Goal: Task Accomplishment & Management: Manage account settings

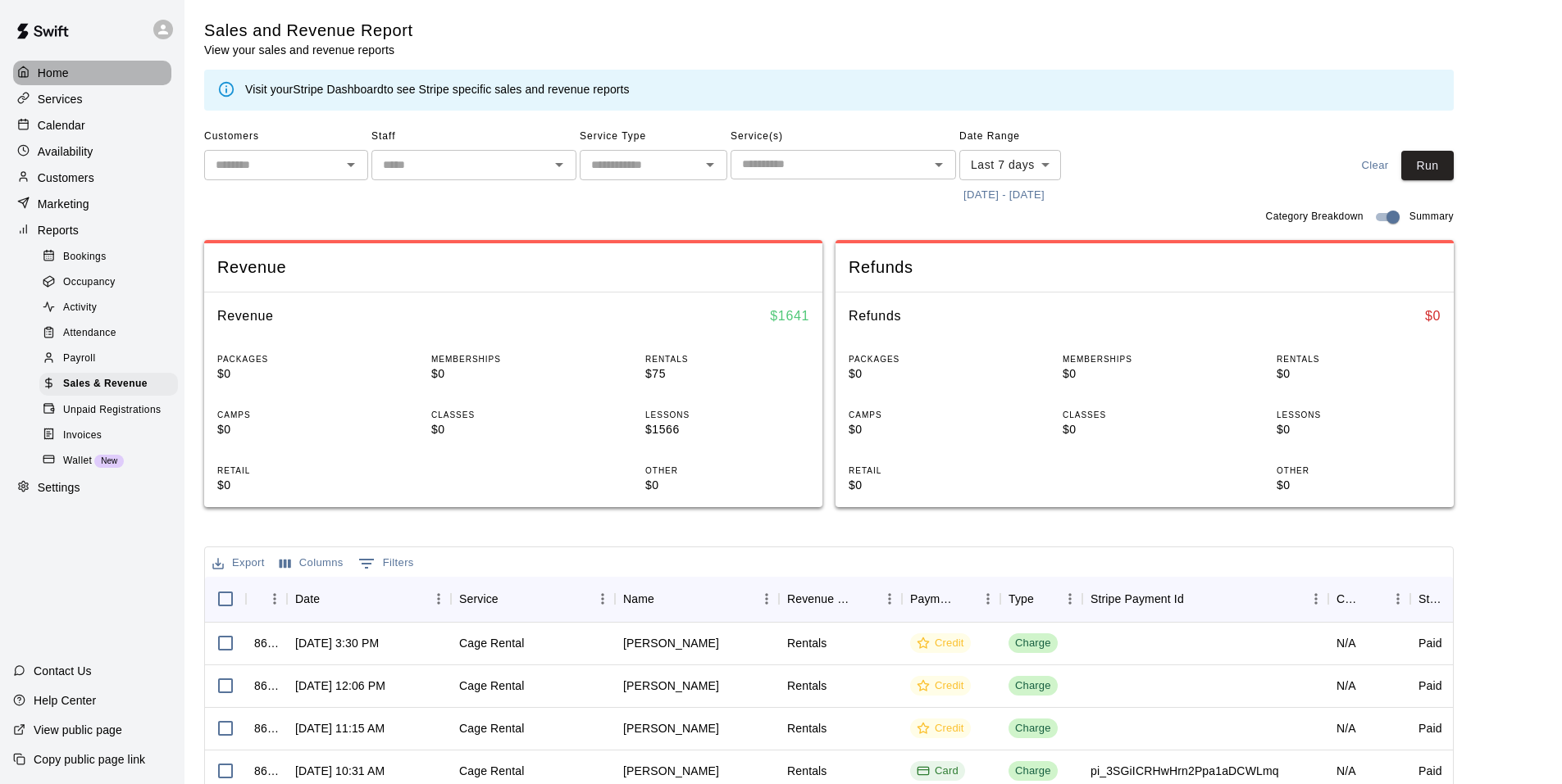
click at [61, 74] on p "Home" at bounding box center [53, 72] width 31 height 16
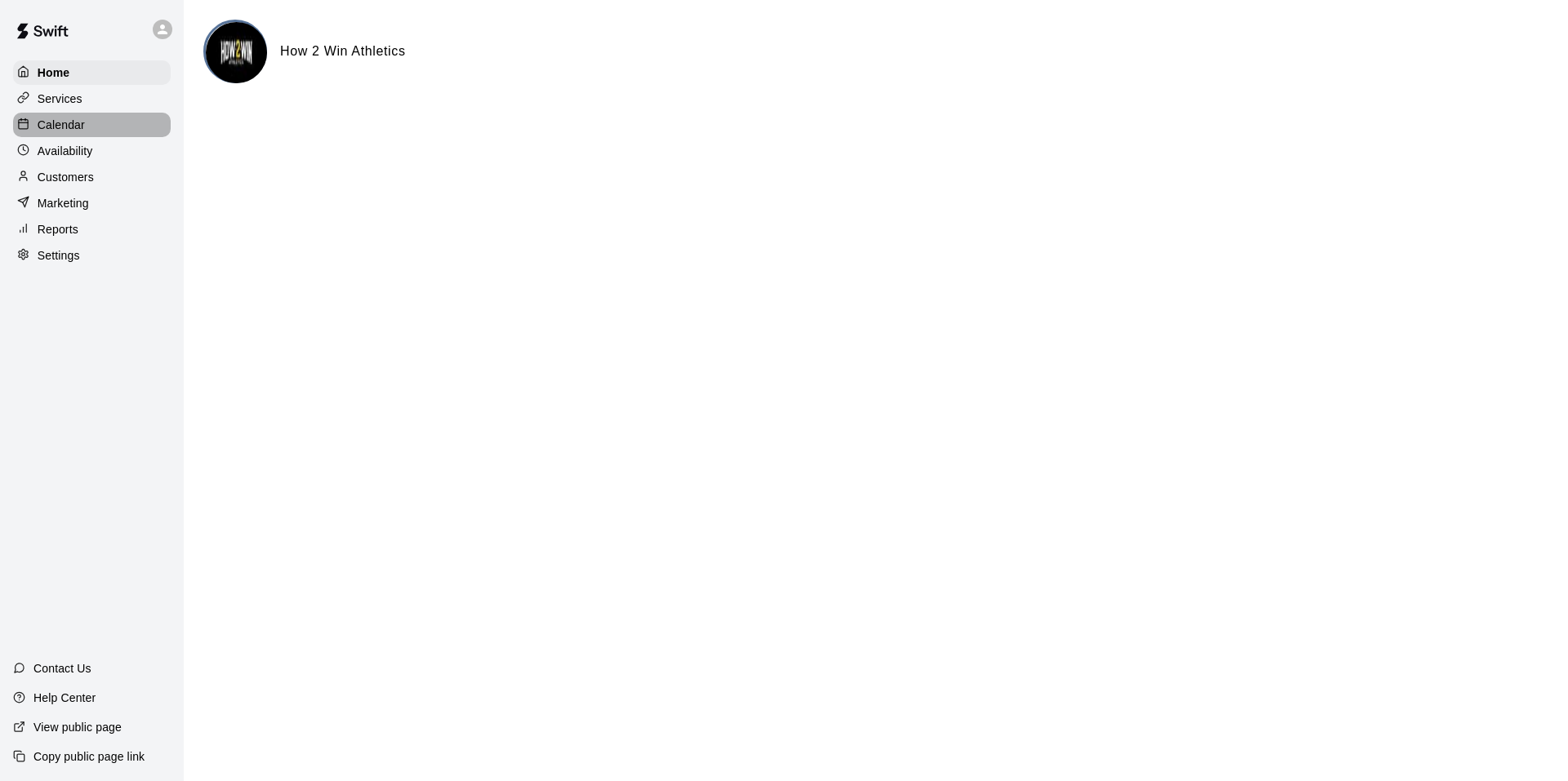
click at [86, 130] on div "Calendar" at bounding box center [92, 125] width 157 height 24
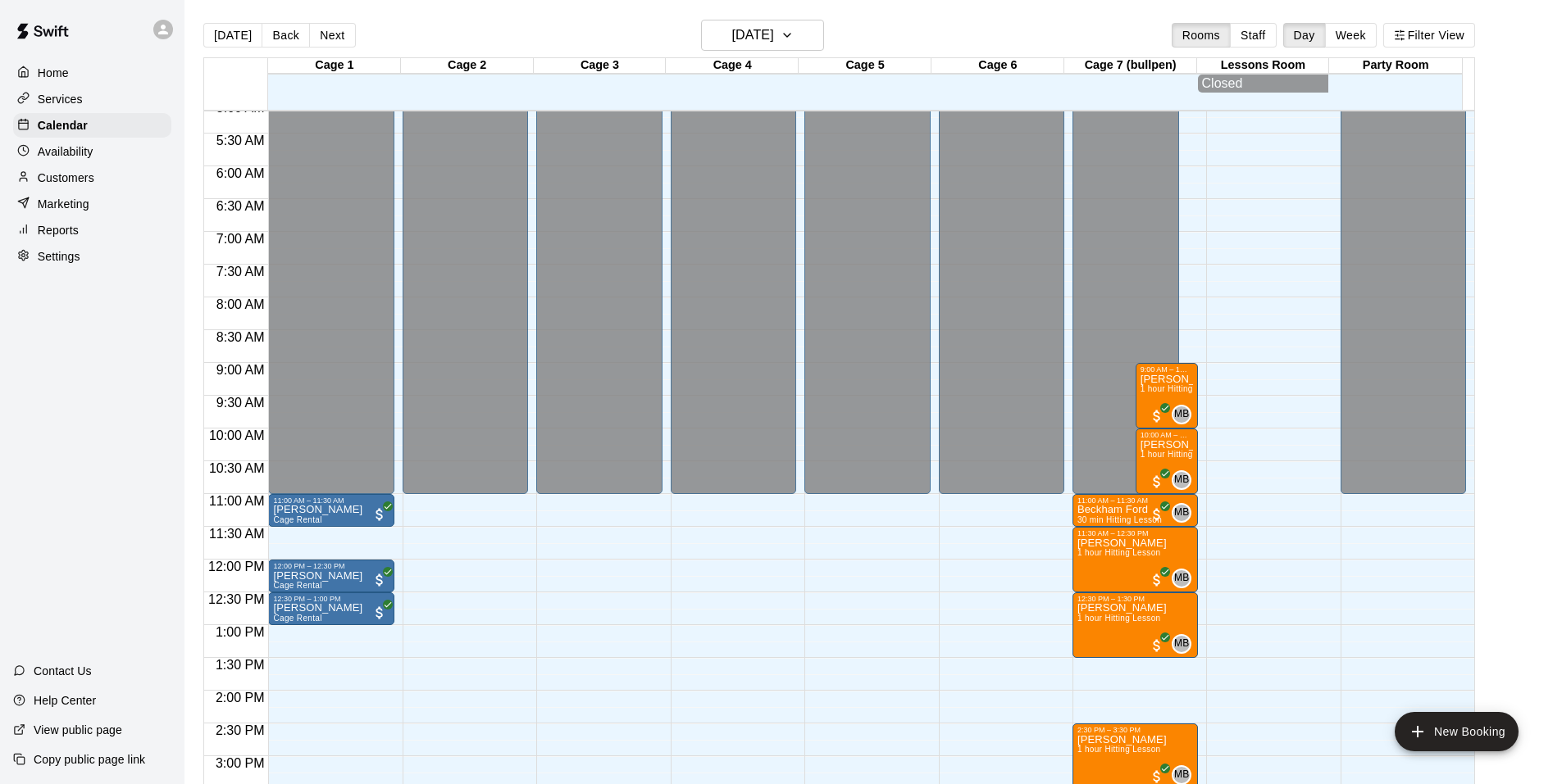
scroll to position [502, 0]
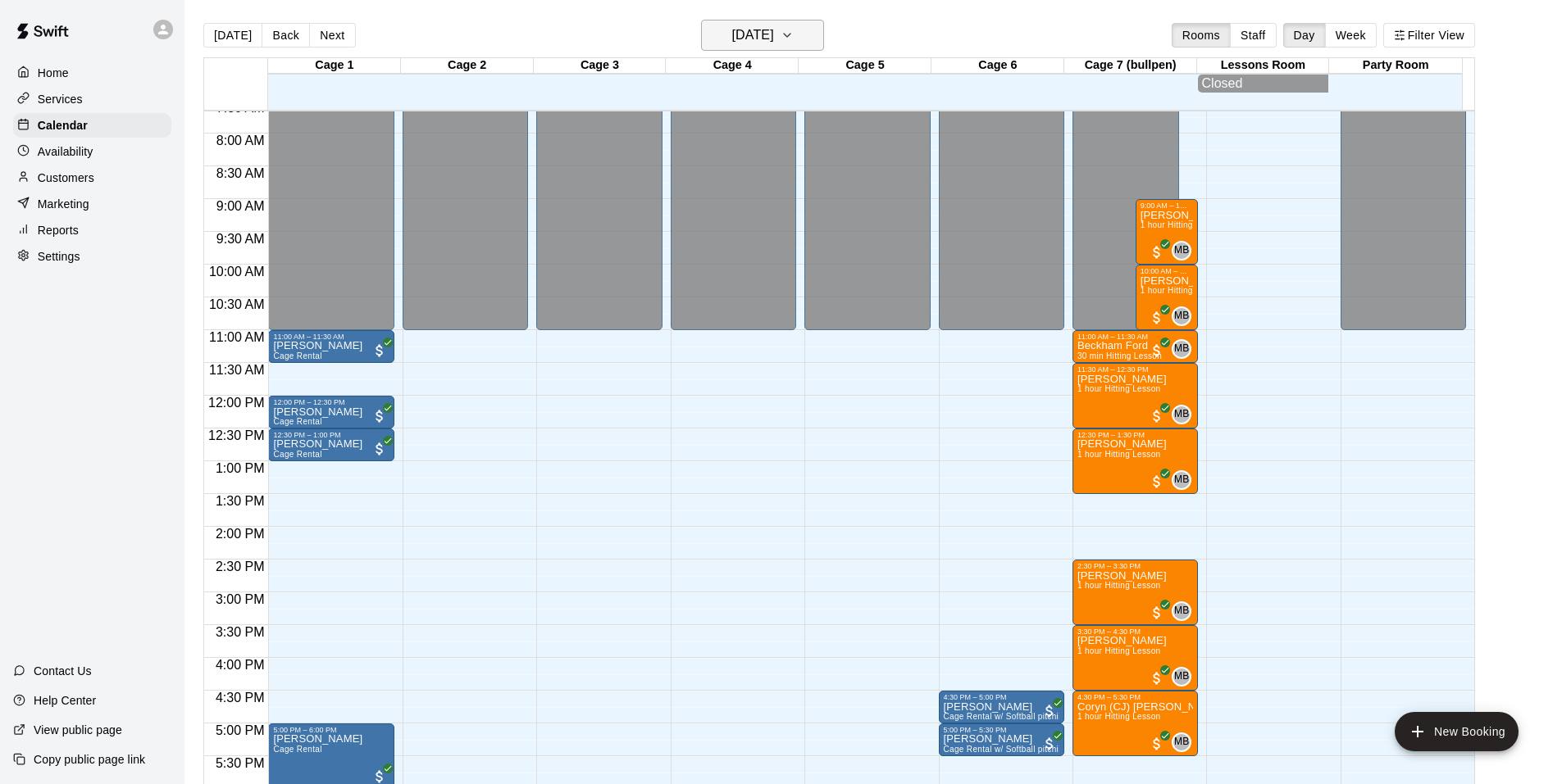
click at [769, 38] on h6 "[DATE]" at bounding box center [752, 35] width 41 height 23
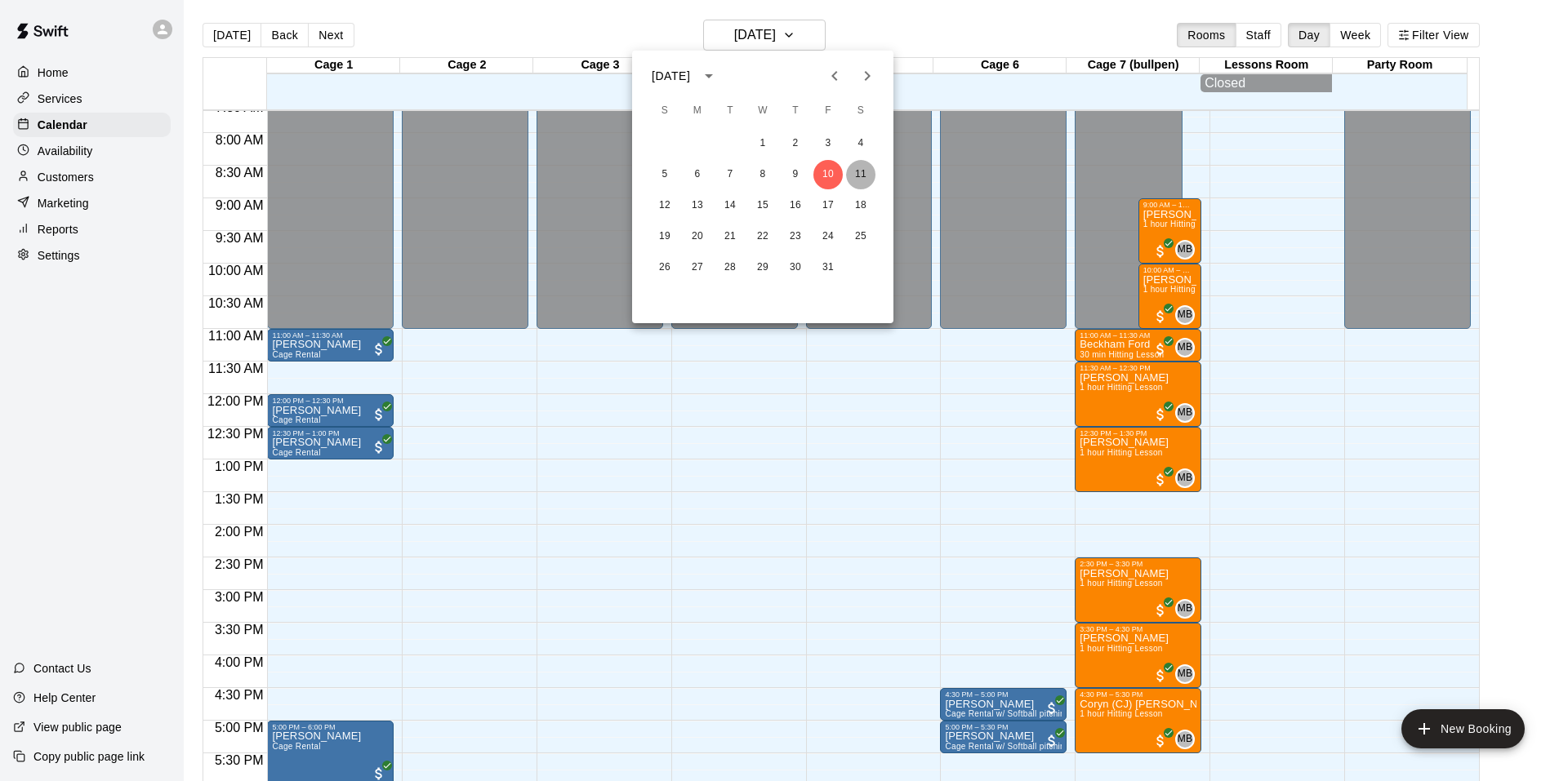
click at [856, 176] on button "11" at bounding box center [860, 174] width 29 height 29
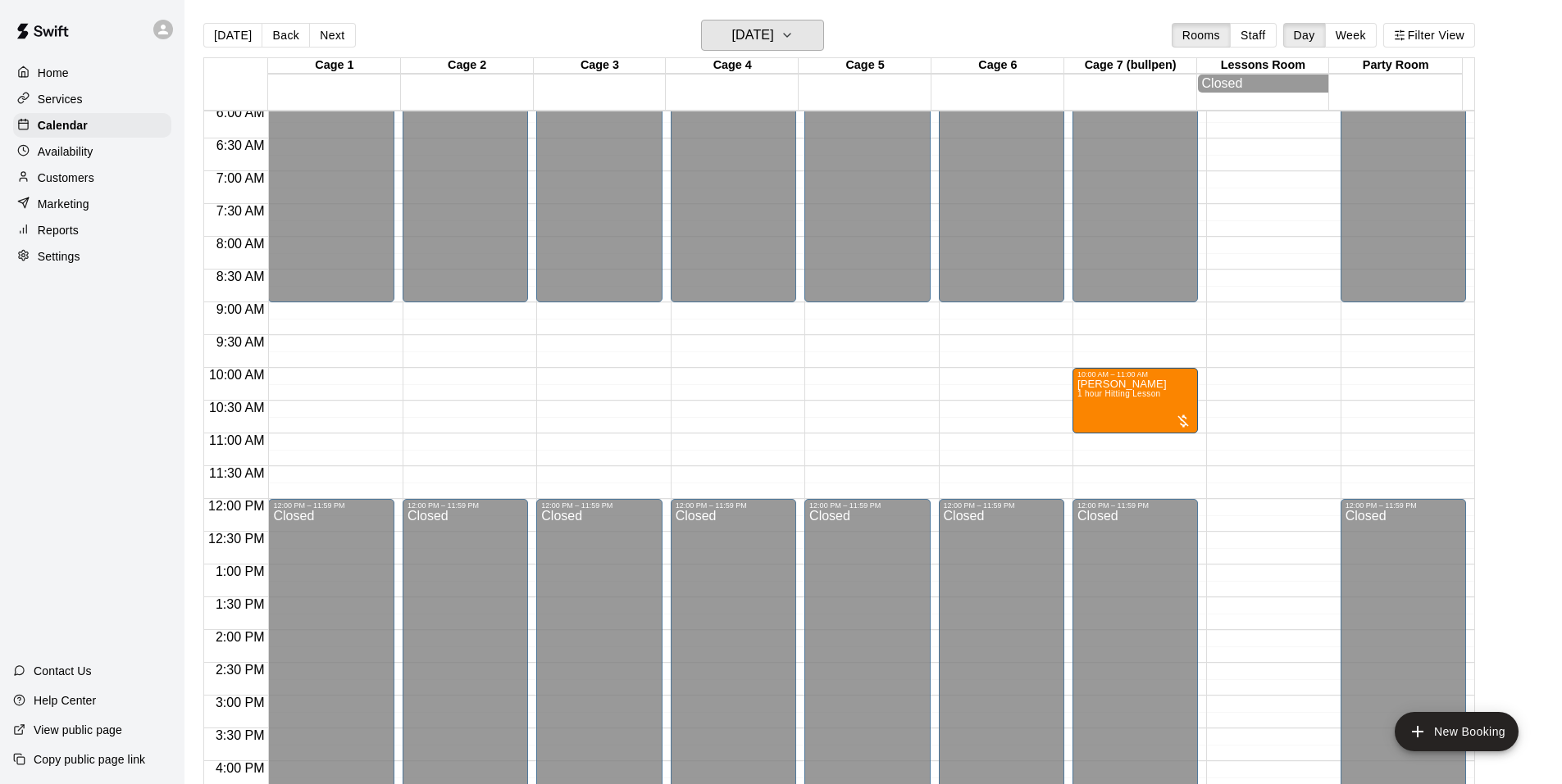
scroll to position [257, 0]
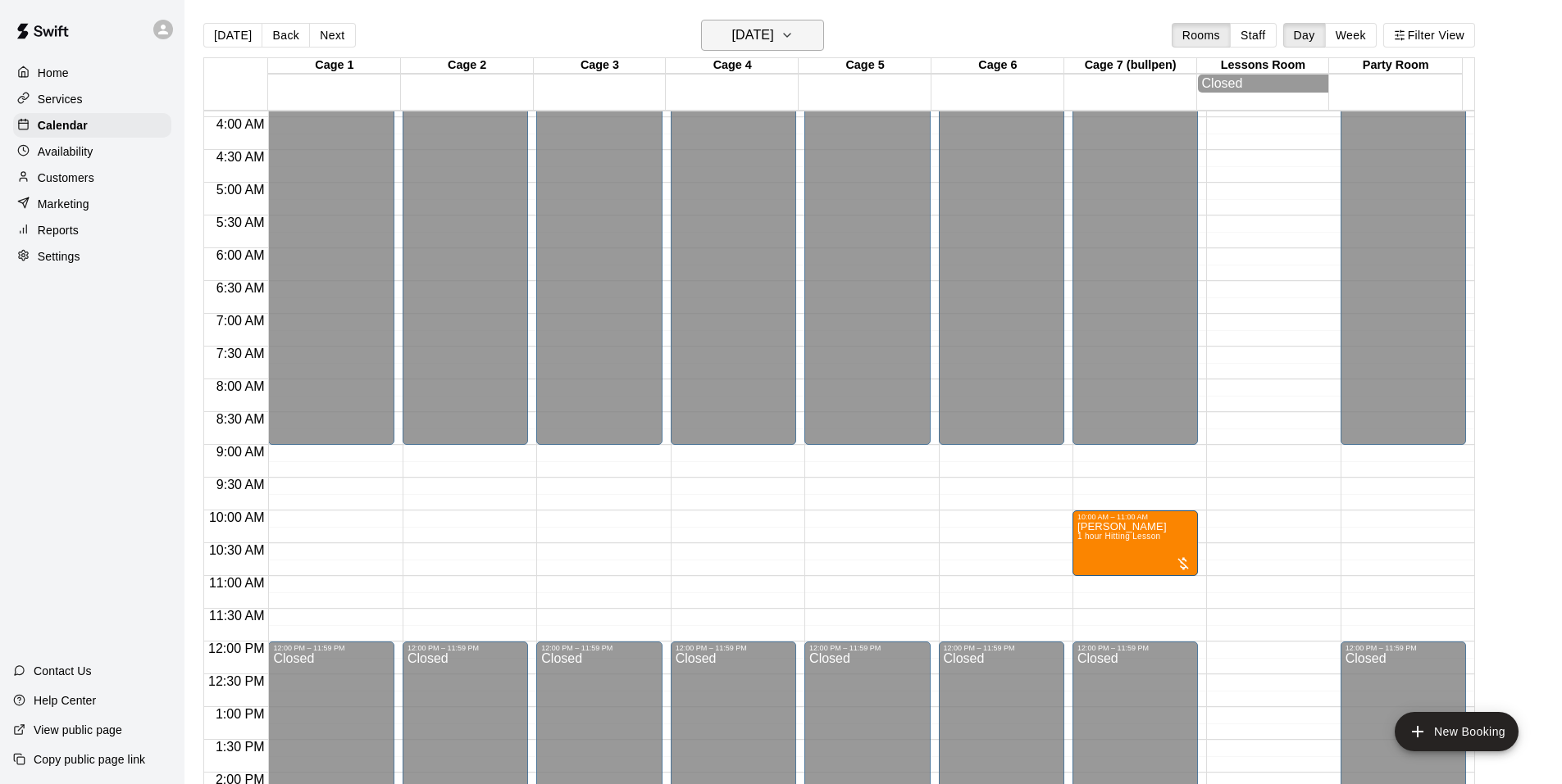
click at [823, 42] on button "[DATE]" at bounding box center [762, 35] width 123 height 31
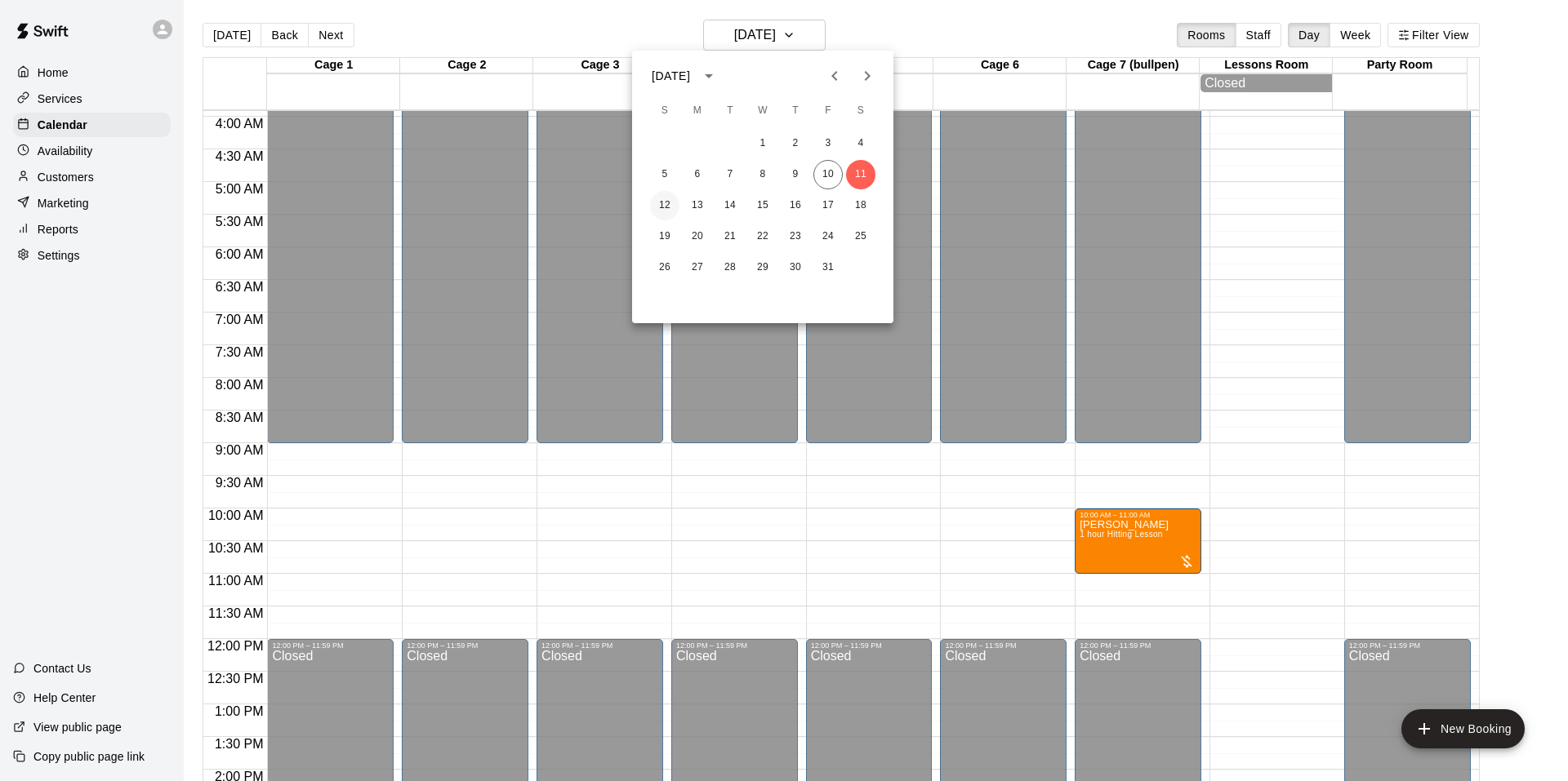
click at [671, 194] on button "12" at bounding box center [664, 205] width 29 height 29
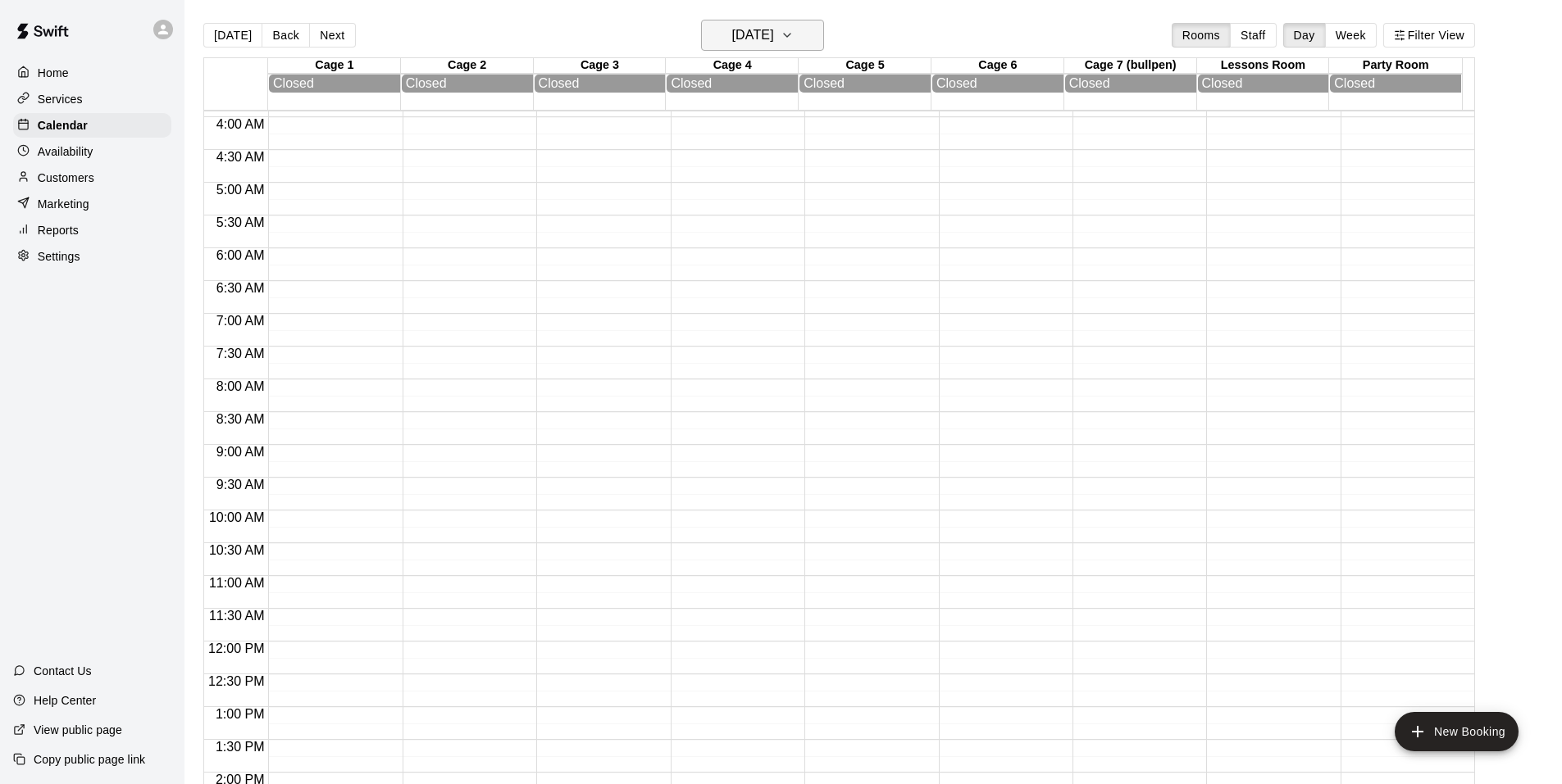
click at [794, 35] on icon "button" at bounding box center [787, 35] width 13 height 20
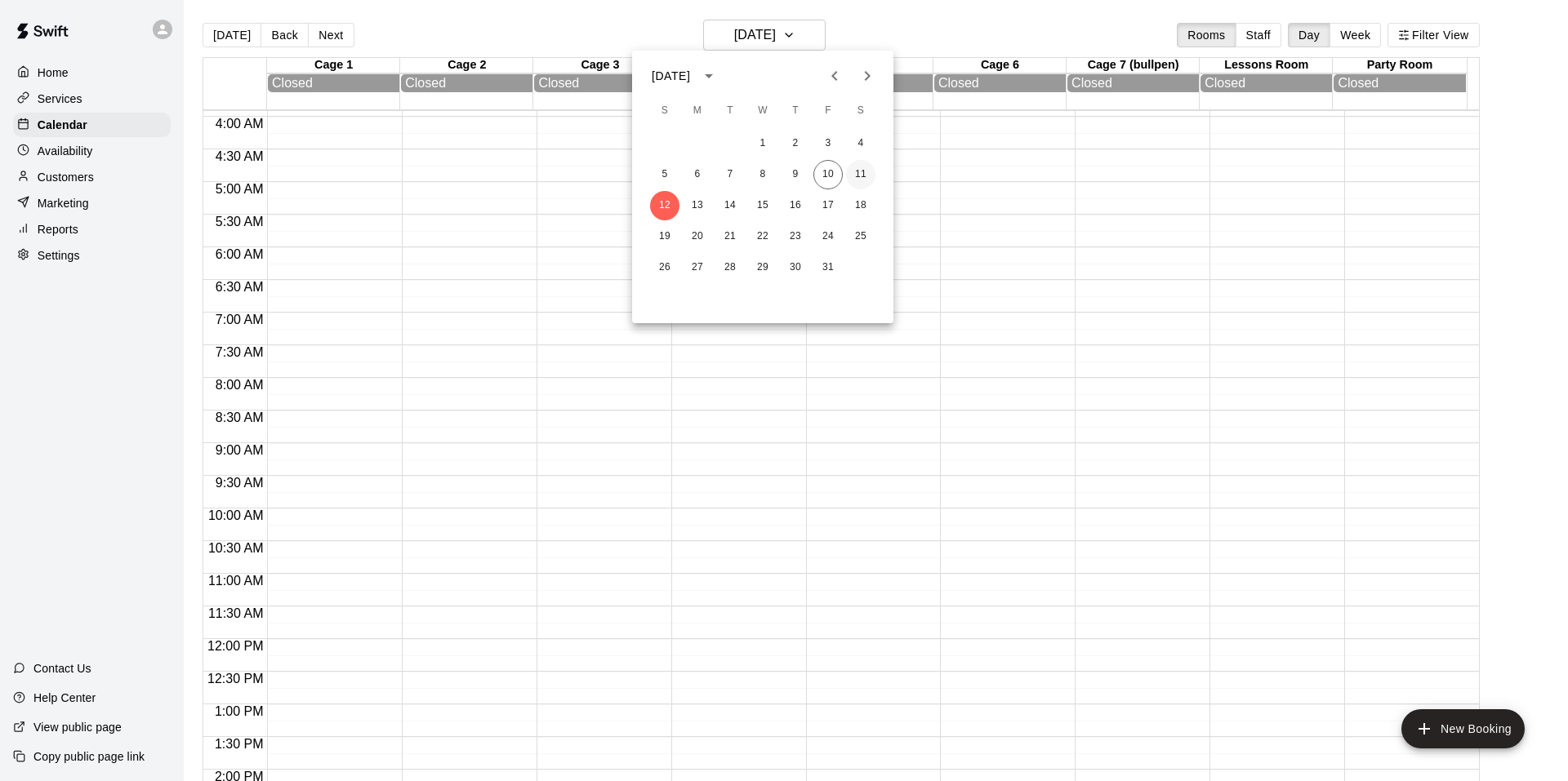
click at [856, 174] on button "11" at bounding box center [860, 174] width 29 height 29
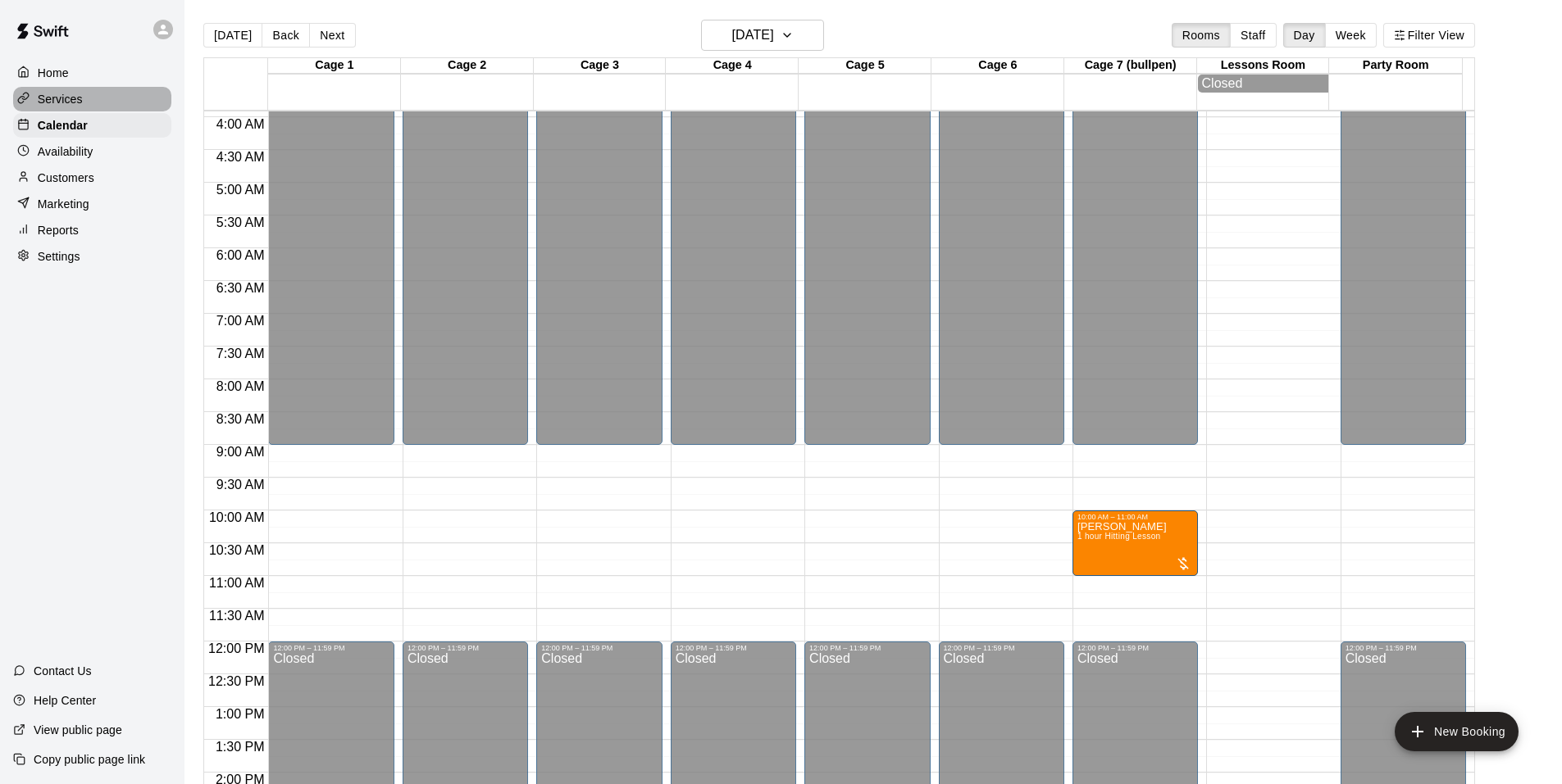
click at [75, 102] on p "Services" at bounding box center [60, 99] width 45 height 16
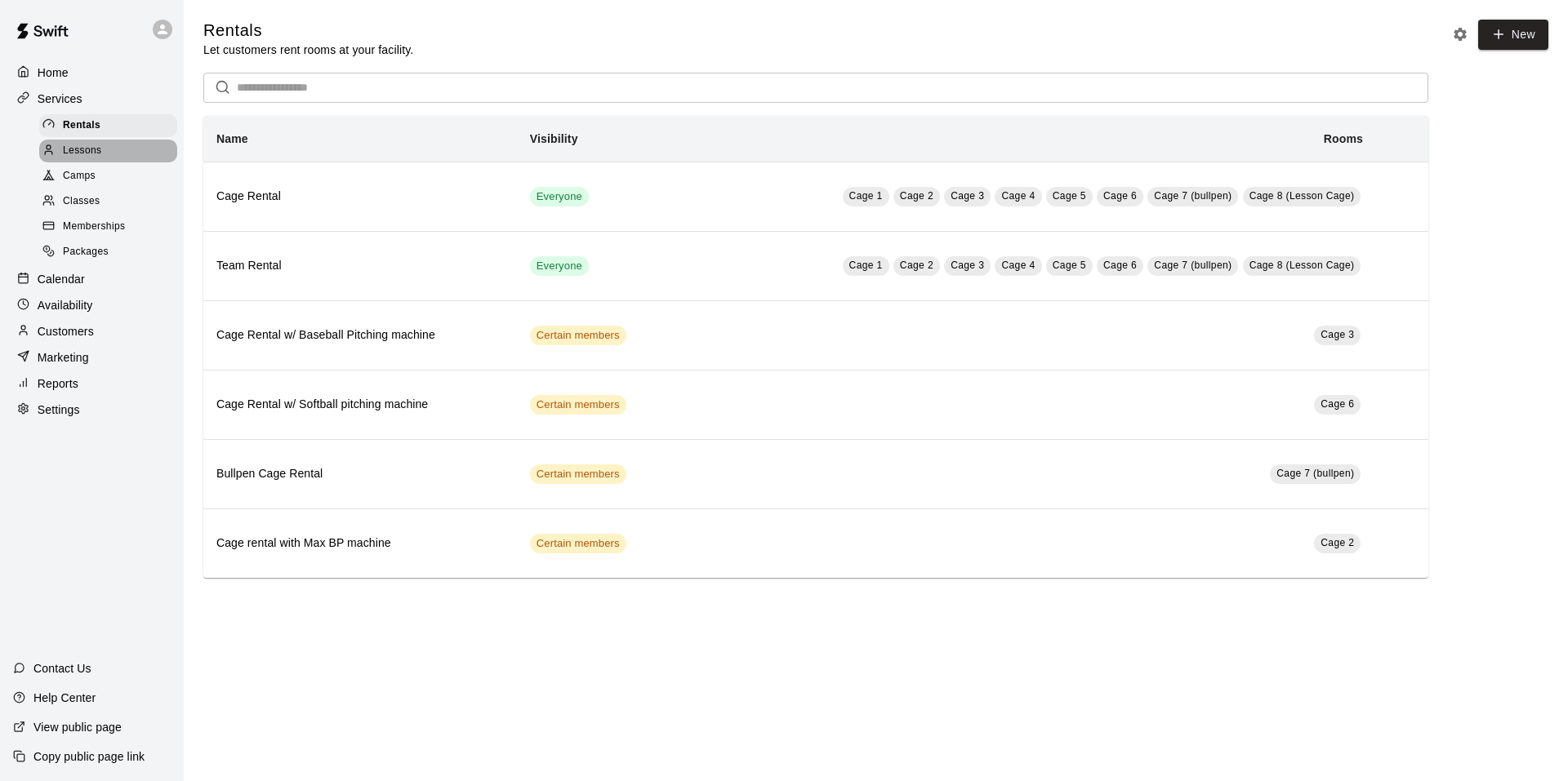
click at [86, 155] on span "Lessons" at bounding box center [82, 151] width 39 height 16
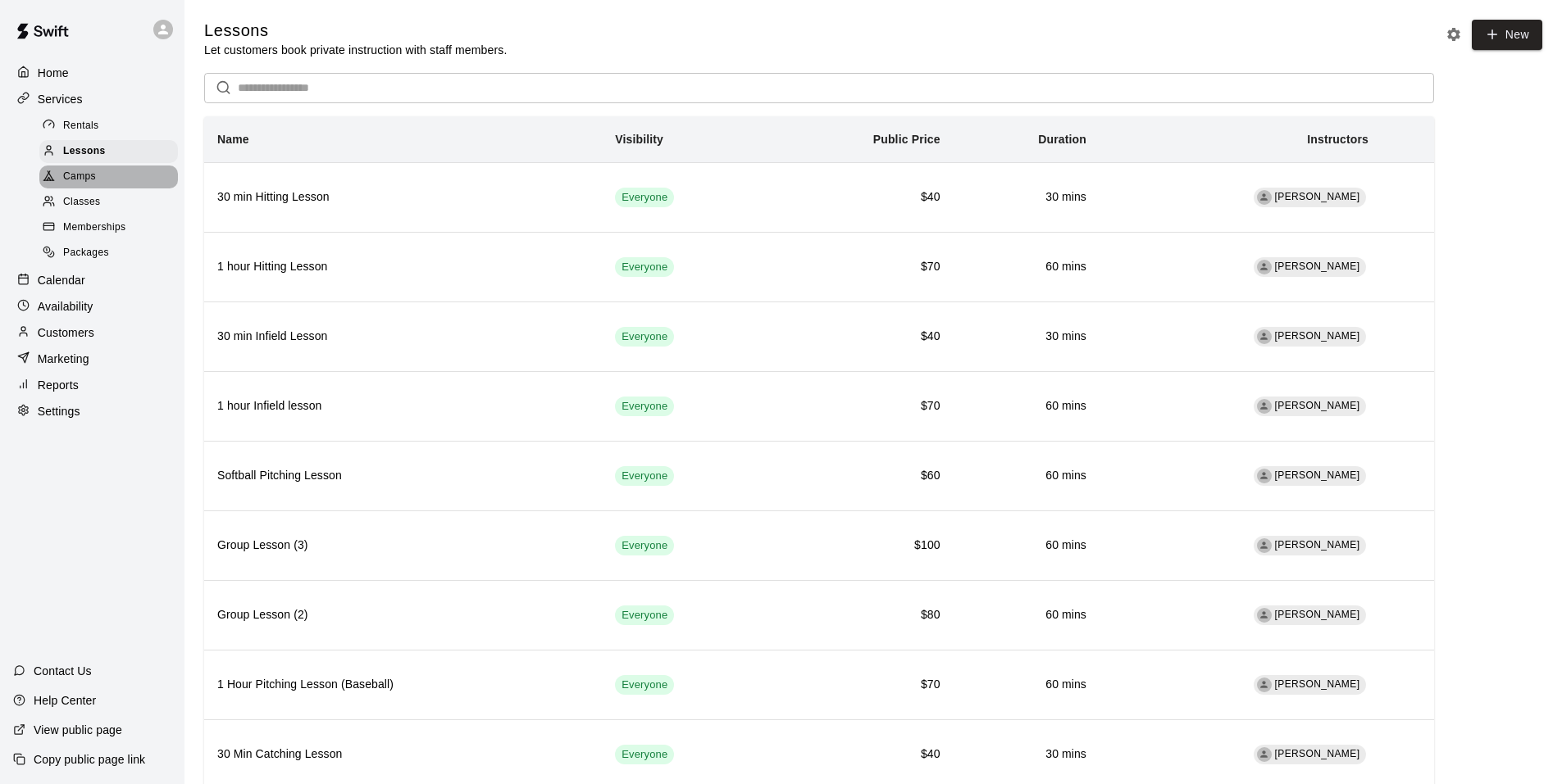
click at [112, 178] on div "Camps" at bounding box center [108, 177] width 138 height 23
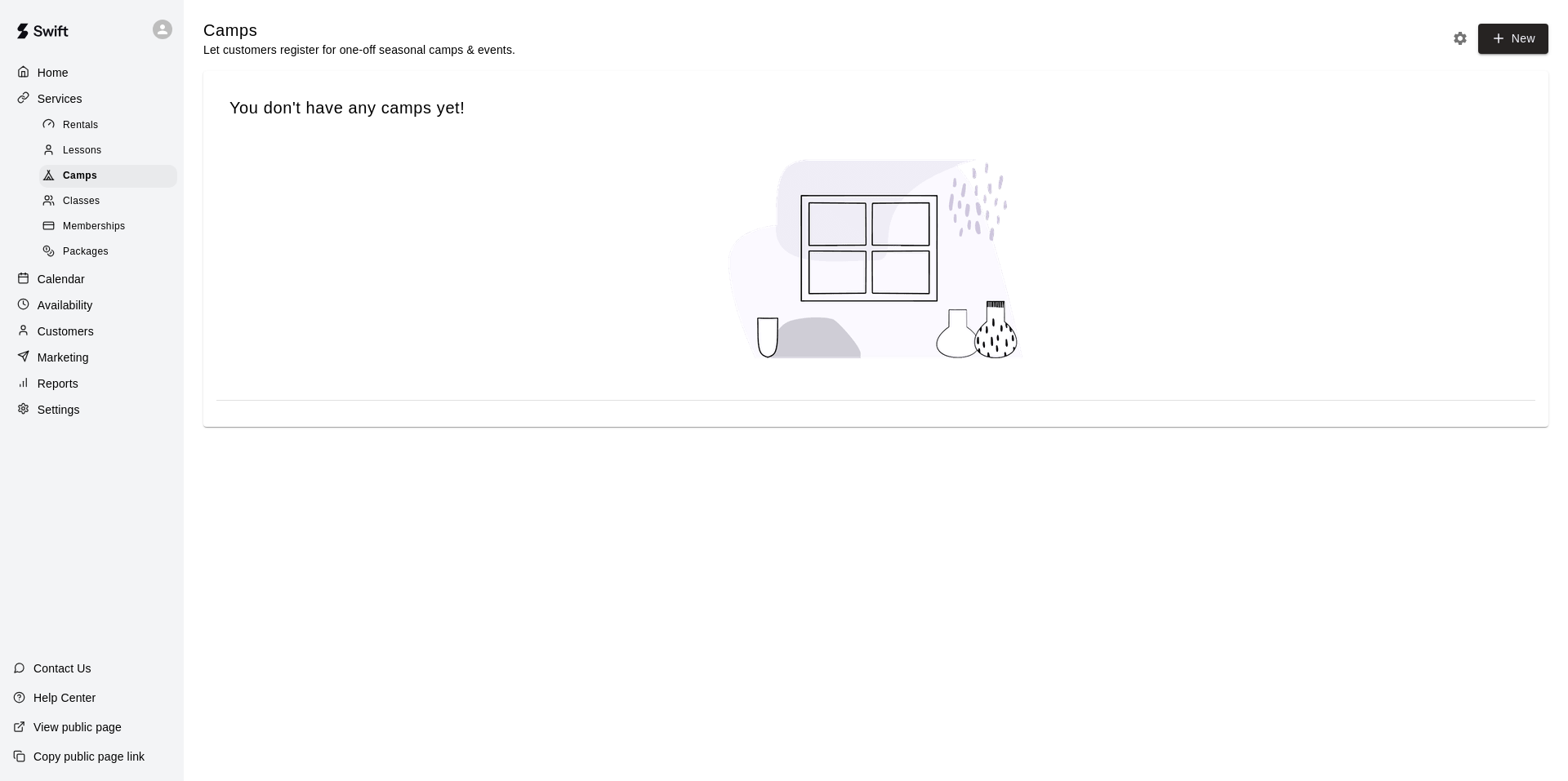
click at [70, 92] on p "Services" at bounding box center [60, 98] width 45 height 16
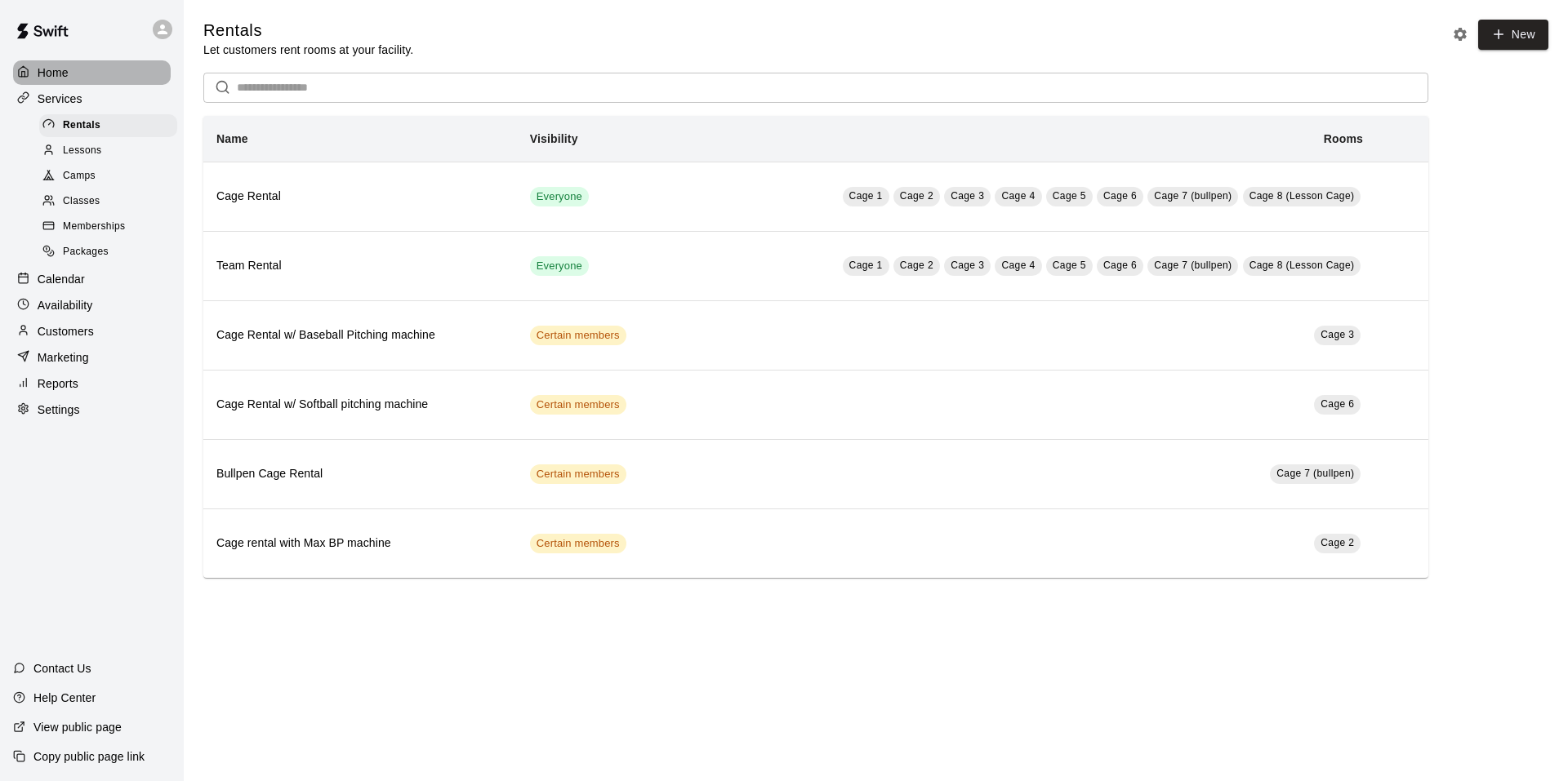
click at [67, 77] on p "Home" at bounding box center [52, 72] width 31 height 16
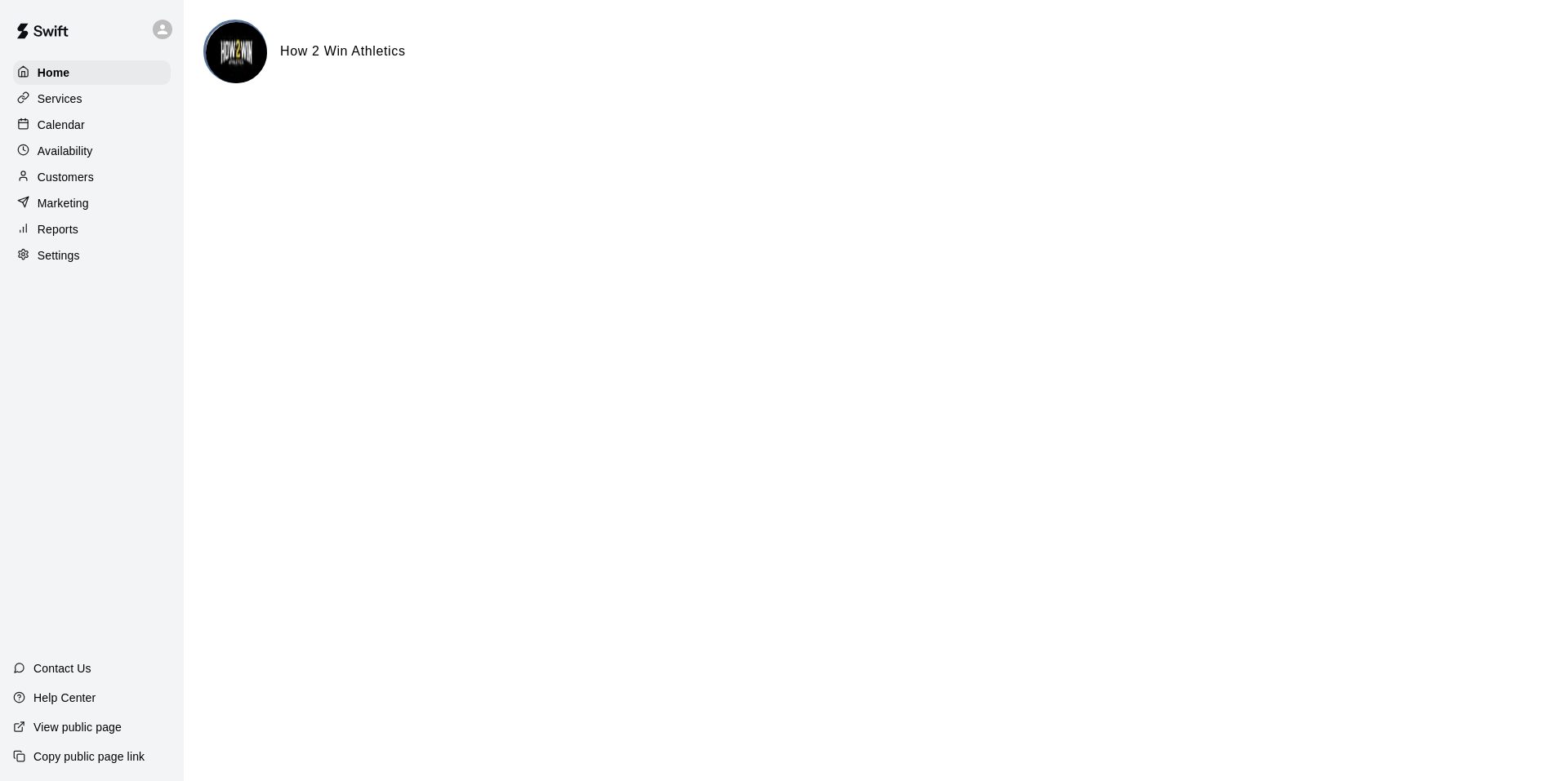
click at [67, 127] on p "Calendar" at bounding box center [61, 125] width 48 height 16
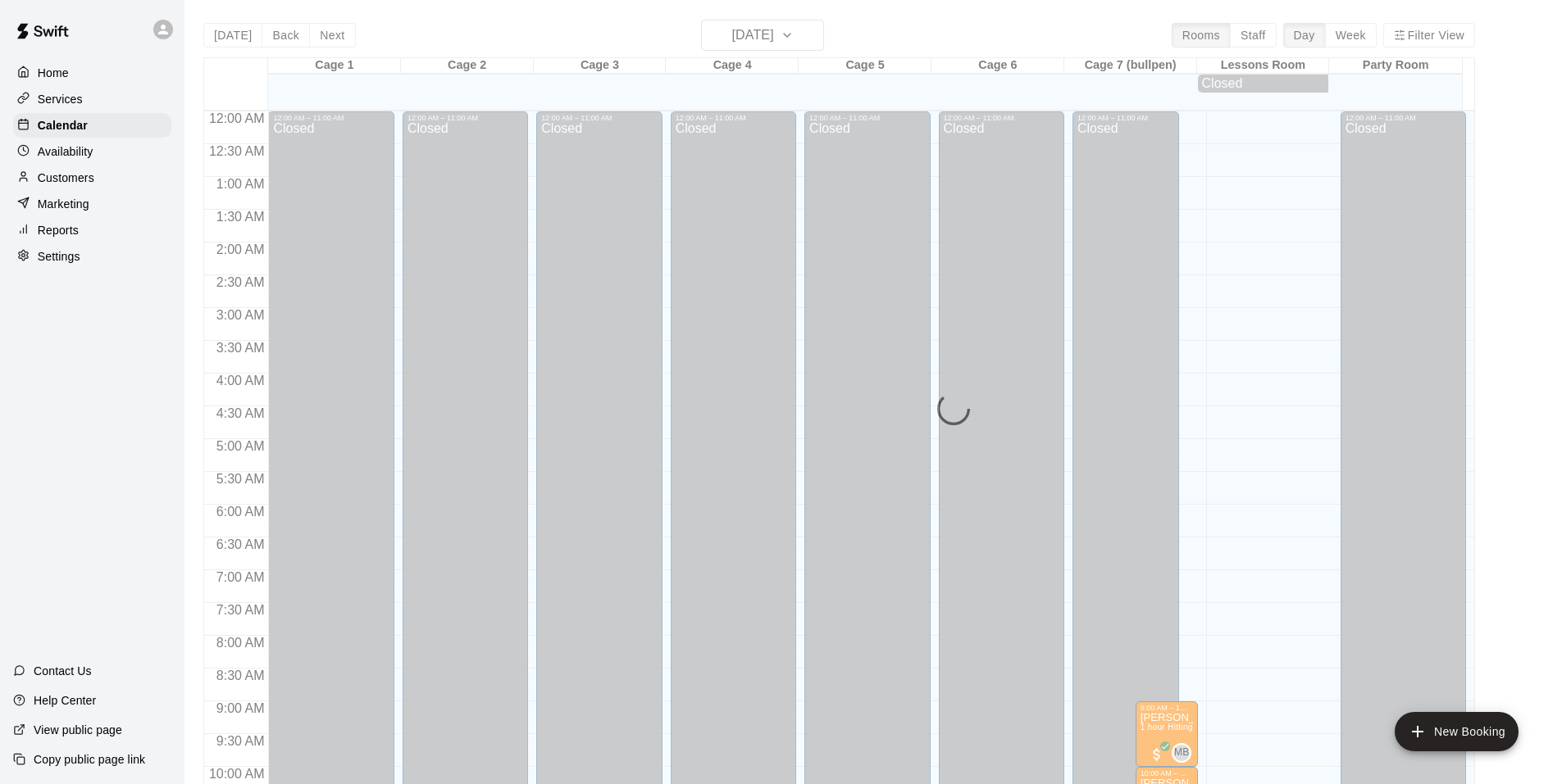
scroll to position [830, 0]
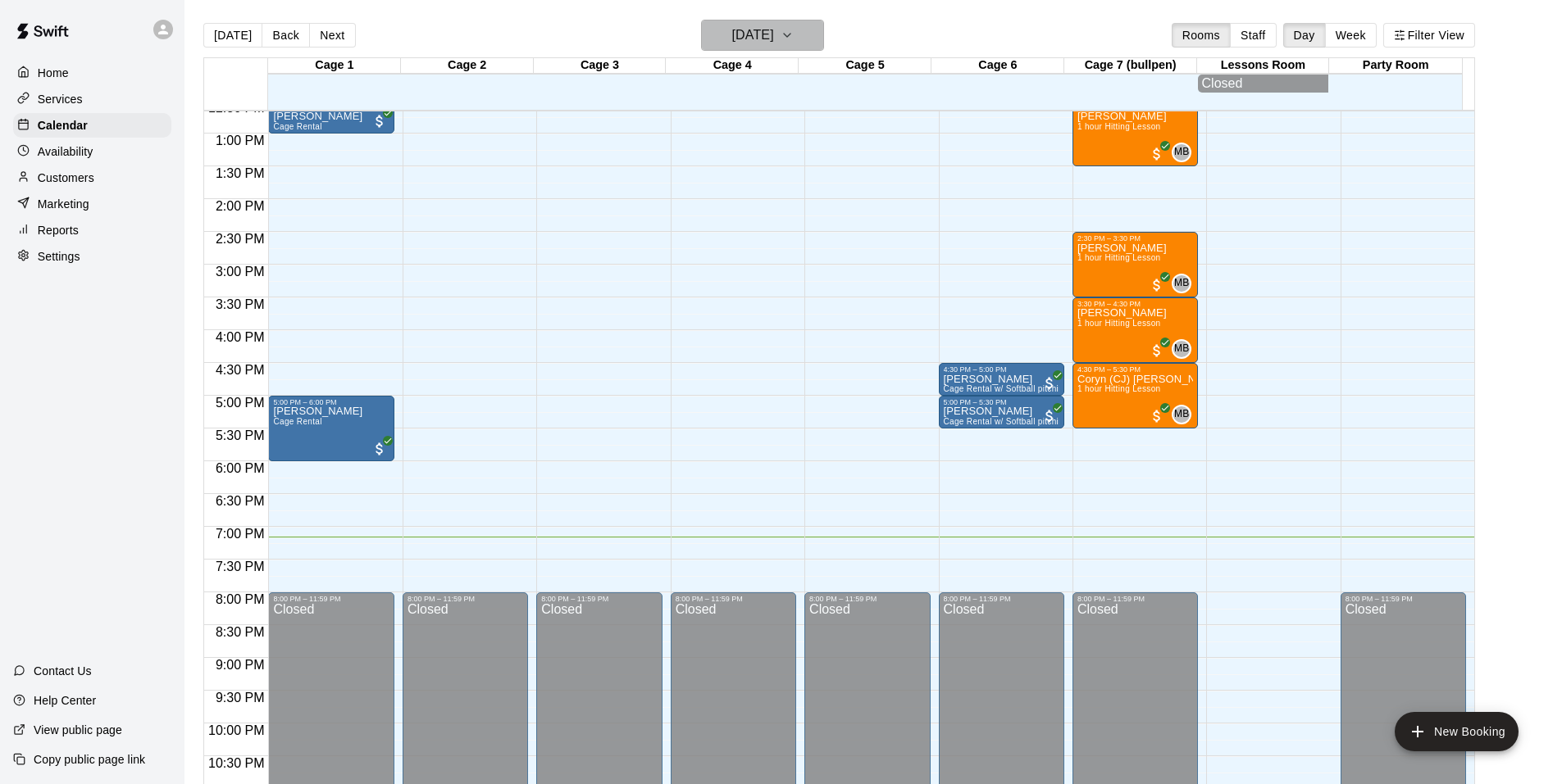
click at [824, 48] on button "[DATE]" at bounding box center [762, 35] width 123 height 31
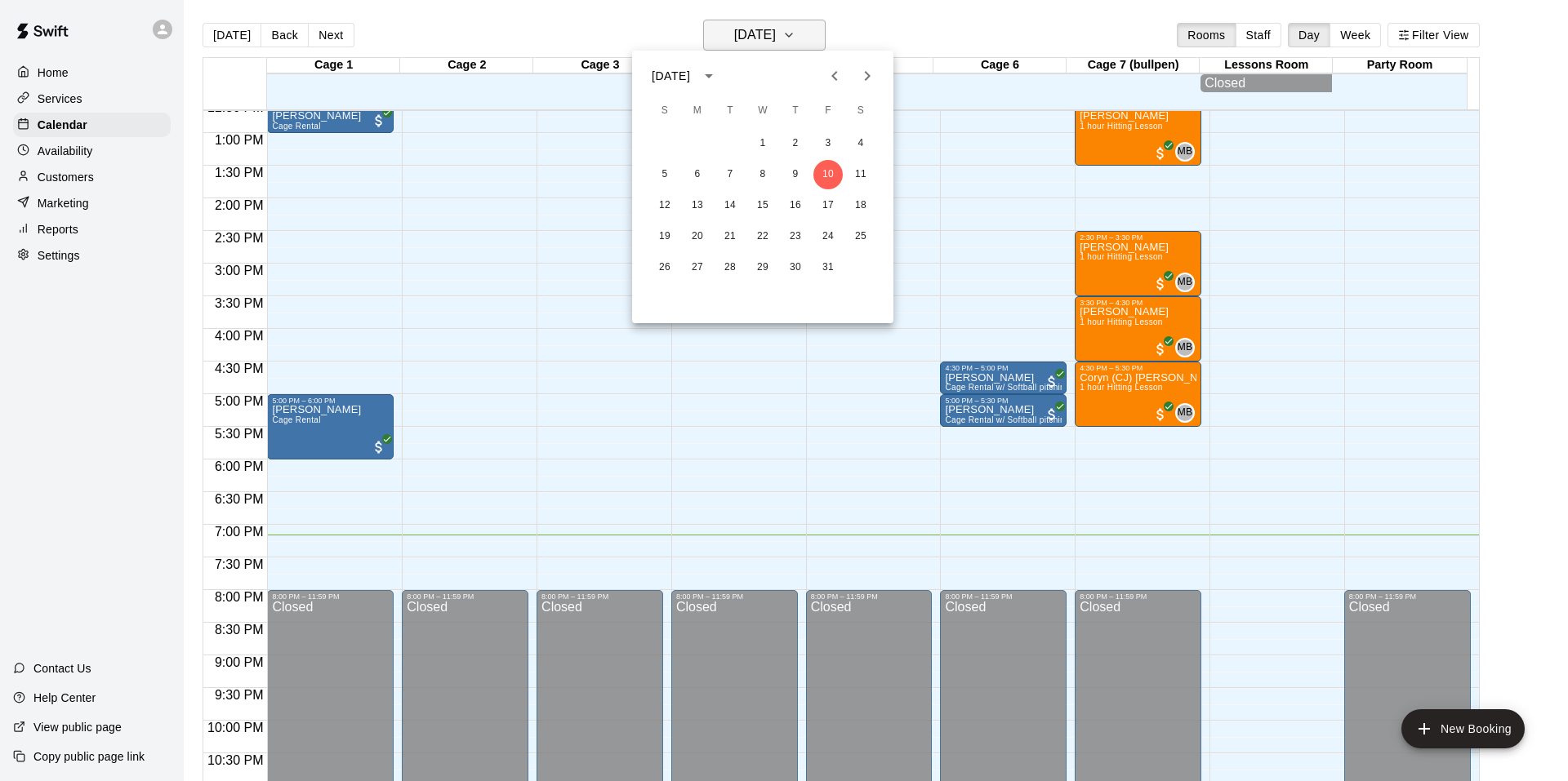
click at [803, 37] on div at bounding box center [784, 390] width 1568 height 781
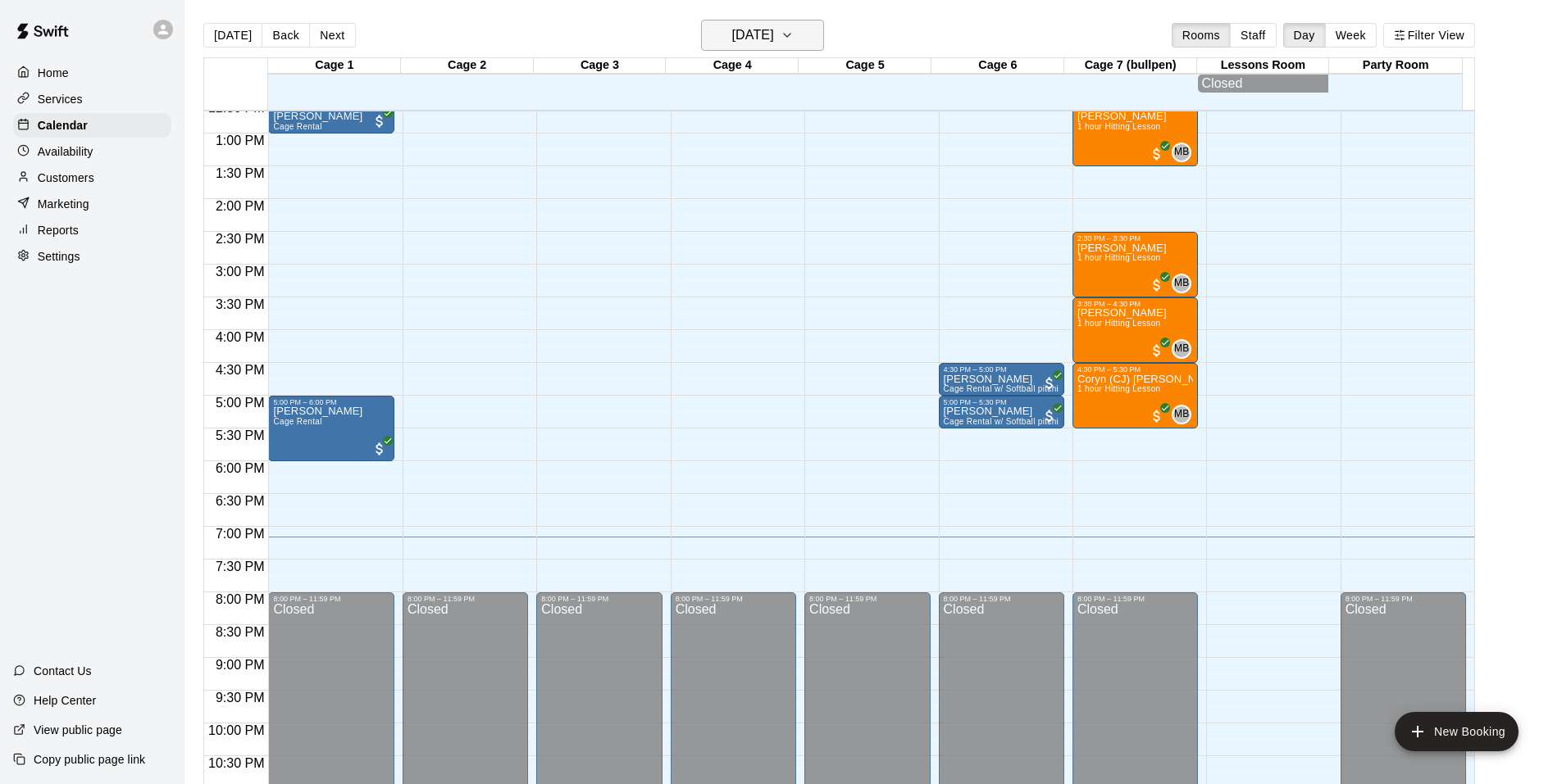
click at [794, 44] on icon "button" at bounding box center [787, 35] width 13 height 20
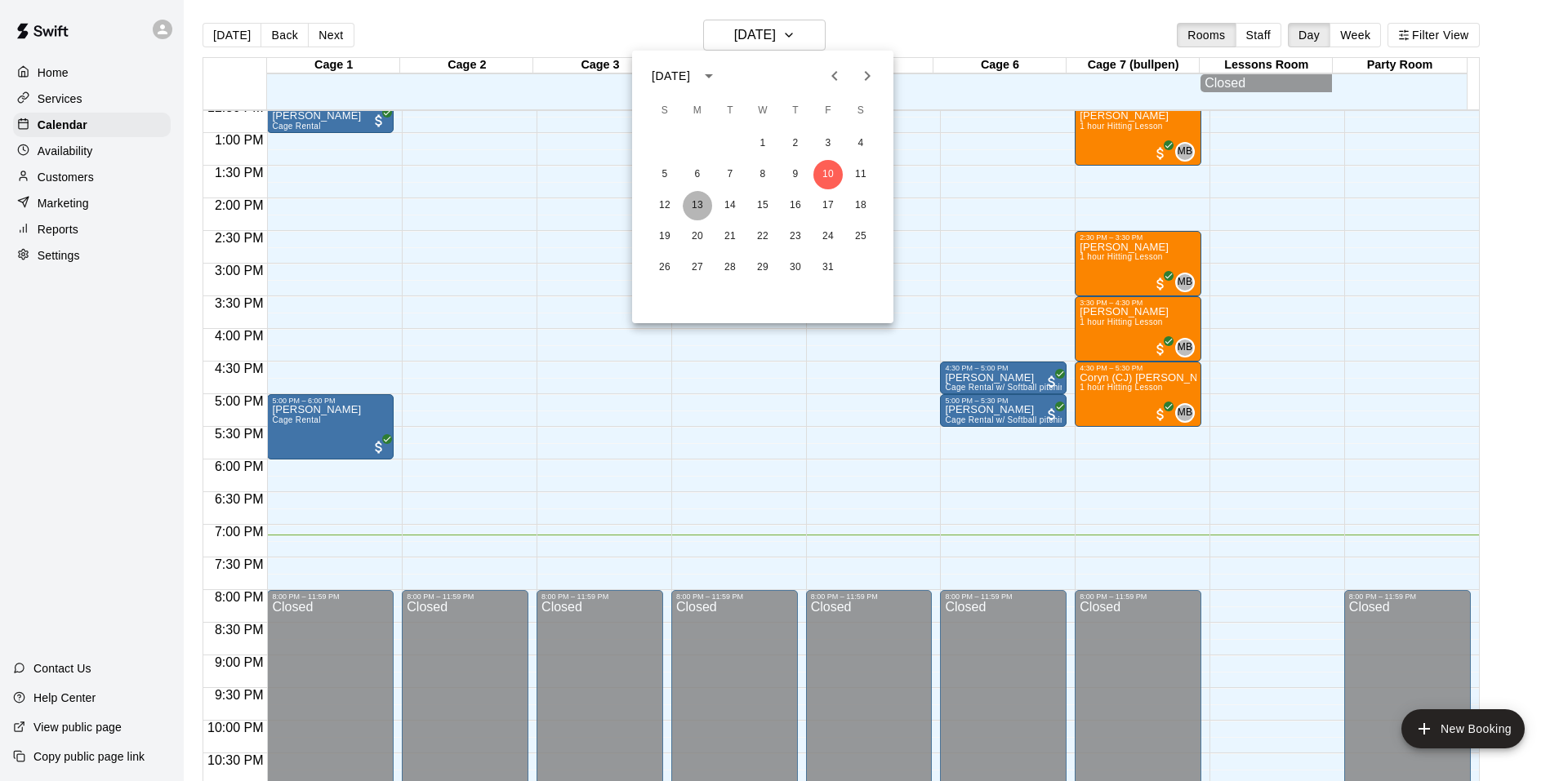
click at [696, 196] on button "13" at bounding box center [697, 205] width 29 height 29
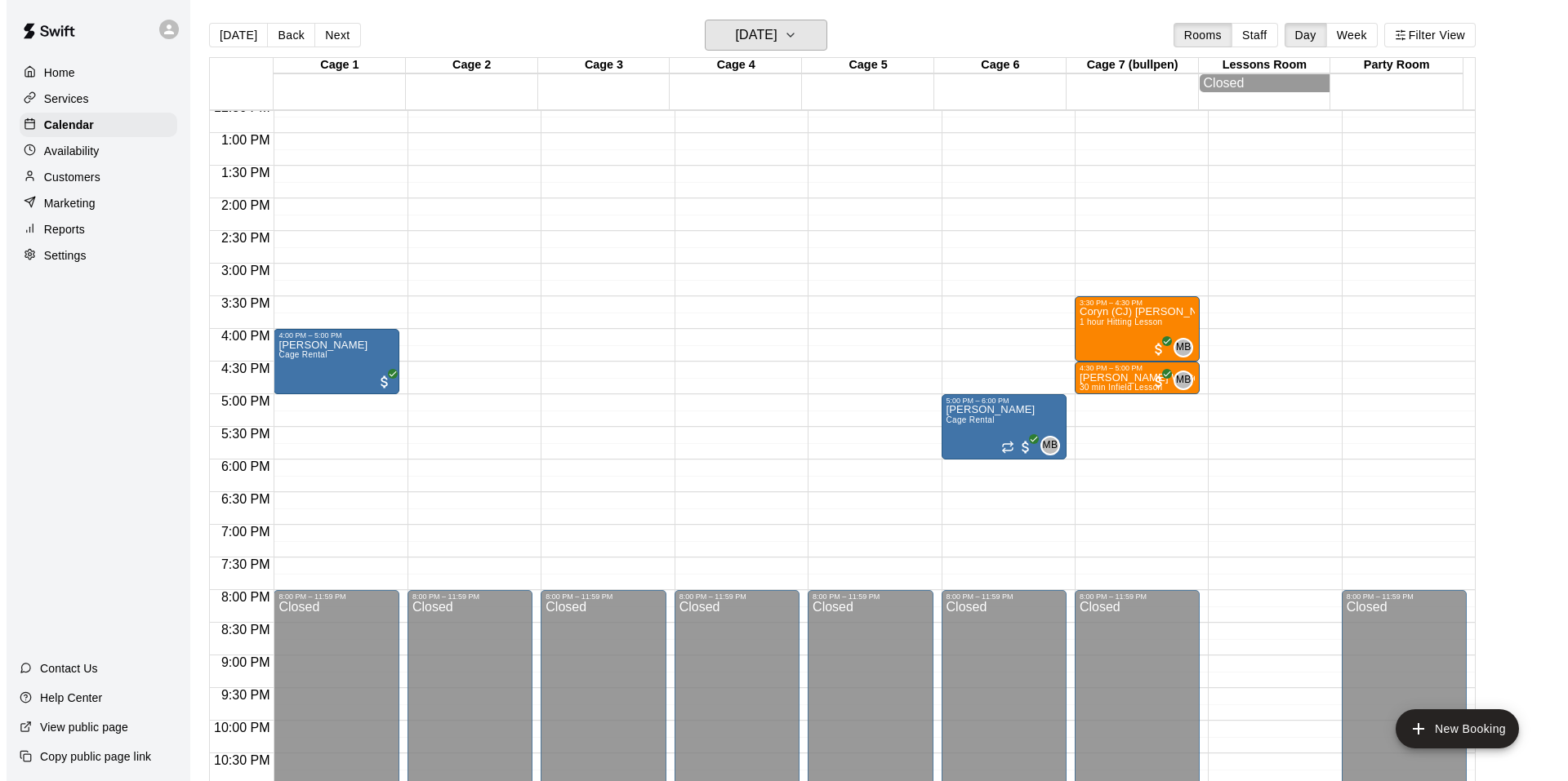
scroll to position [664, 0]
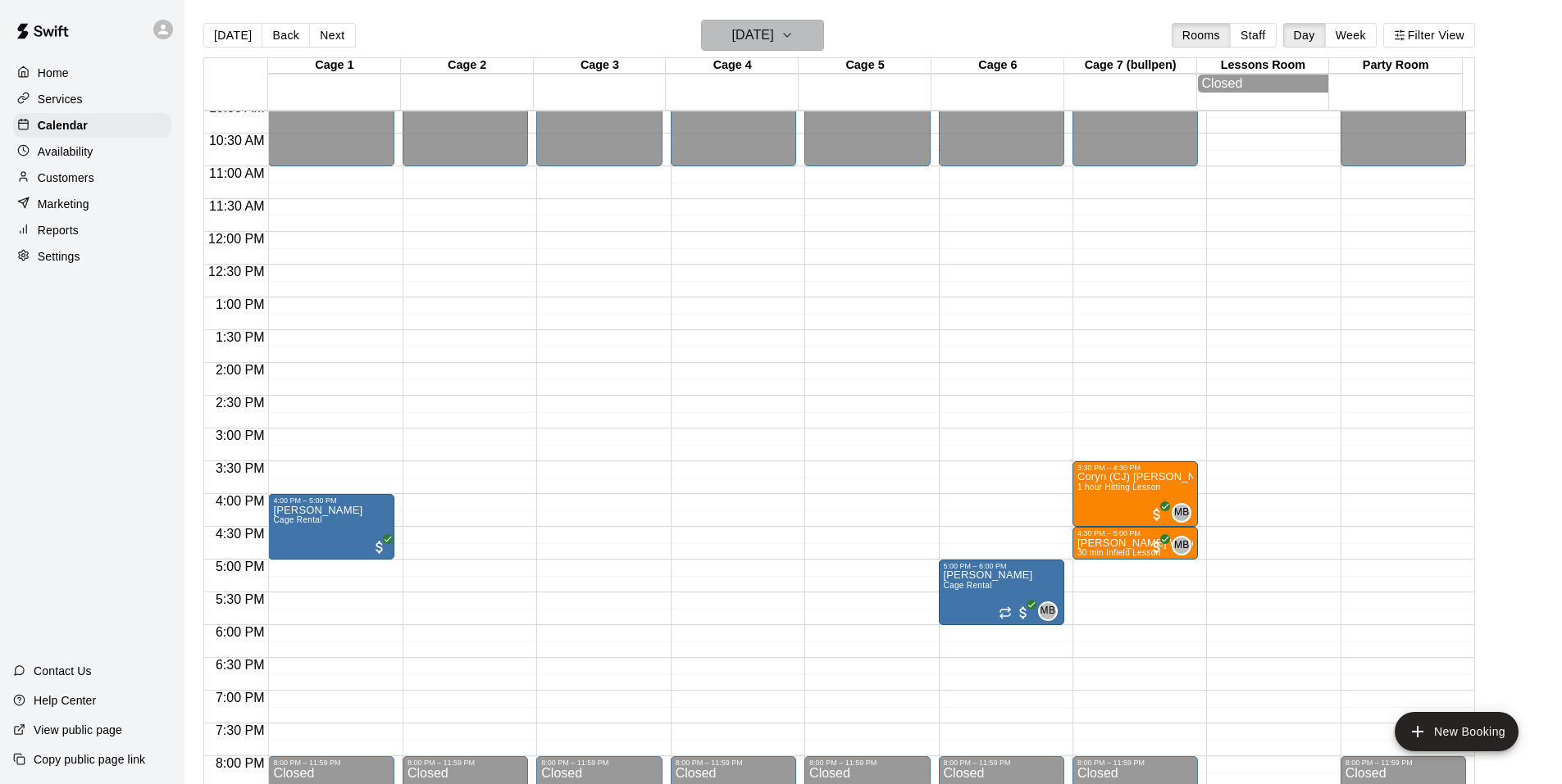
click at [794, 34] on icon "button" at bounding box center [787, 35] width 13 height 20
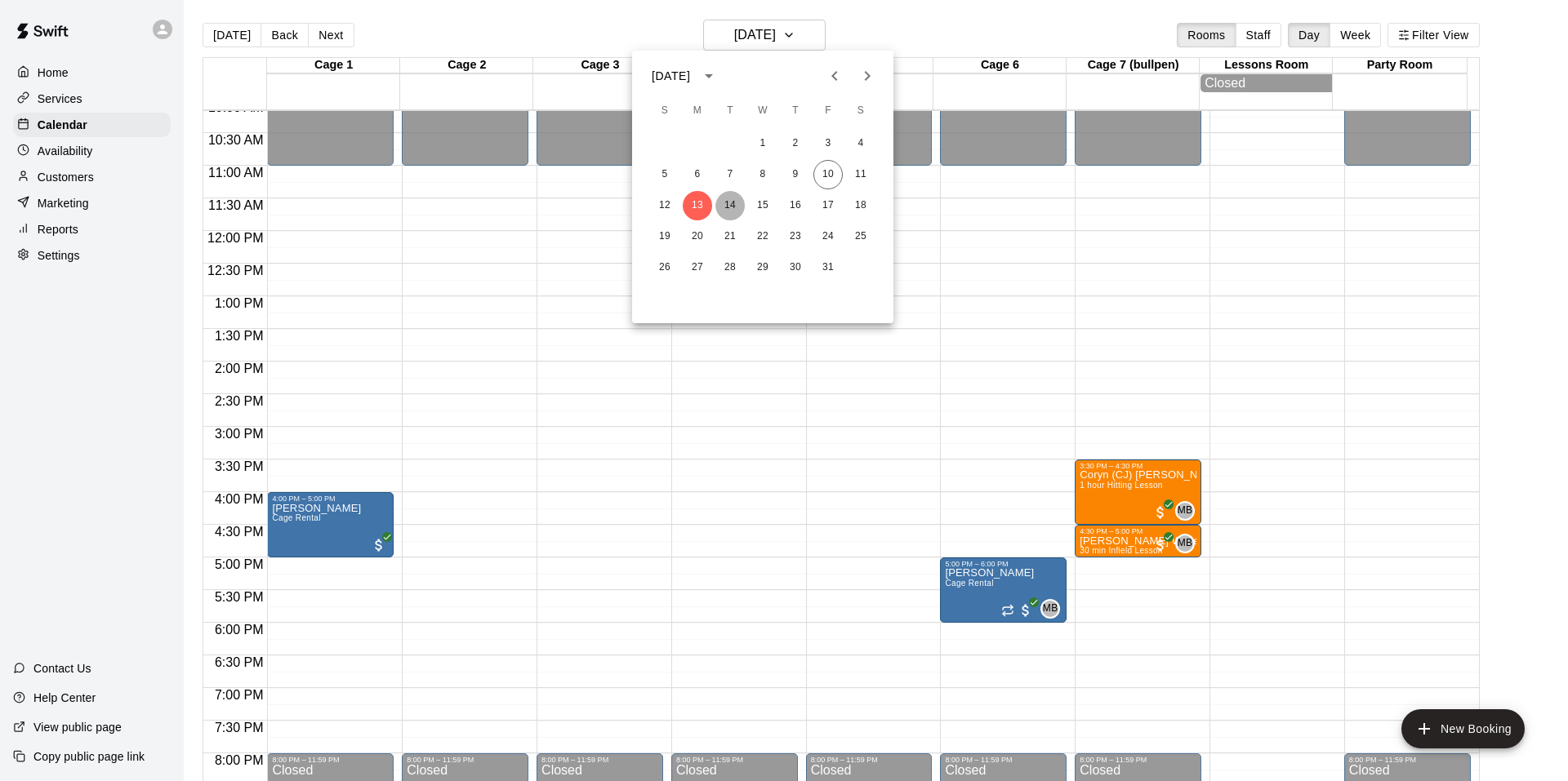
click at [731, 200] on button "14" at bounding box center [730, 205] width 29 height 29
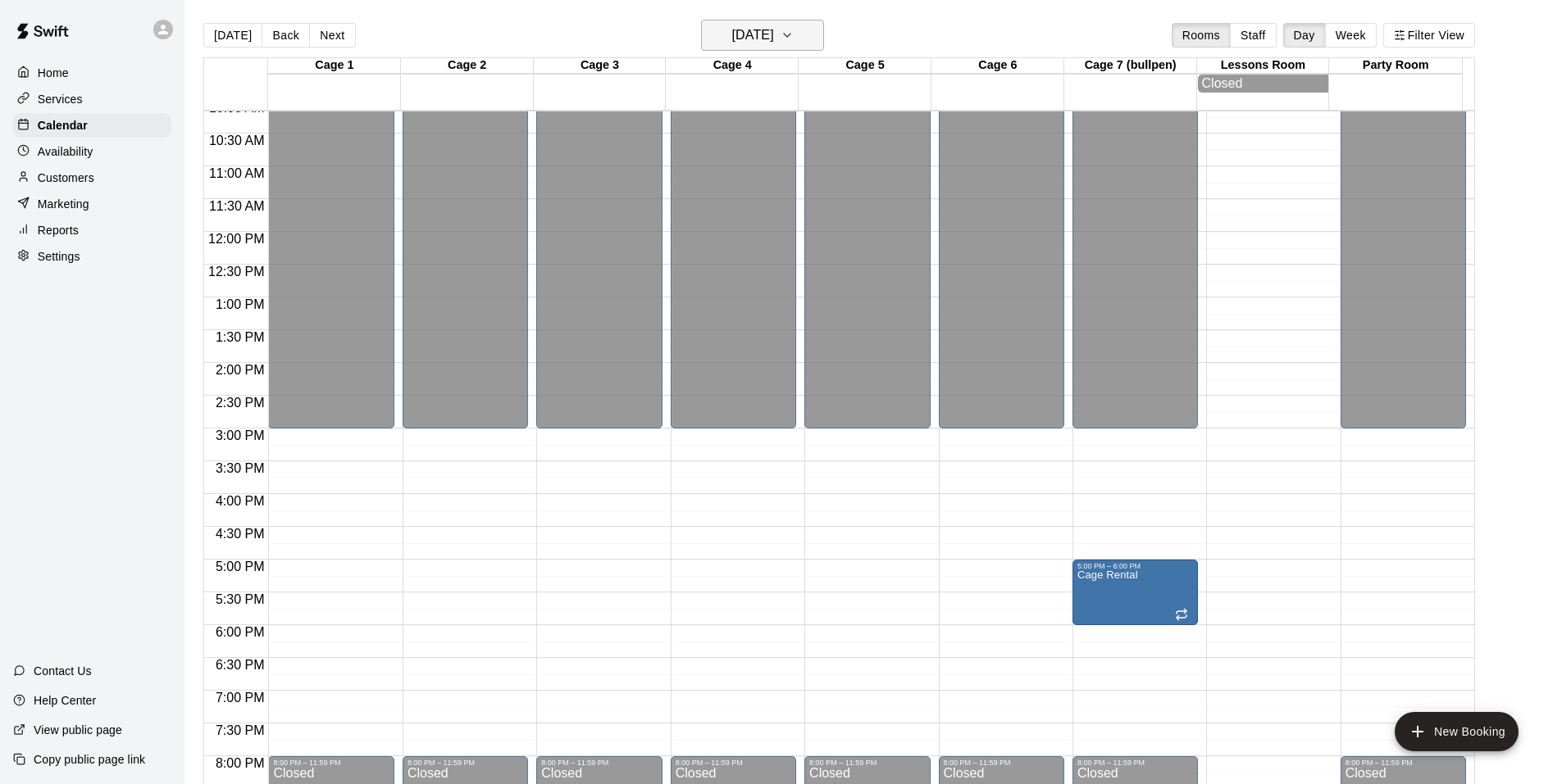
click at [774, 39] on h6 "[DATE]" at bounding box center [752, 35] width 41 height 23
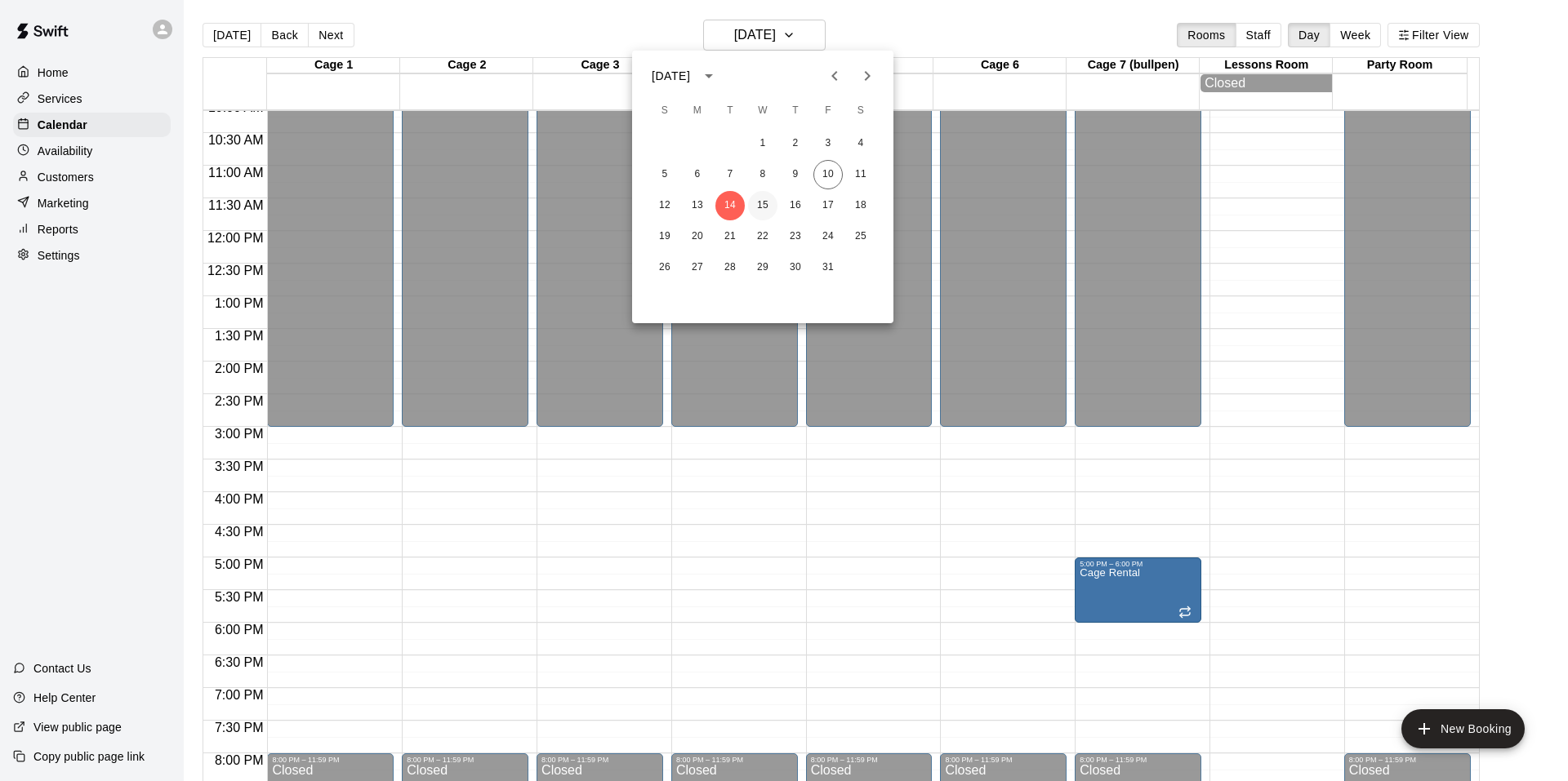
click at [767, 212] on button "15" at bounding box center [762, 205] width 29 height 29
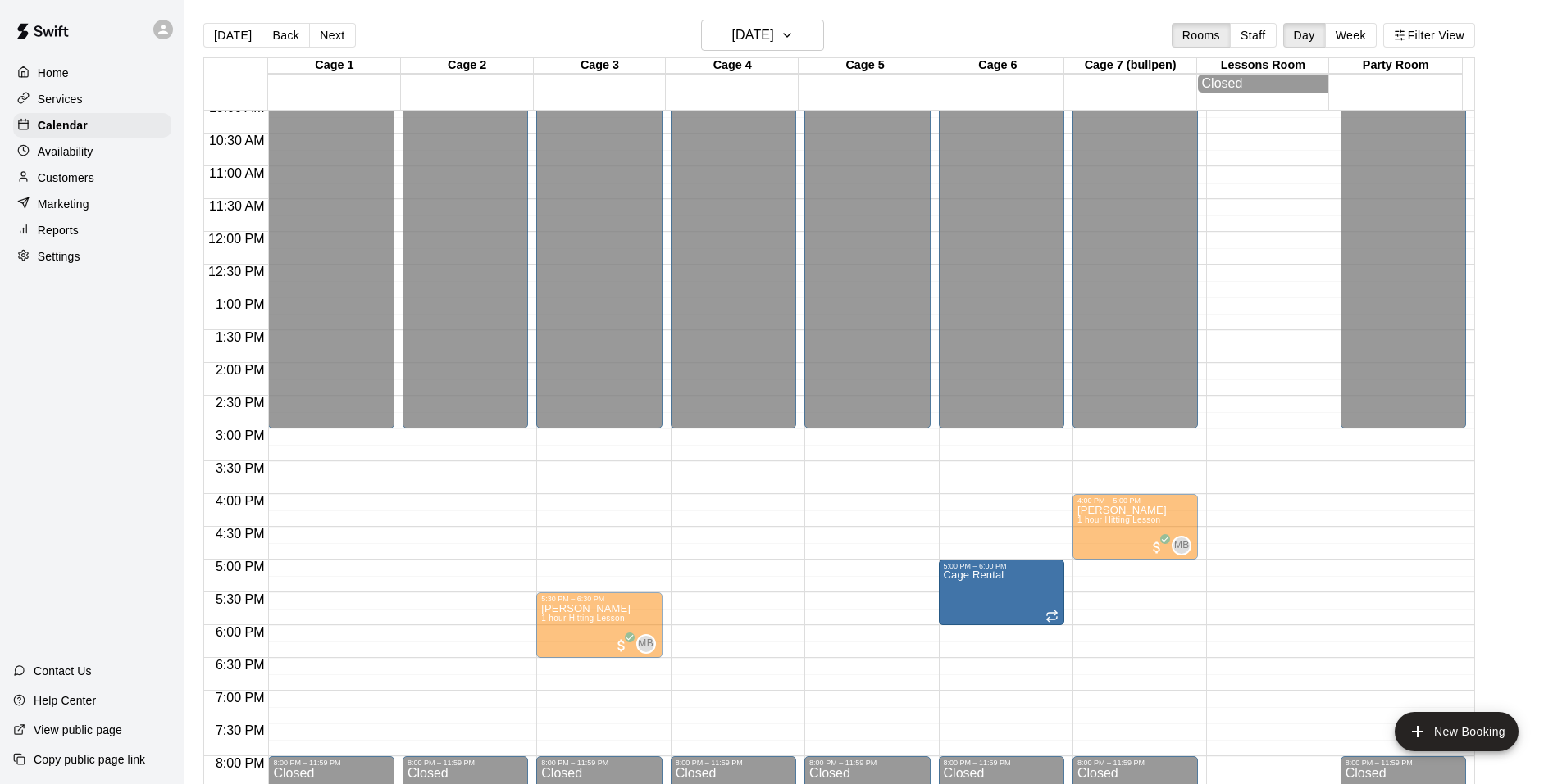
drag, startPoint x: 1165, startPoint y: 601, endPoint x: 1054, endPoint y: 603, distance: 111.0
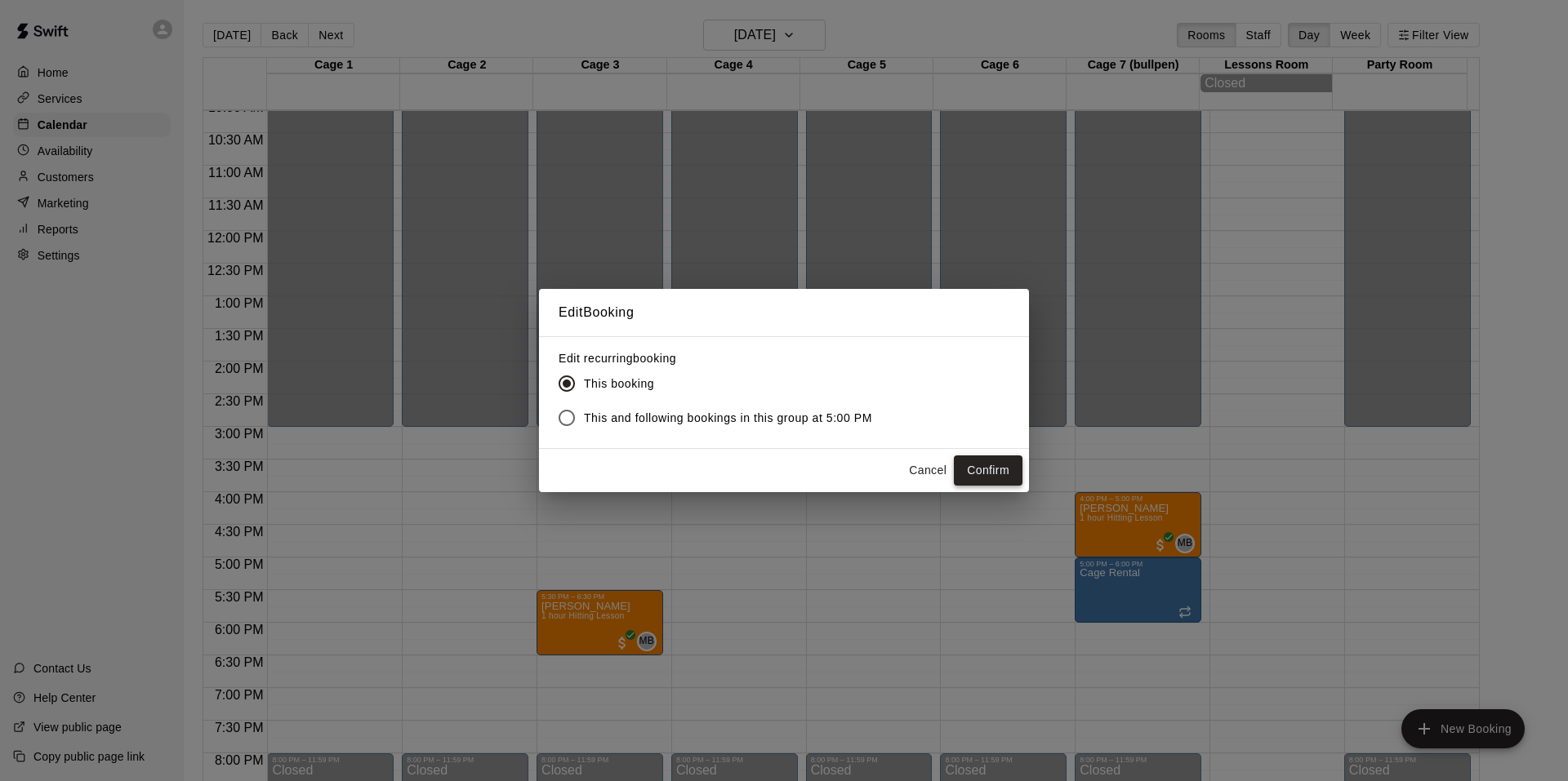
click at [1008, 474] on button "Confirm" at bounding box center [987, 470] width 68 height 30
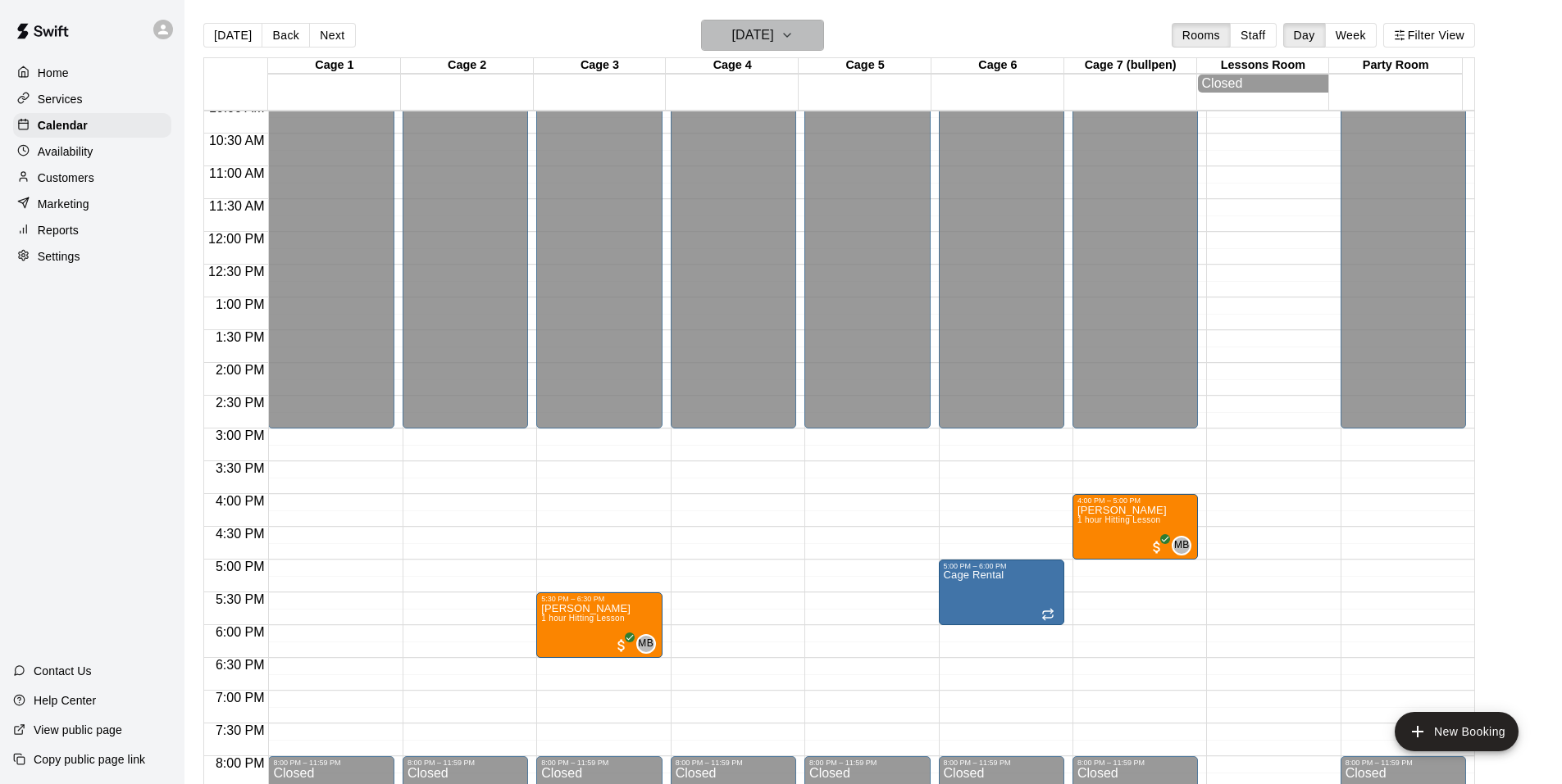
click at [774, 24] on h6 "[DATE]" at bounding box center [752, 35] width 41 height 23
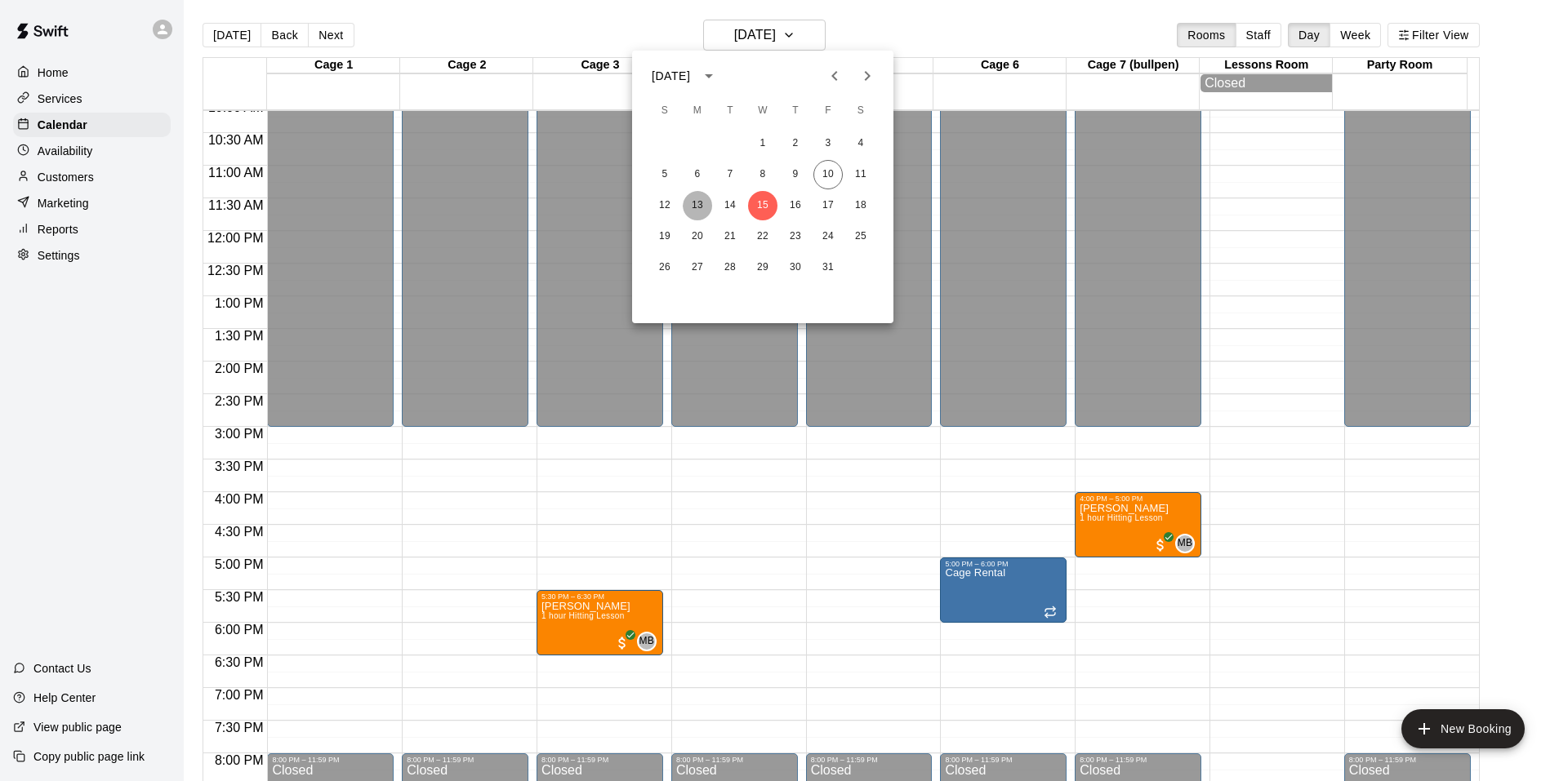
click at [697, 202] on button "13" at bounding box center [697, 205] width 29 height 29
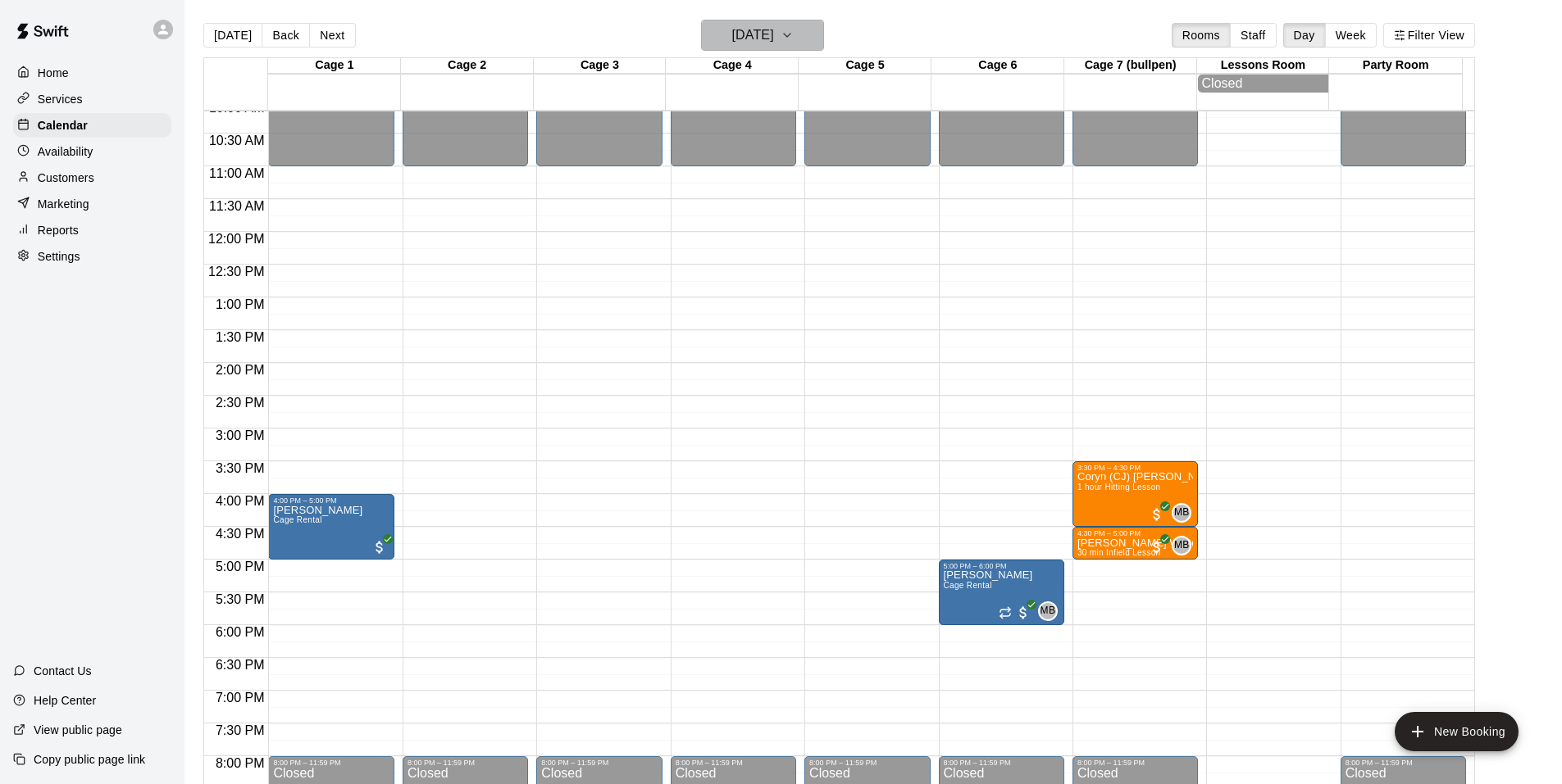
click at [774, 35] on h6 "[DATE]" at bounding box center [752, 35] width 41 height 23
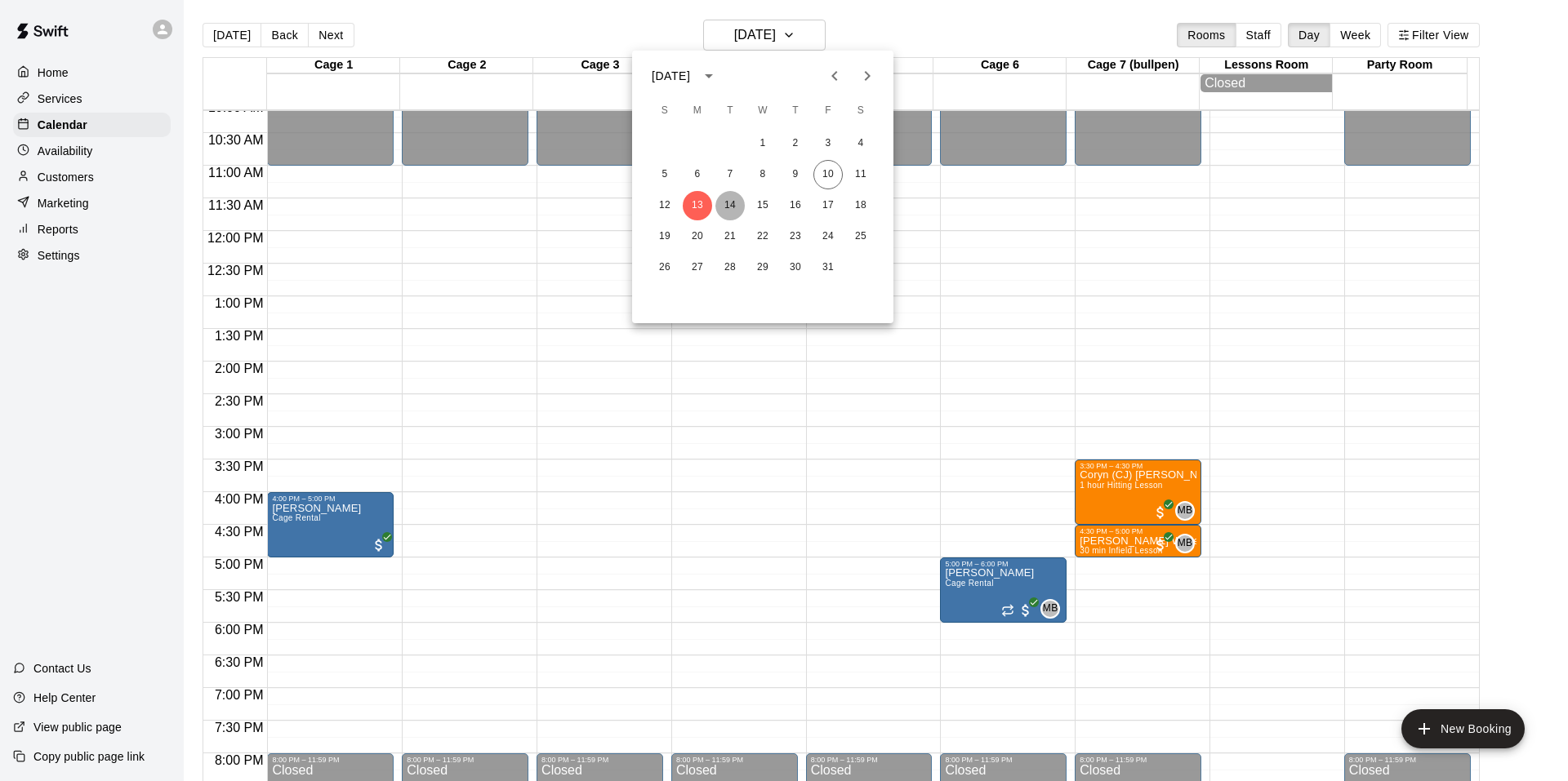
click at [729, 209] on button "14" at bounding box center [730, 205] width 29 height 29
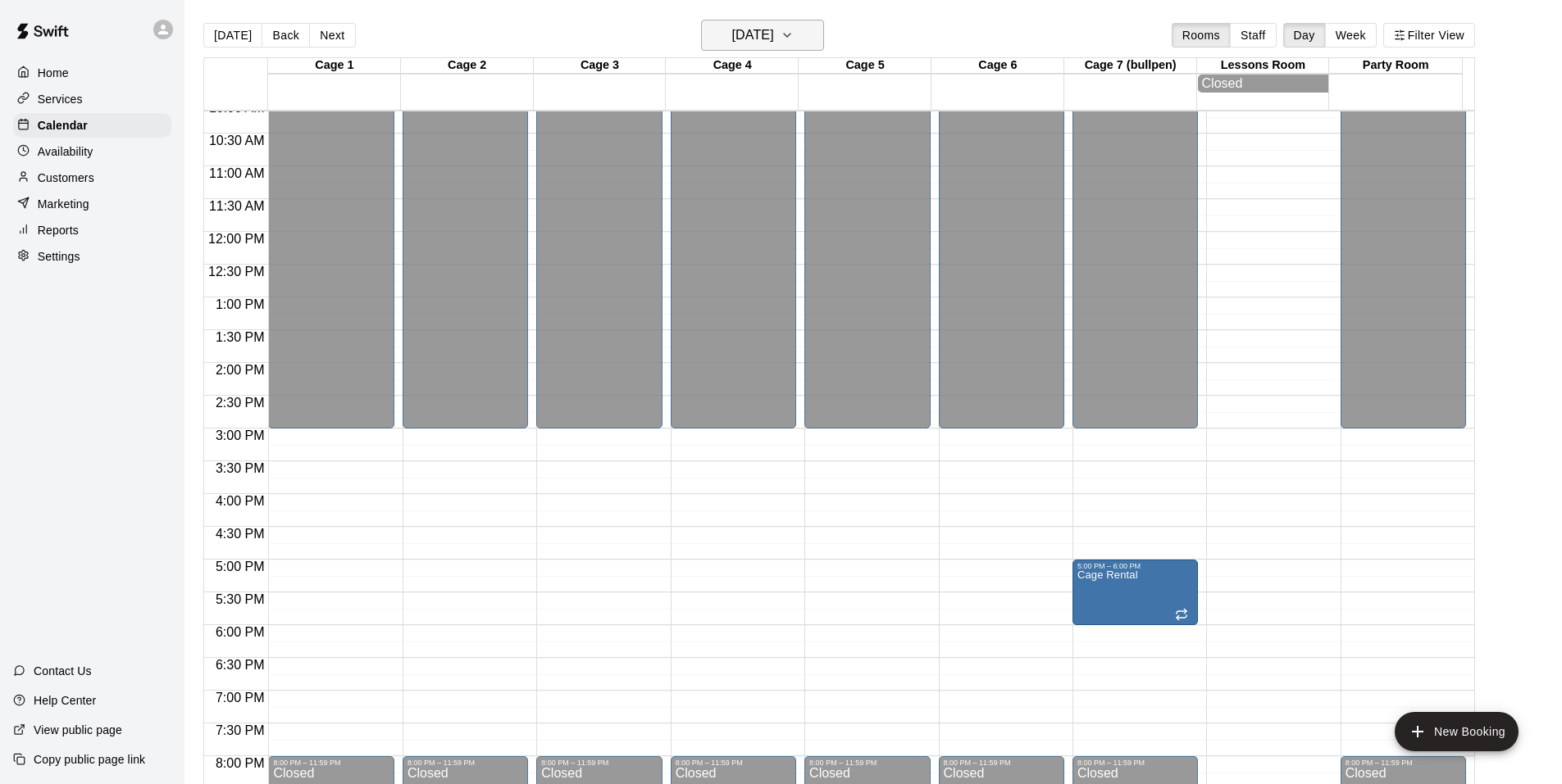
click at [794, 37] on icon "button" at bounding box center [787, 35] width 13 height 20
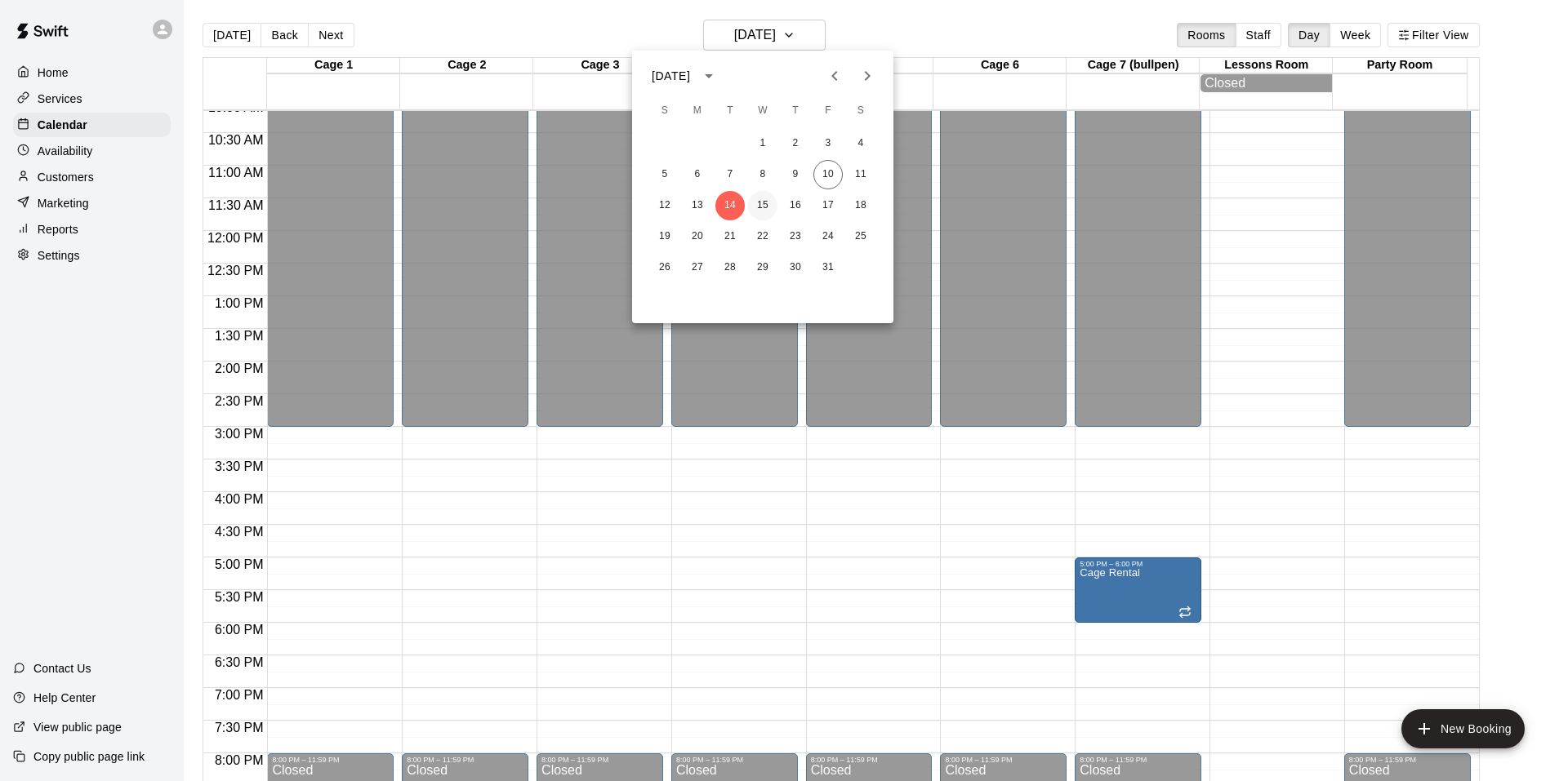
click at [768, 207] on button "15" at bounding box center [762, 205] width 29 height 29
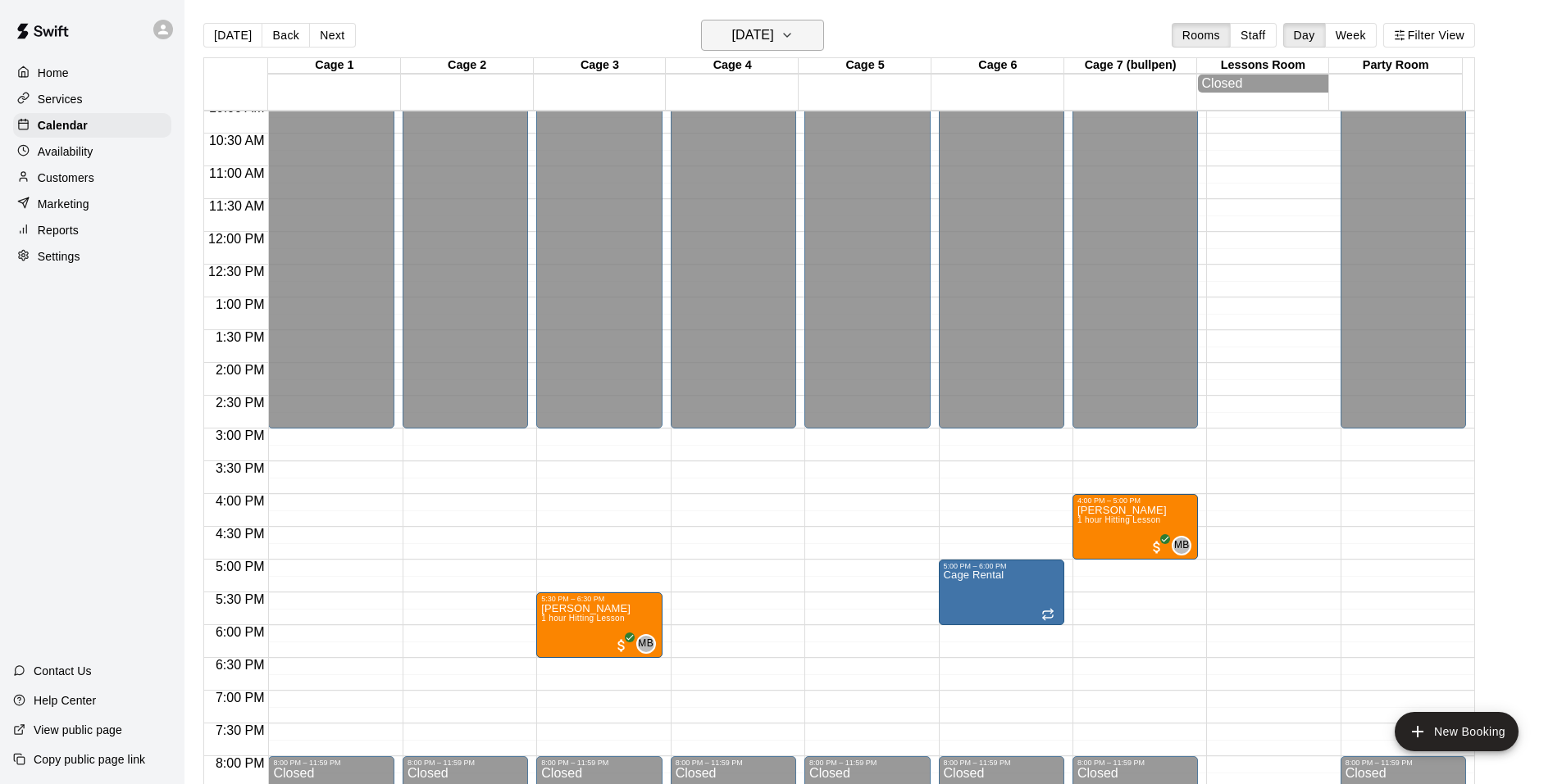
click at [770, 24] on h6 "[DATE]" at bounding box center [752, 35] width 41 height 23
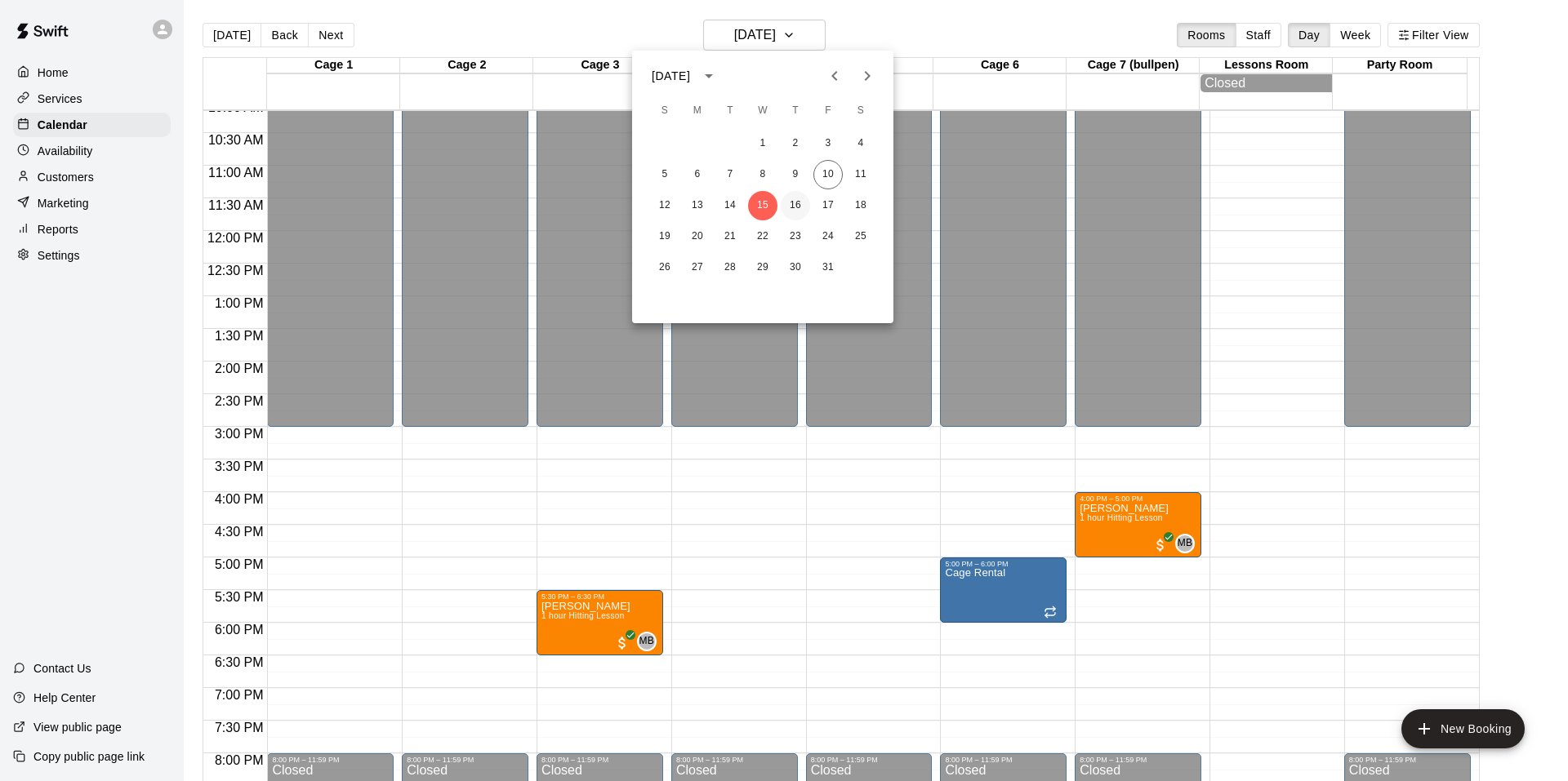
click at [799, 203] on button "16" at bounding box center [794, 205] width 29 height 29
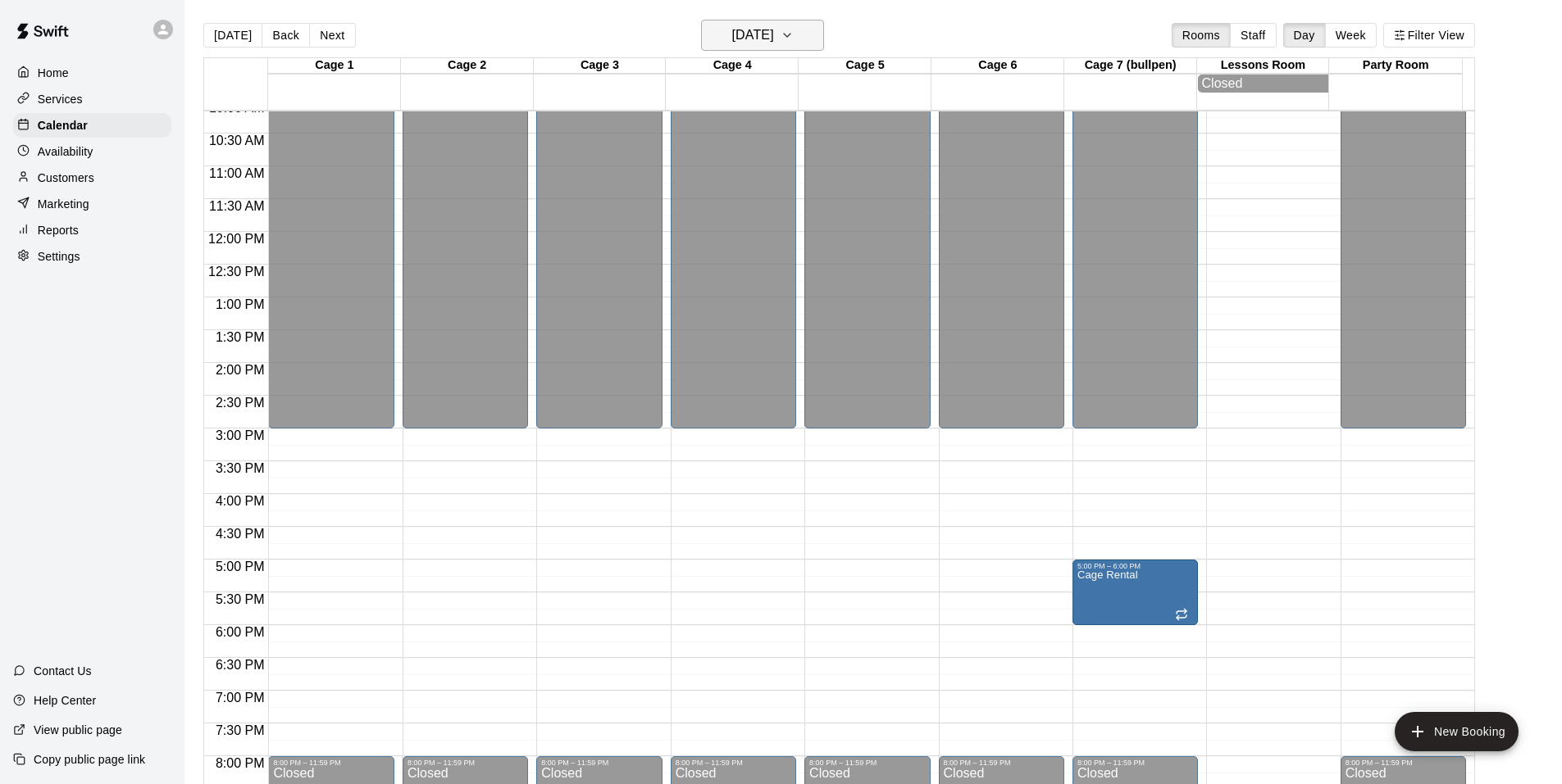
click at [774, 27] on h6 "[DATE]" at bounding box center [752, 35] width 41 height 23
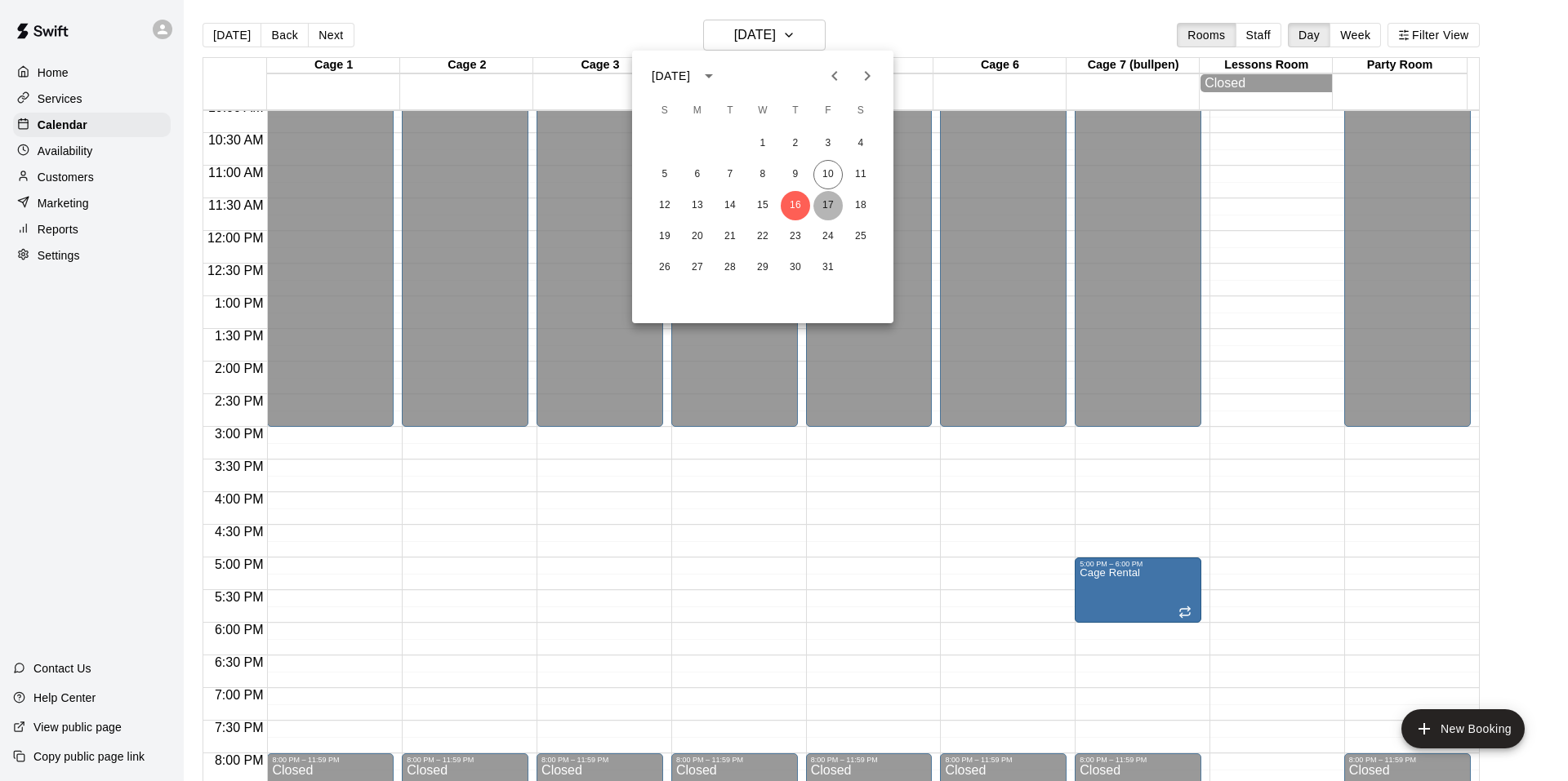
click at [832, 207] on button "17" at bounding box center [827, 205] width 29 height 29
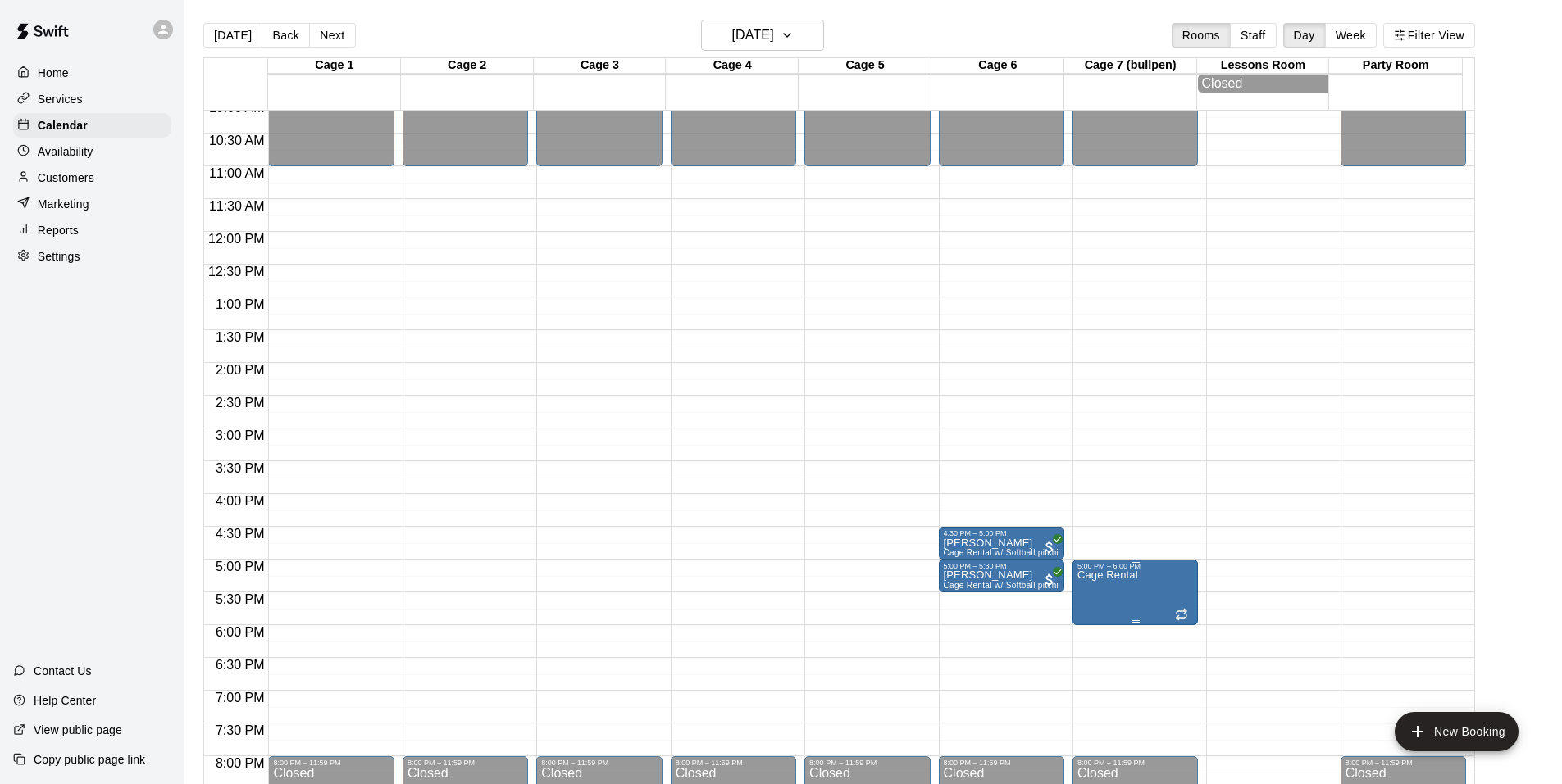
click at [1096, 603] on button "edit" at bounding box center [1092, 592] width 33 height 33
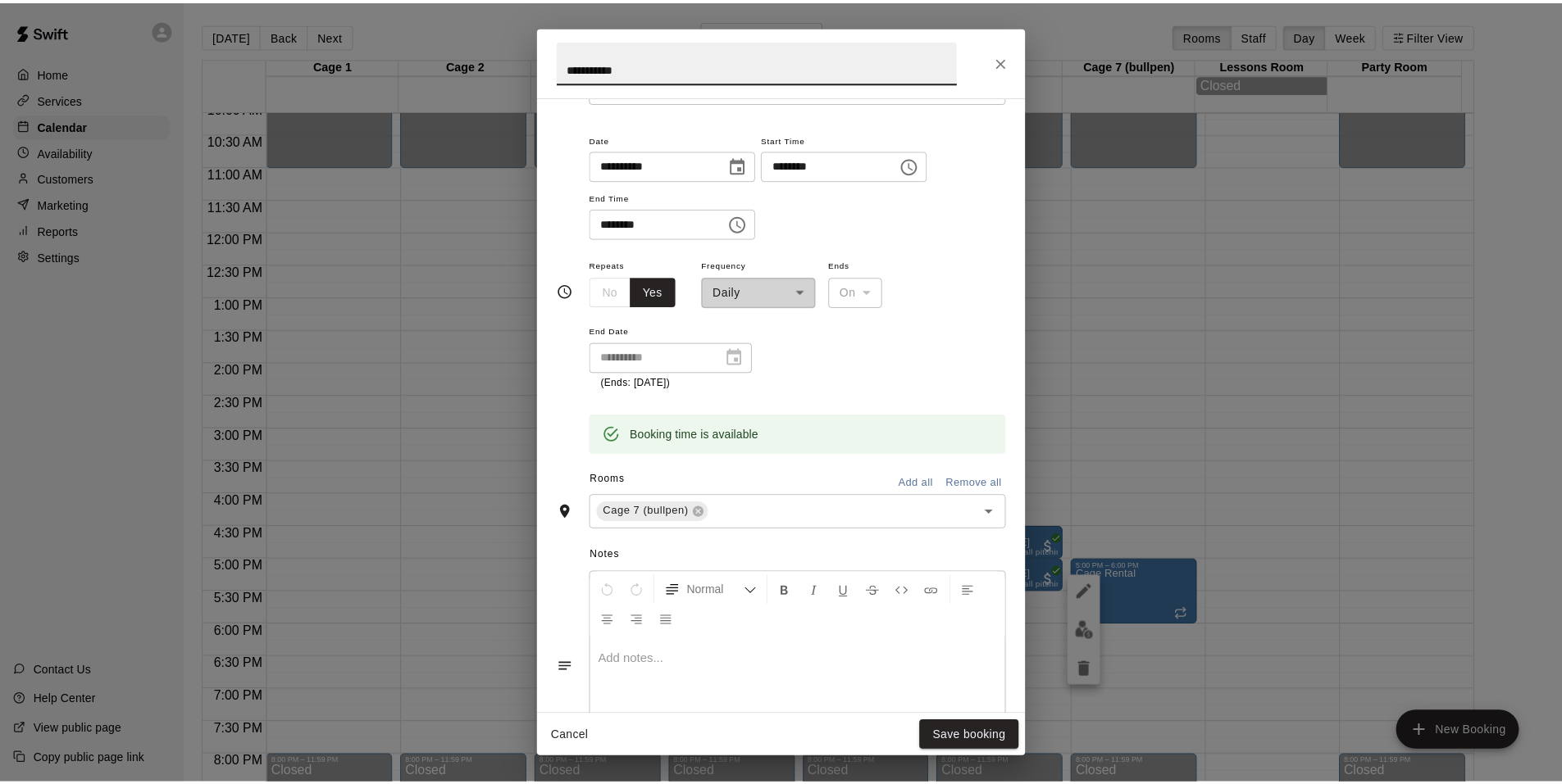
scroll to position [0, 0]
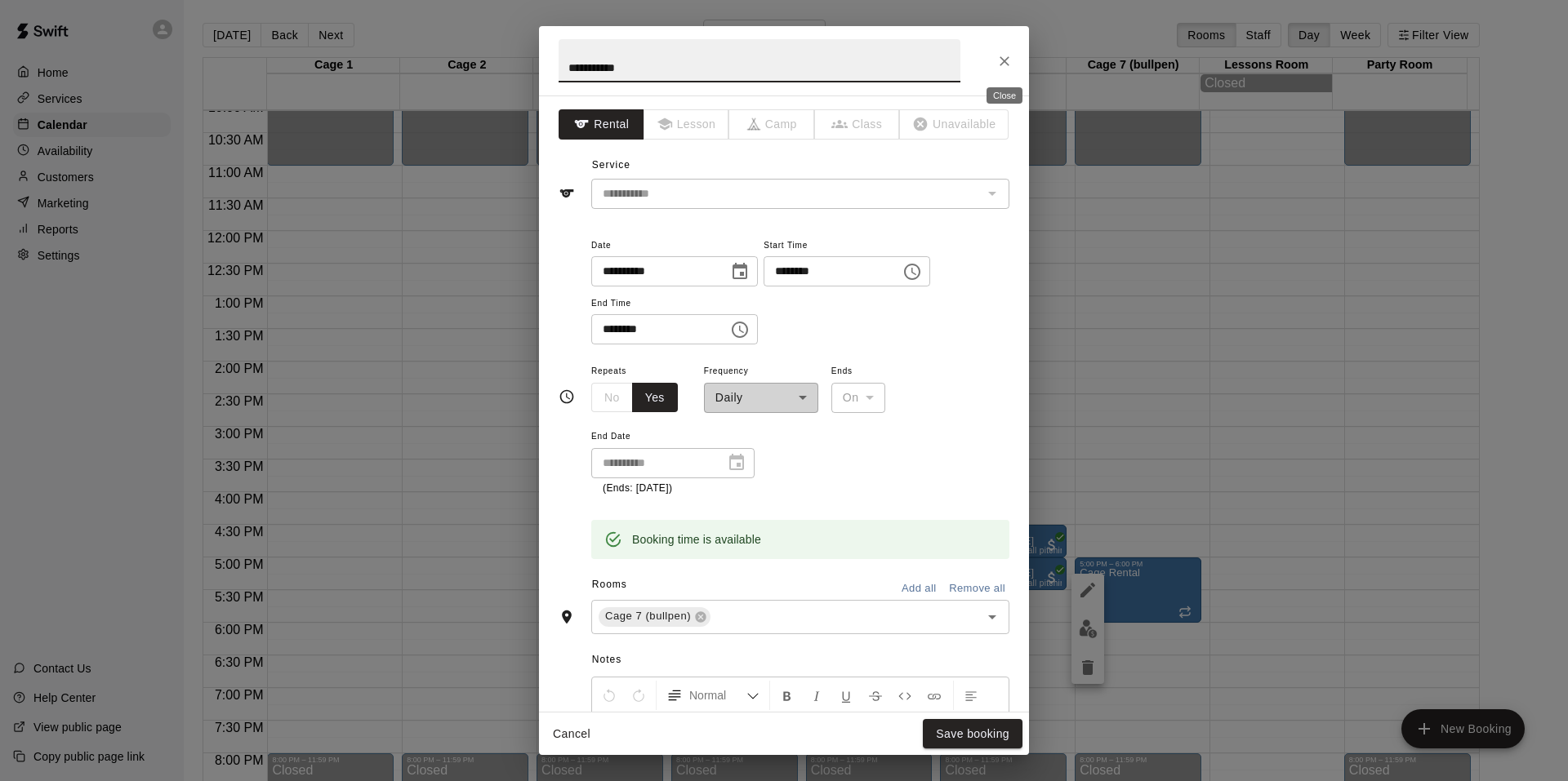
drag, startPoint x: 1009, startPoint y: 64, endPoint x: 1143, endPoint y: 124, distance: 146.8
click at [1010, 64] on icon "Close" at bounding box center [1003, 61] width 16 height 16
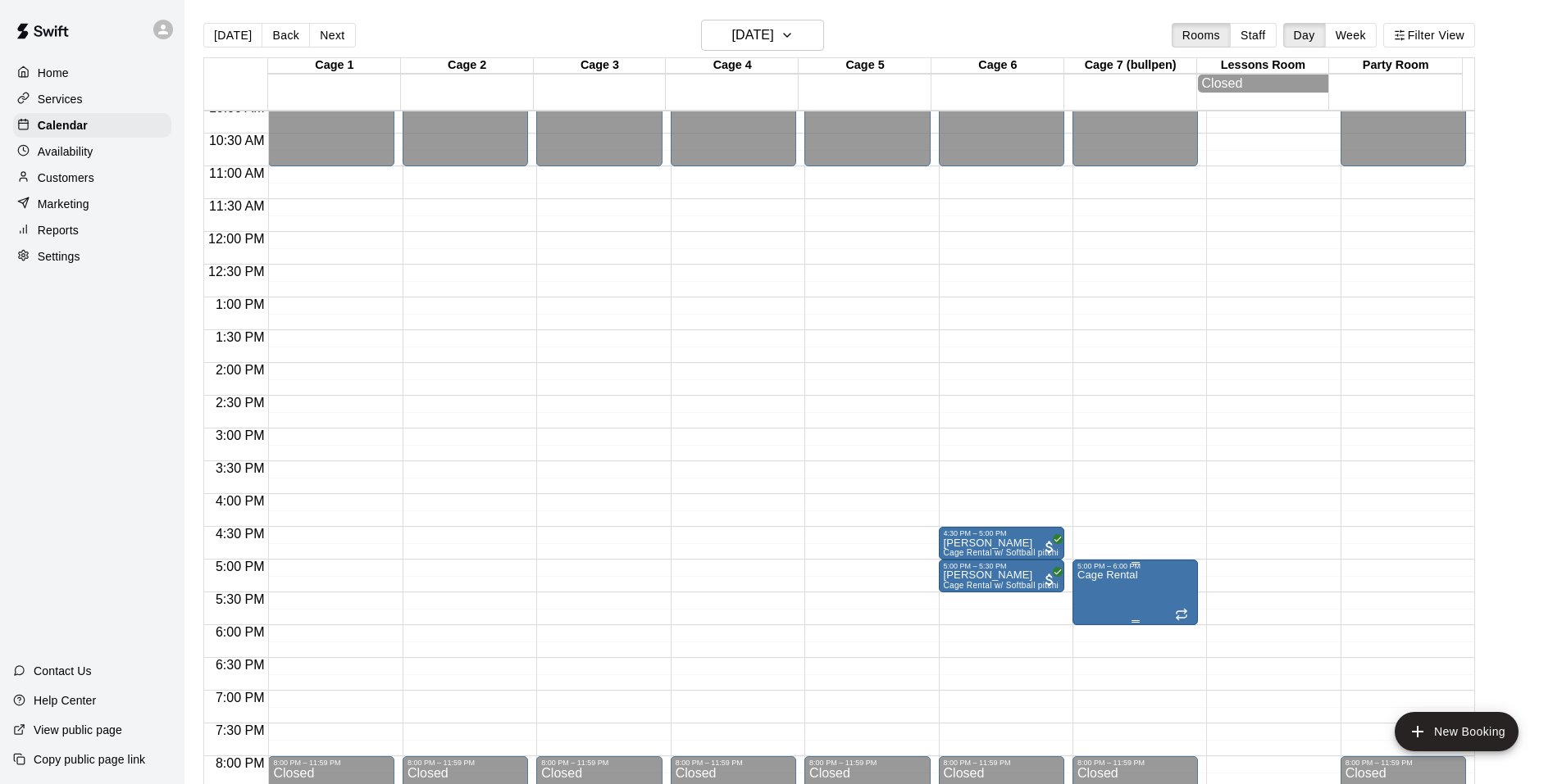
click at [1100, 666] on icon "delete" at bounding box center [1092, 670] width 20 height 20
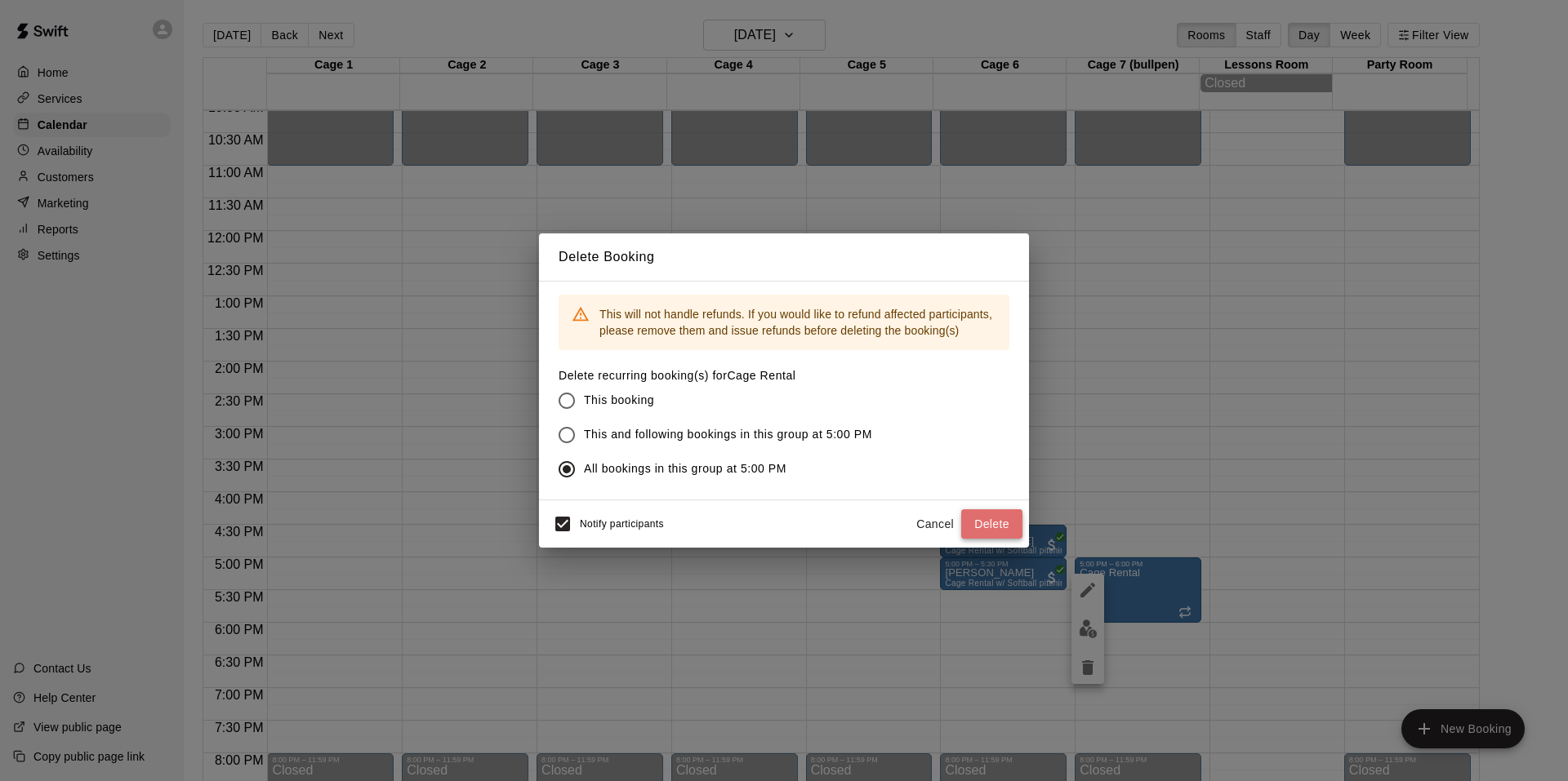
click at [1001, 531] on button "Delete" at bounding box center [991, 524] width 61 height 30
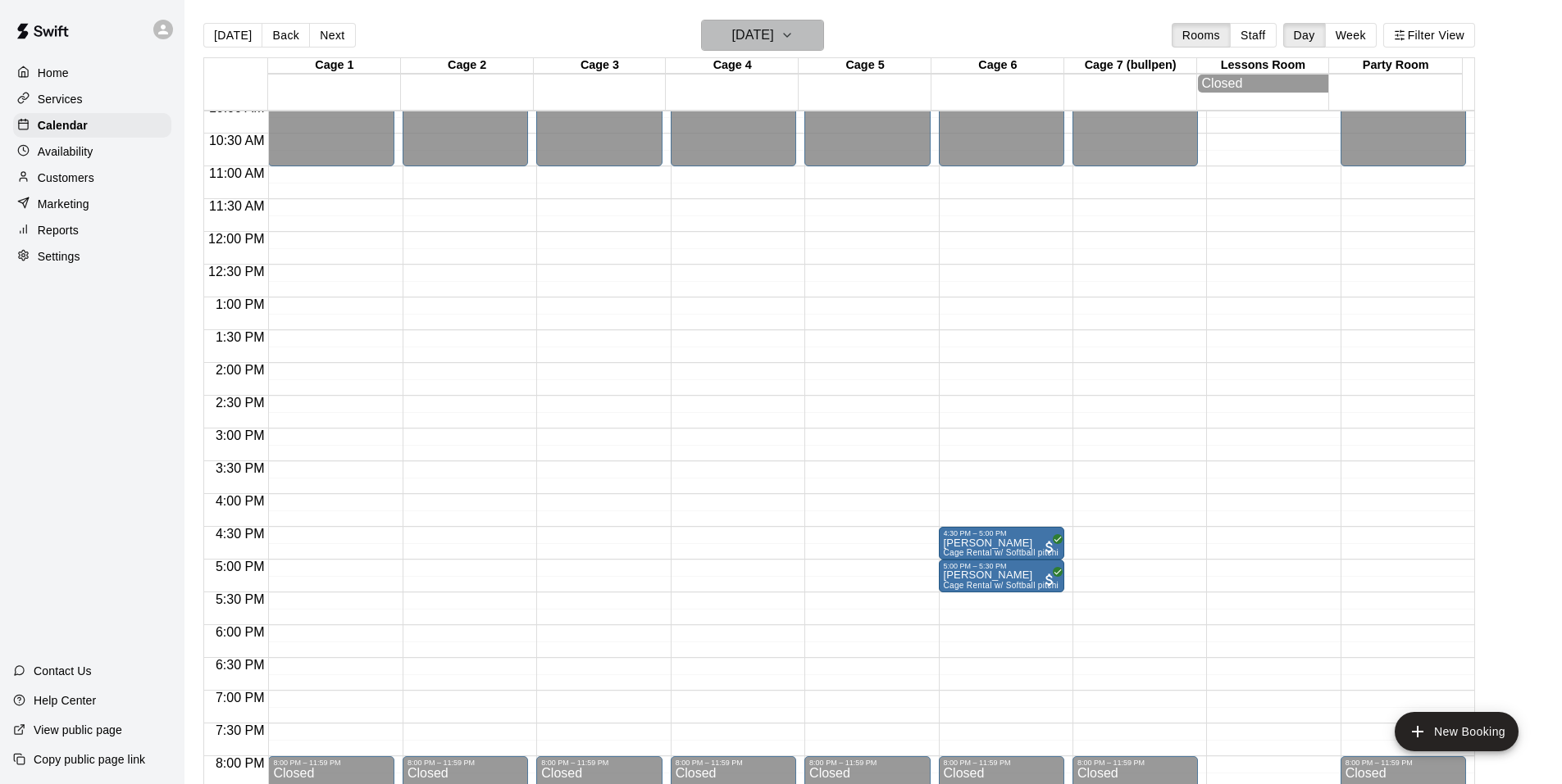
click at [796, 35] on button "[DATE]" at bounding box center [762, 35] width 123 height 31
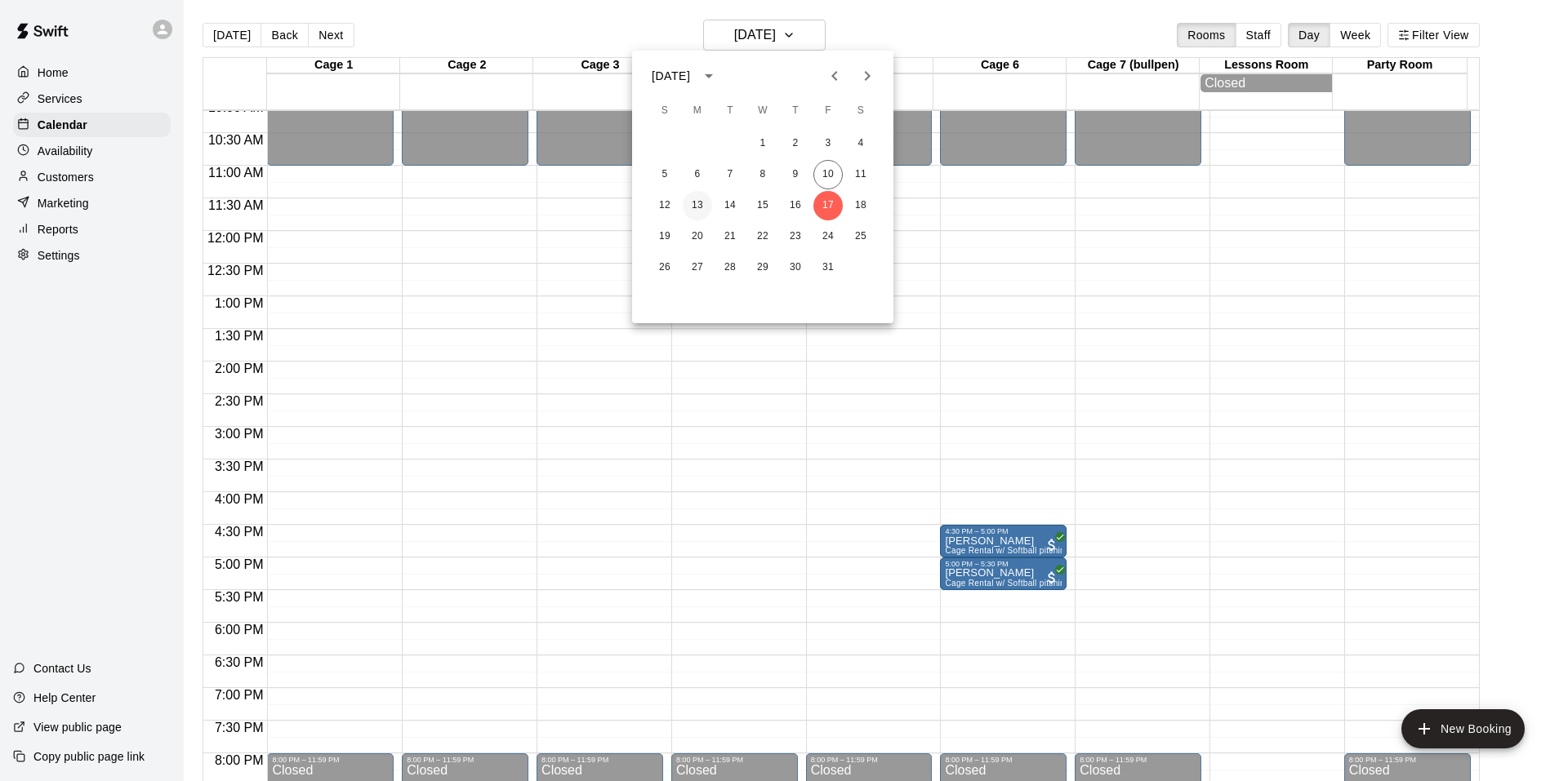
click at [702, 208] on button "13" at bounding box center [697, 205] width 29 height 29
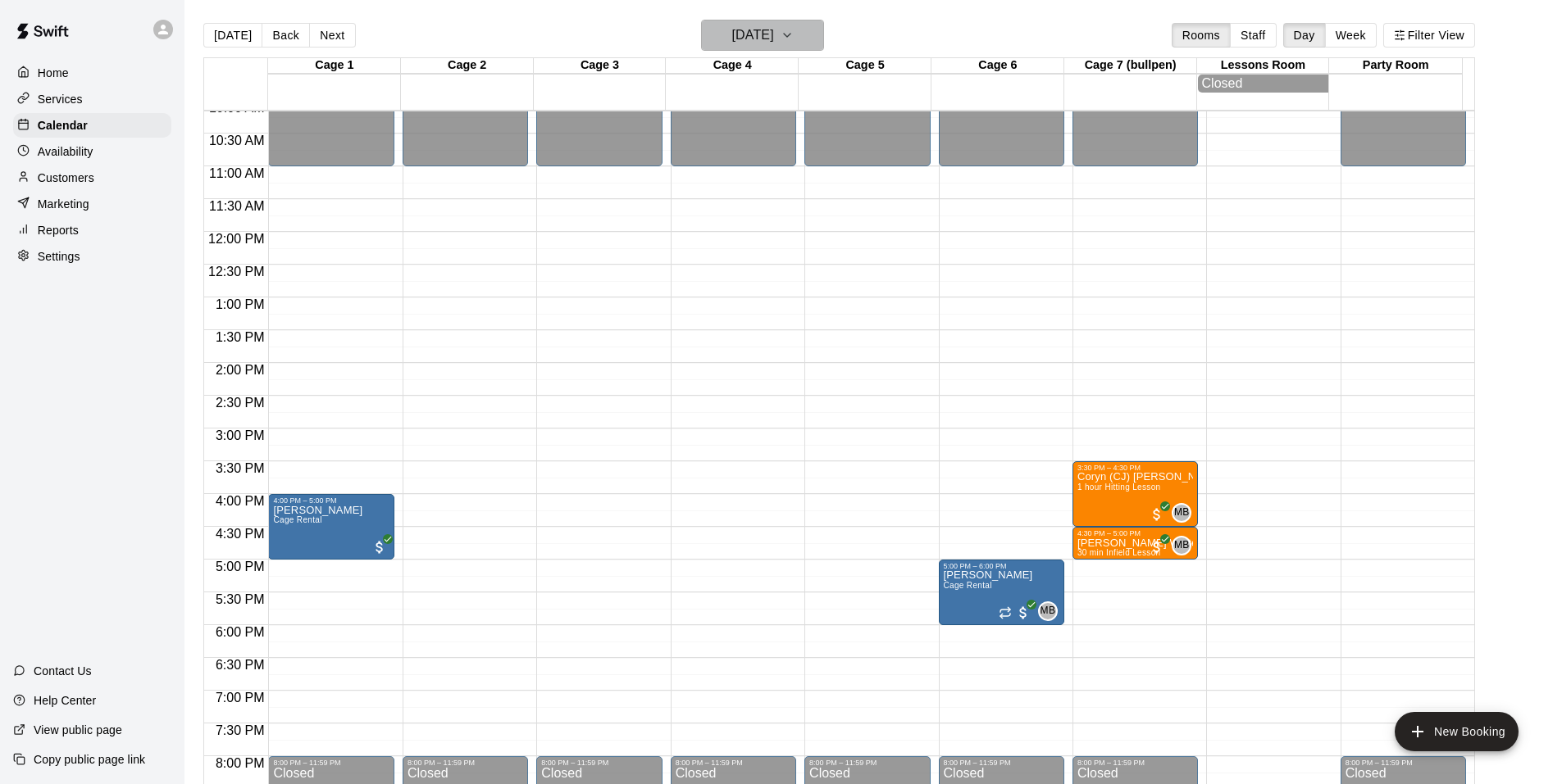
click at [769, 45] on h6 "[DATE]" at bounding box center [752, 35] width 41 height 23
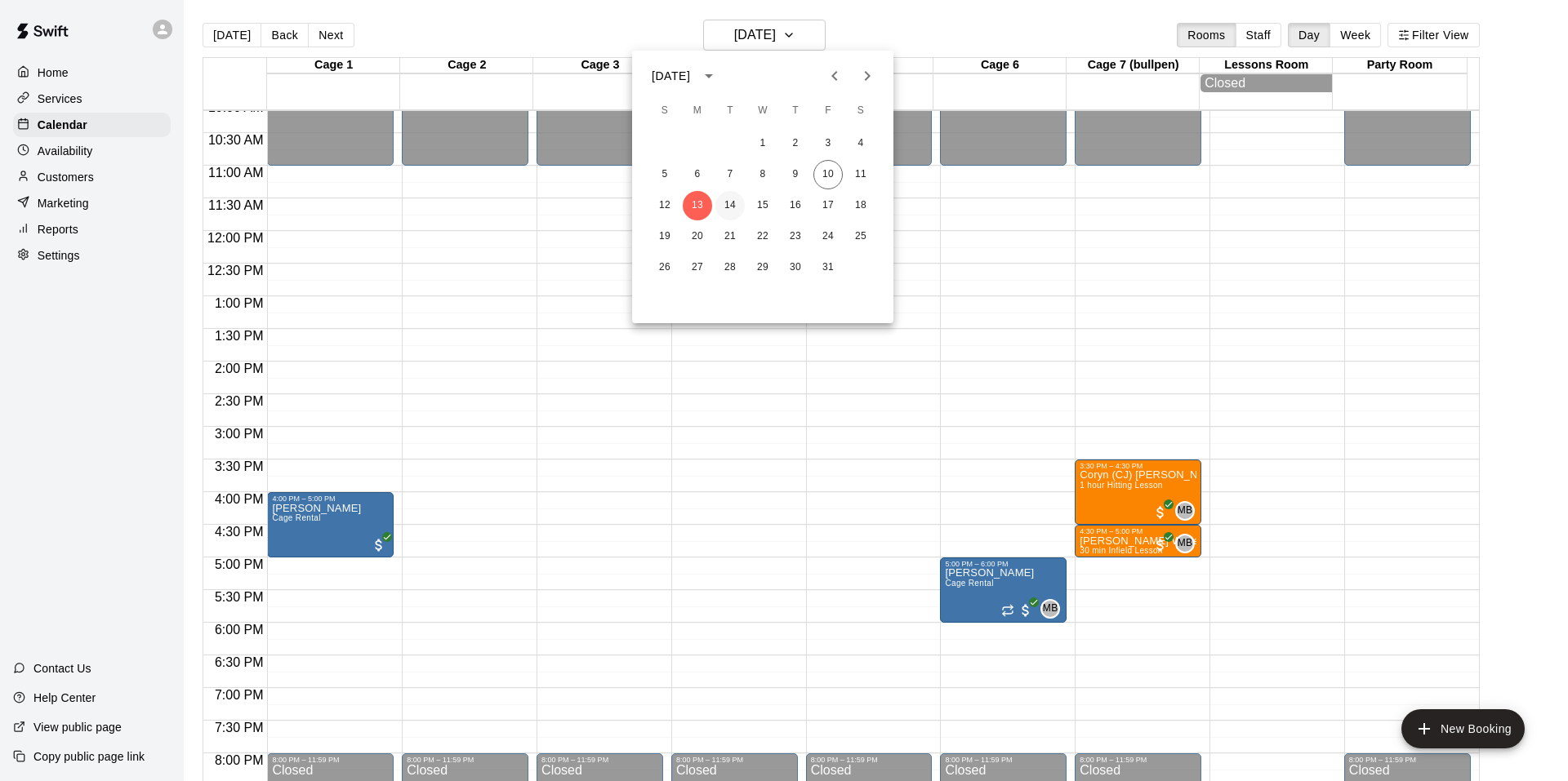
click at [731, 209] on button "14" at bounding box center [730, 205] width 29 height 29
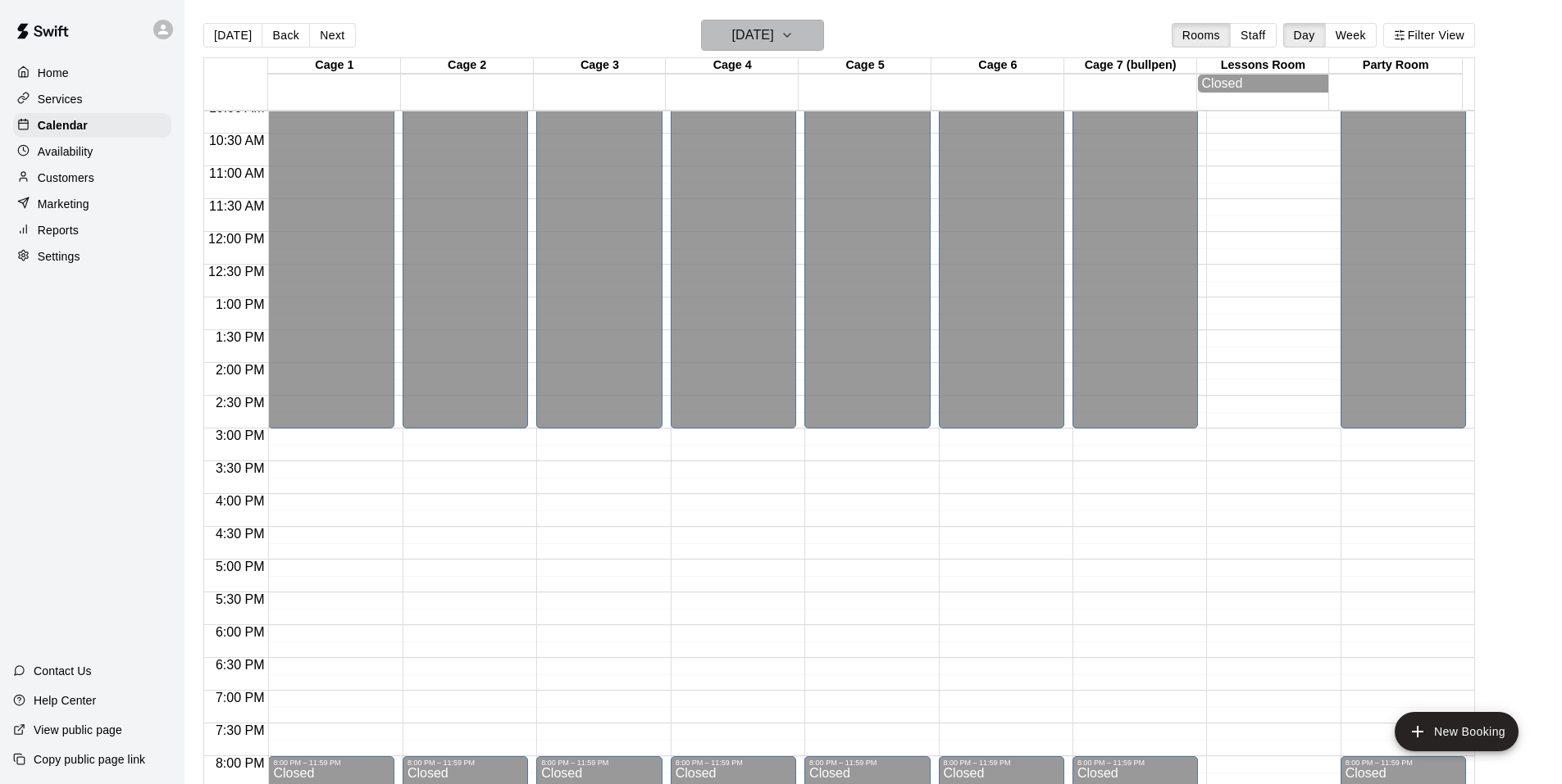
click at [802, 32] on button "[DATE]" at bounding box center [762, 35] width 123 height 31
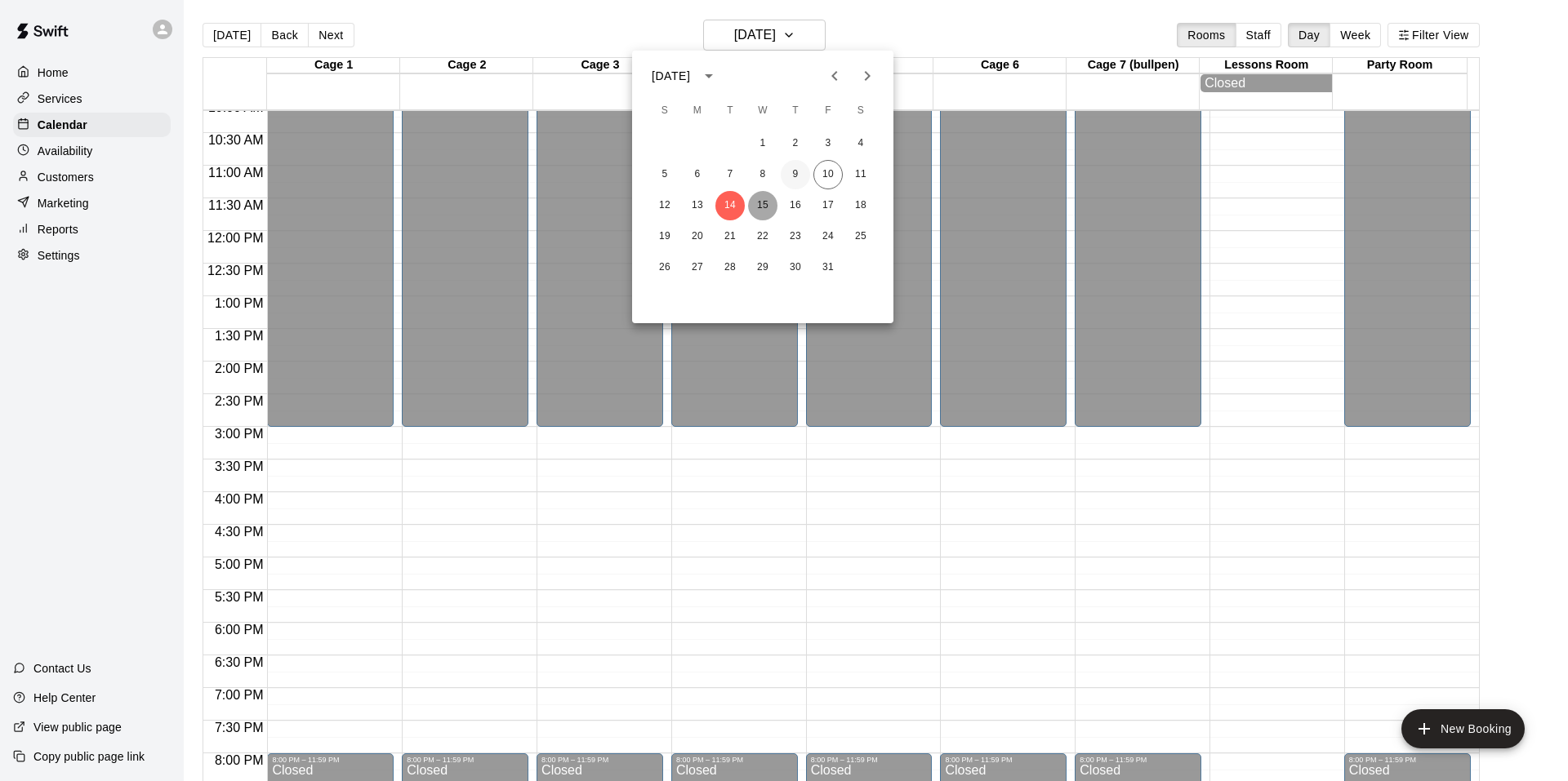
drag, startPoint x: 767, startPoint y: 200, endPoint x: 788, endPoint y: 186, distance: 25.2
click at [767, 200] on button "15" at bounding box center [762, 205] width 29 height 29
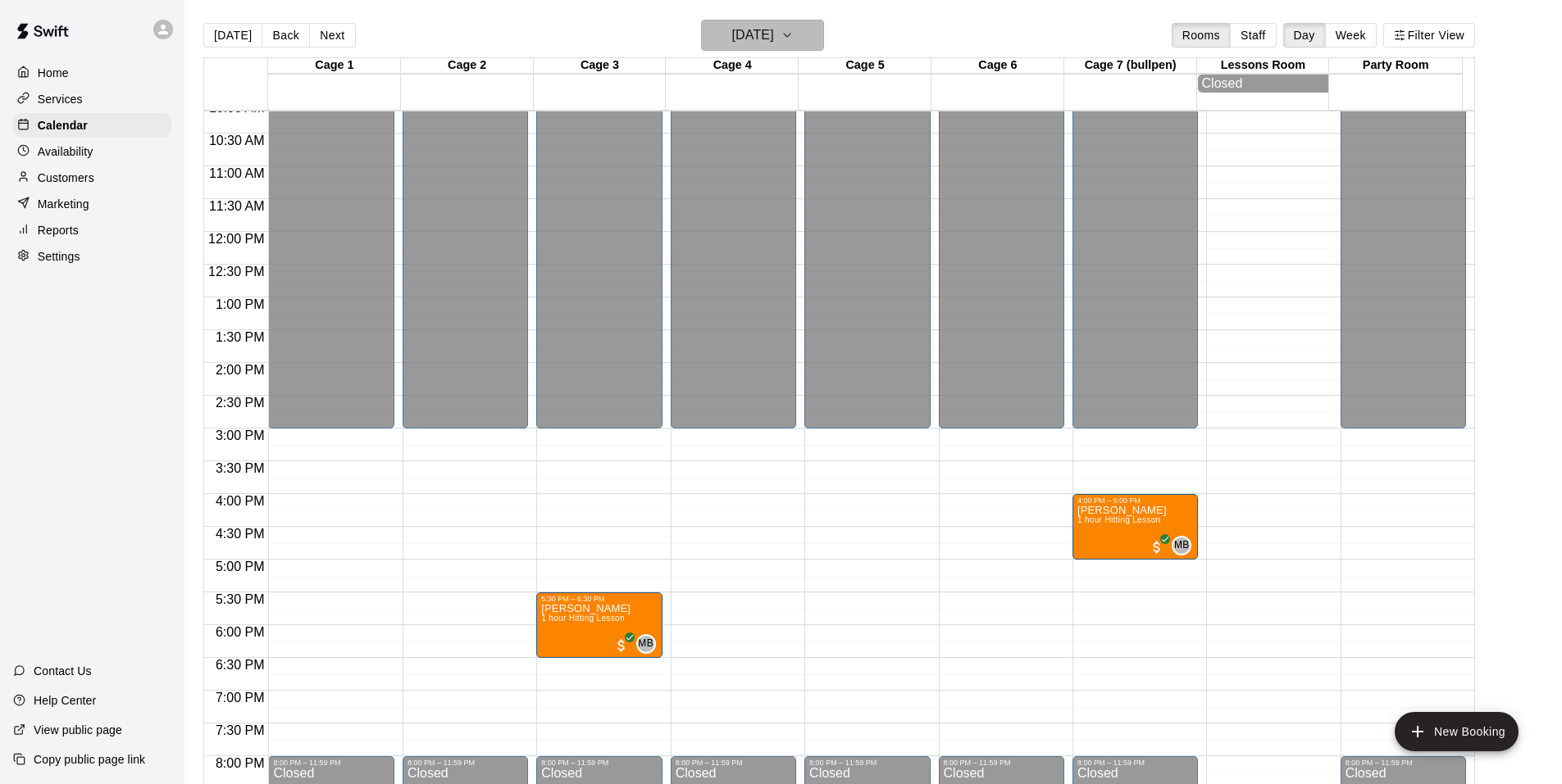
click at [814, 39] on button "[DATE]" at bounding box center [762, 35] width 123 height 31
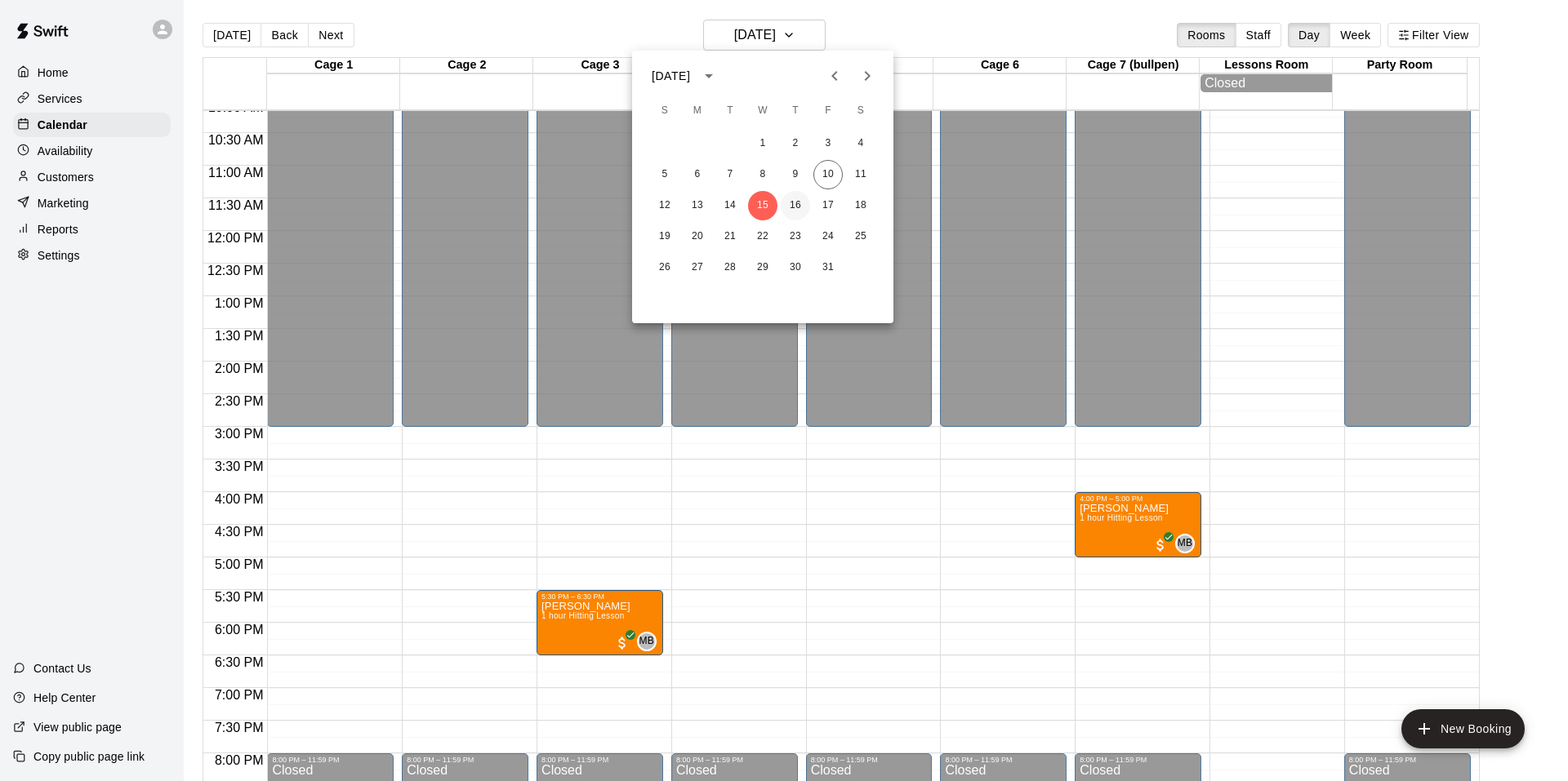
click at [792, 214] on button "16" at bounding box center [794, 205] width 29 height 29
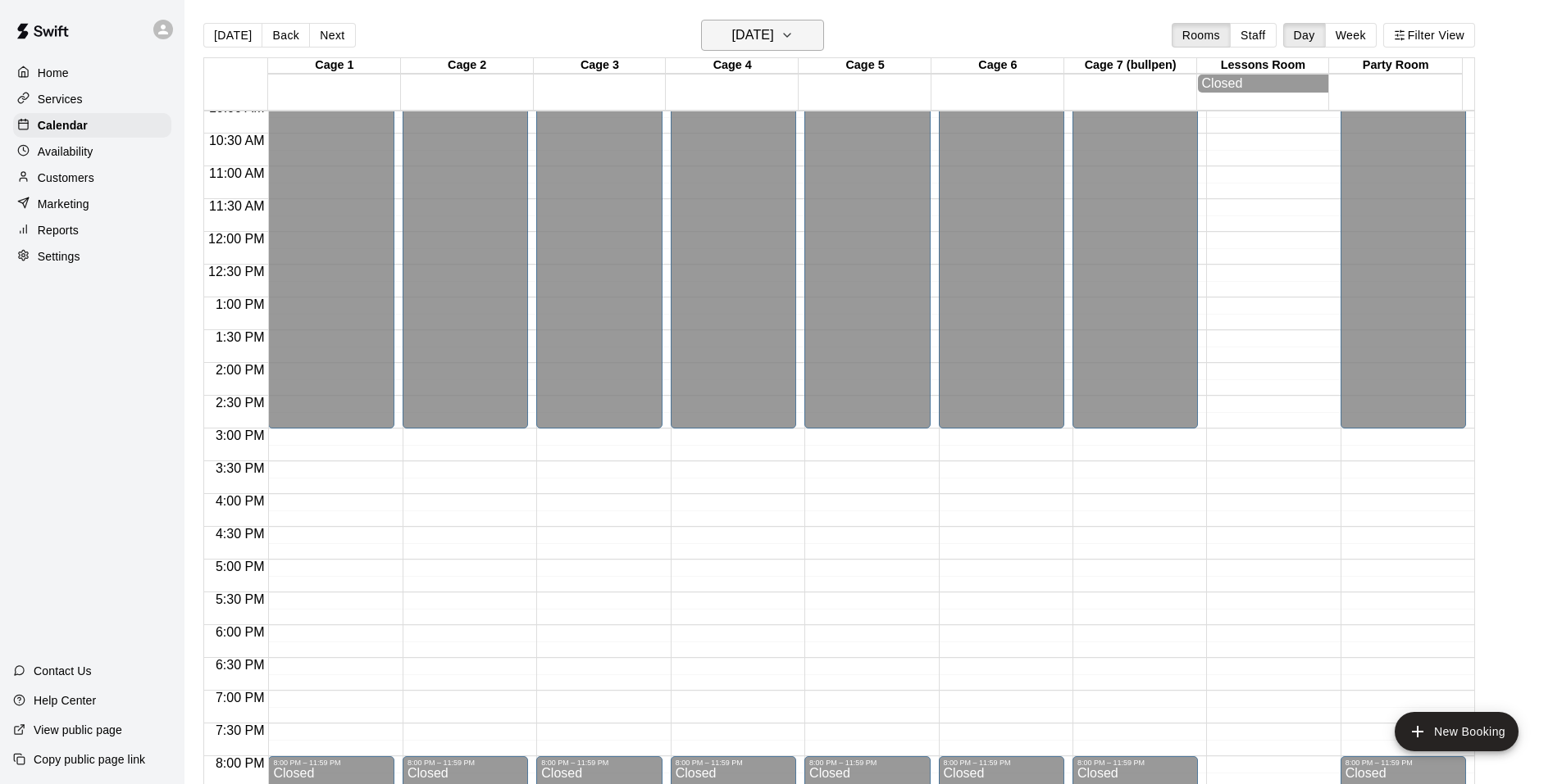
click at [794, 44] on icon "button" at bounding box center [787, 35] width 13 height 20
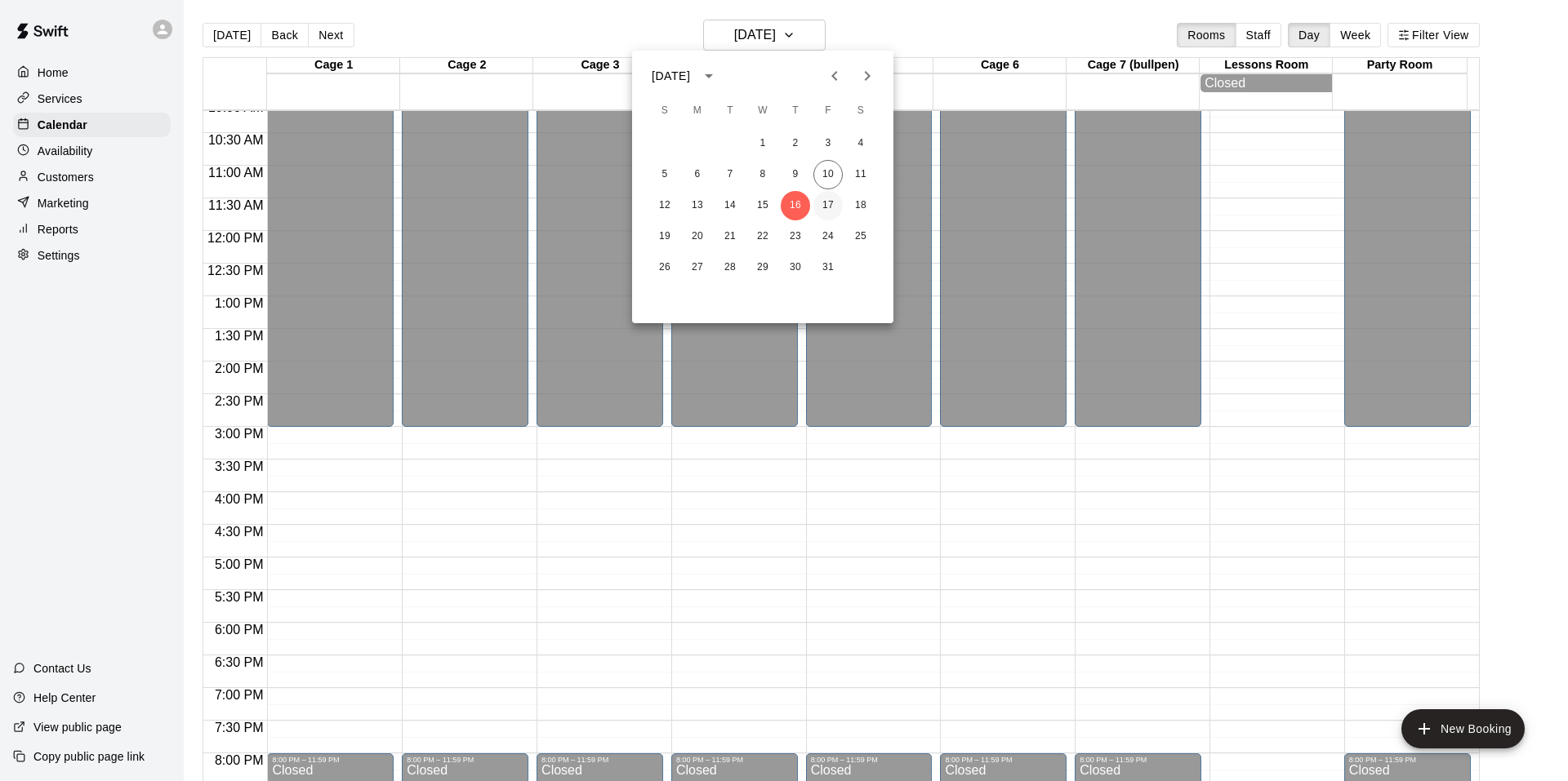
click at [826, 200] on button "17" at bounding box center [827, 205] width 29 height 29
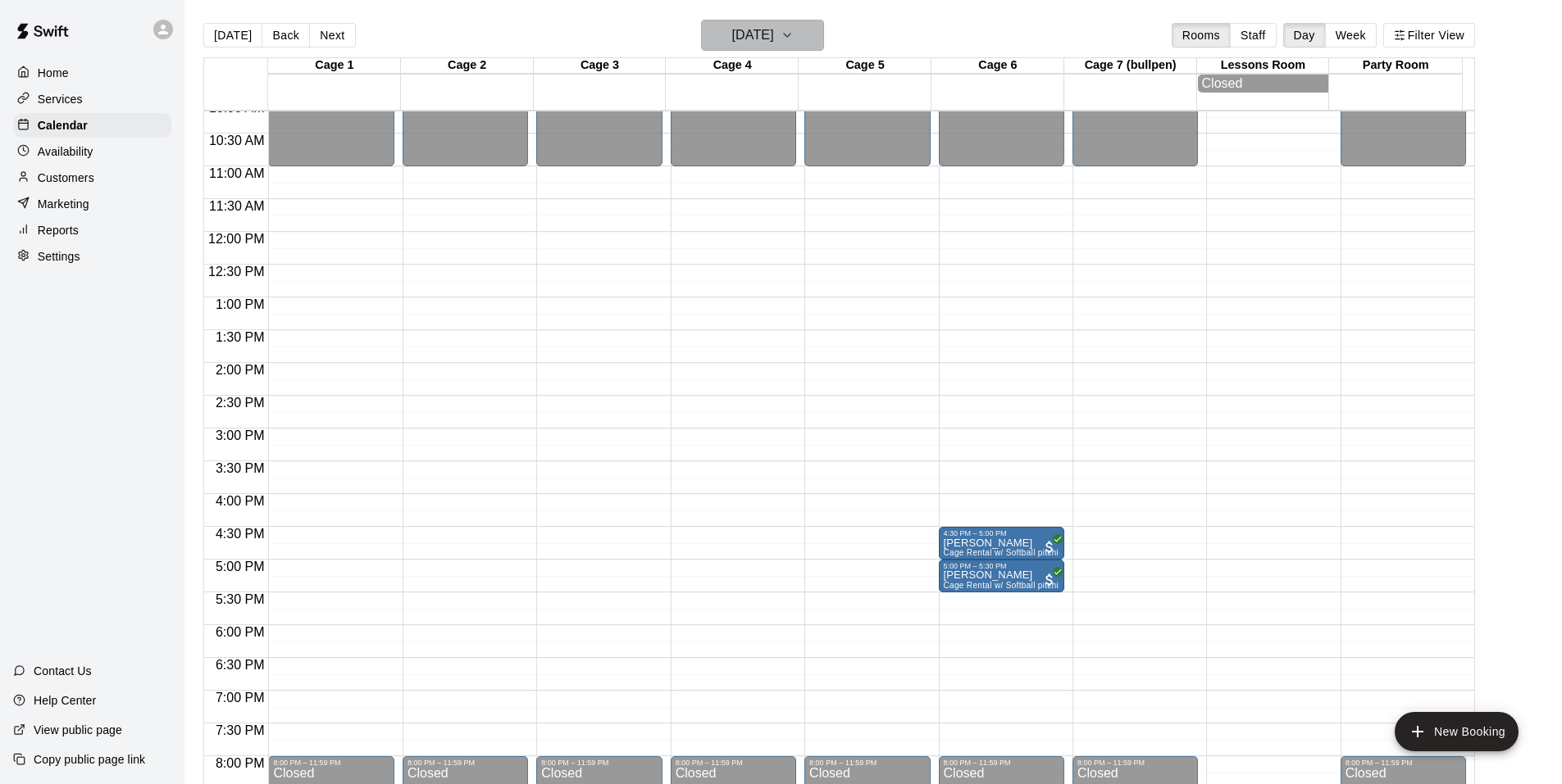
click at [798, 40] on button "[DATE]" at bounding box center [762, 35] width 123 height 31
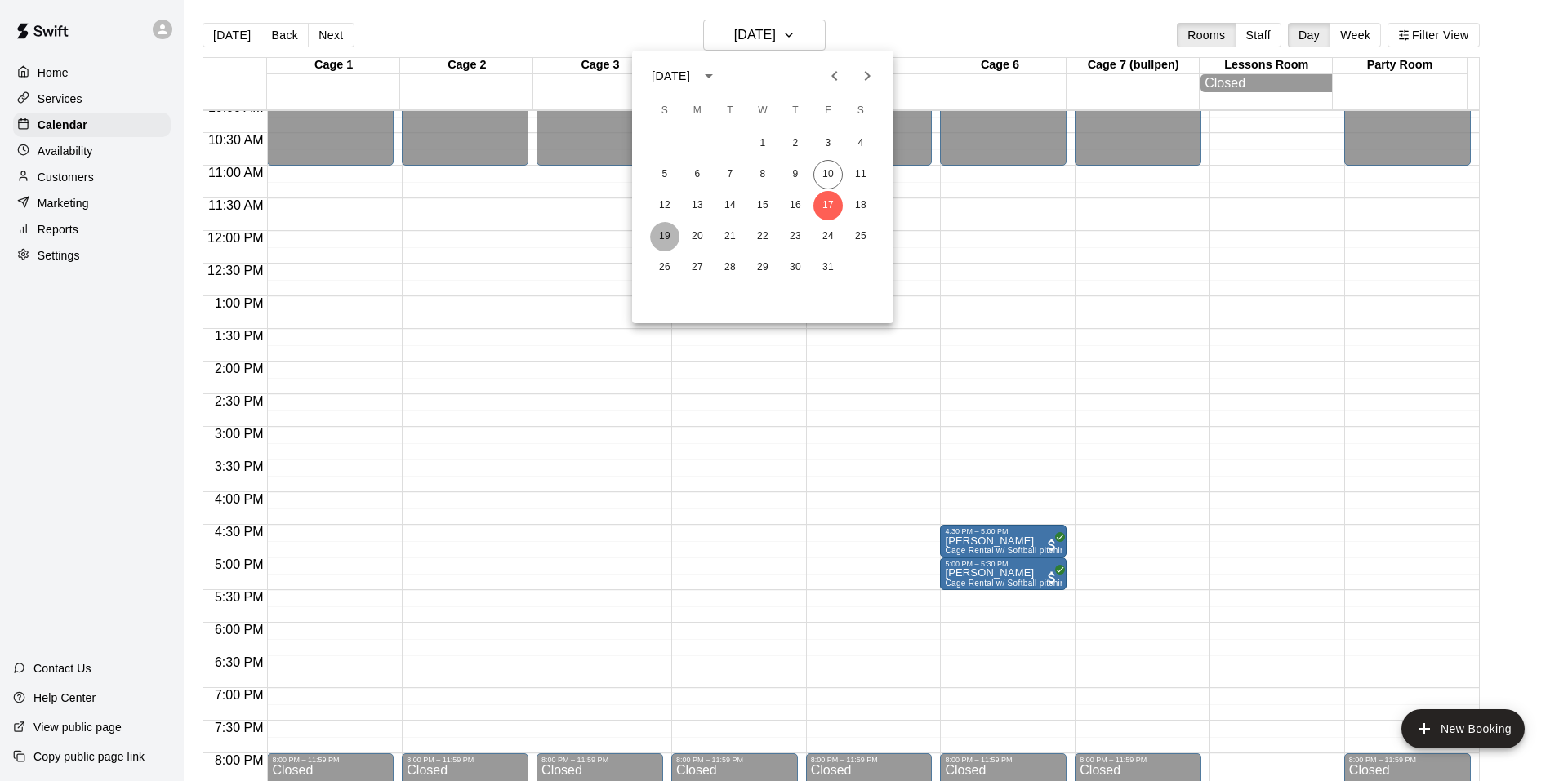
click at [664, 232] on button "19" at bounding box center [664, 236] width 29 height 29
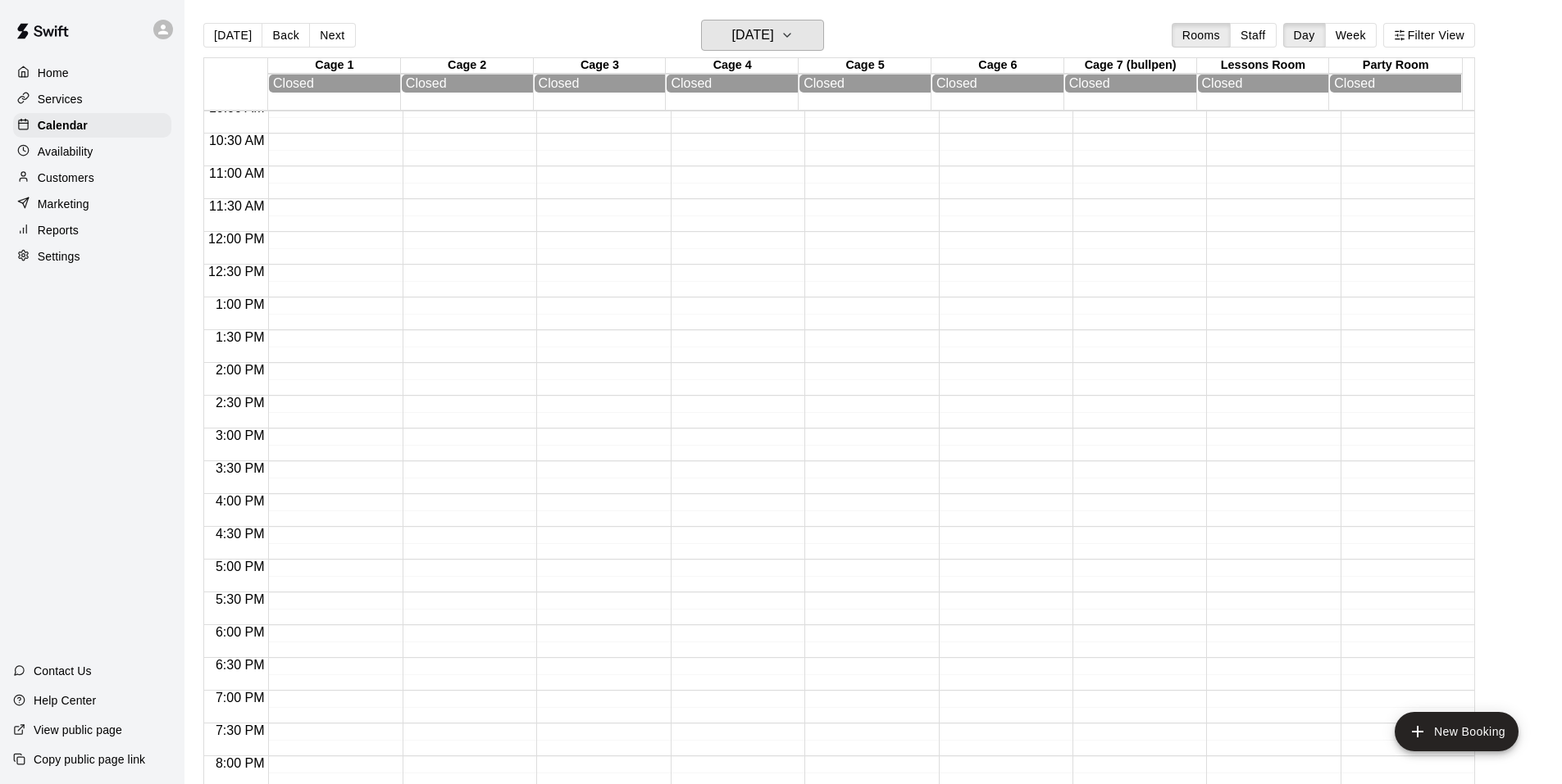
click at [774, 41] on h6 "[DATE]" at bounding box center [752, 35] width 41 height 23
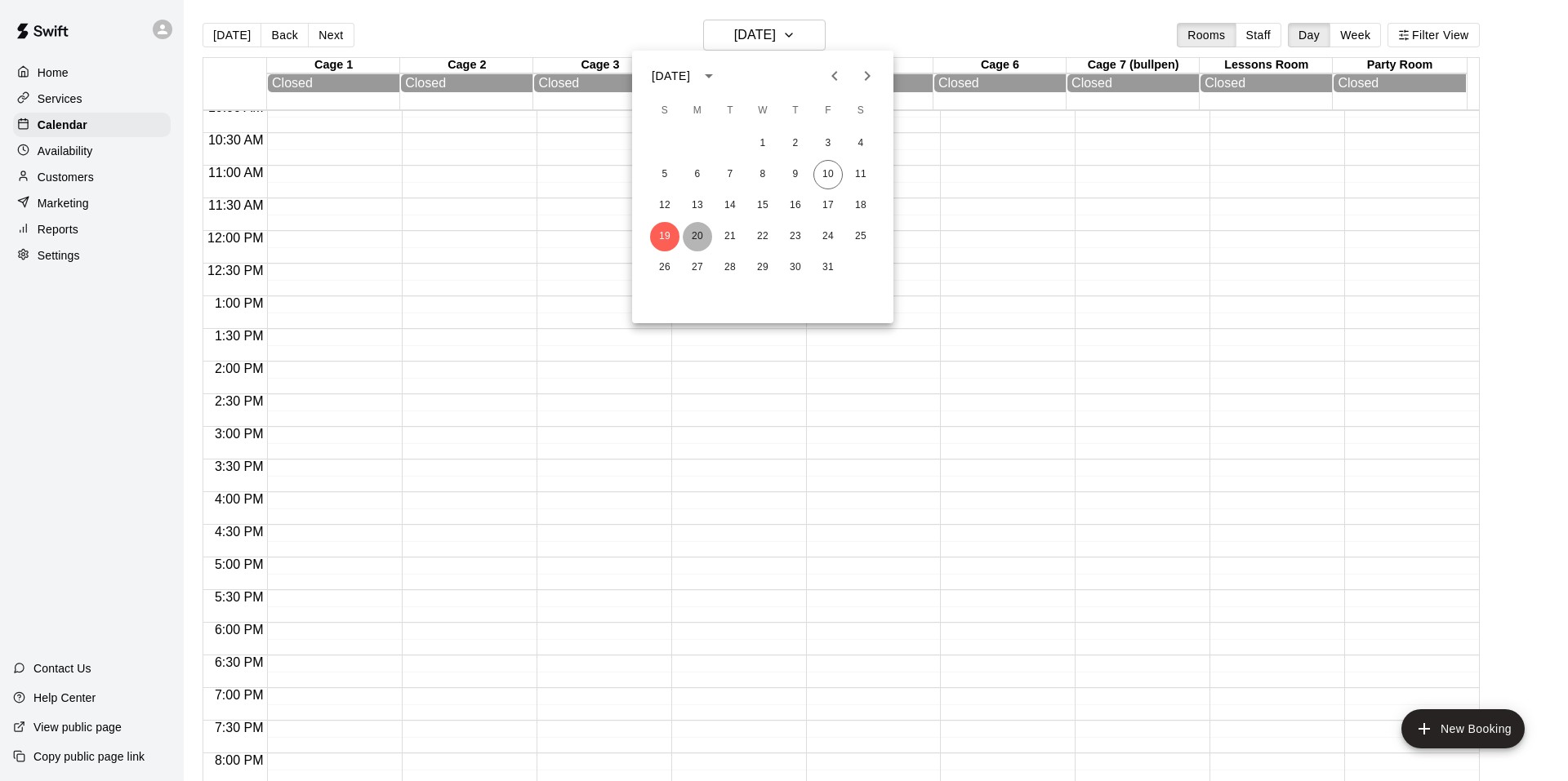
click at [693, 250] on button "20" at bounding box center [697, 236] width 29 height 29
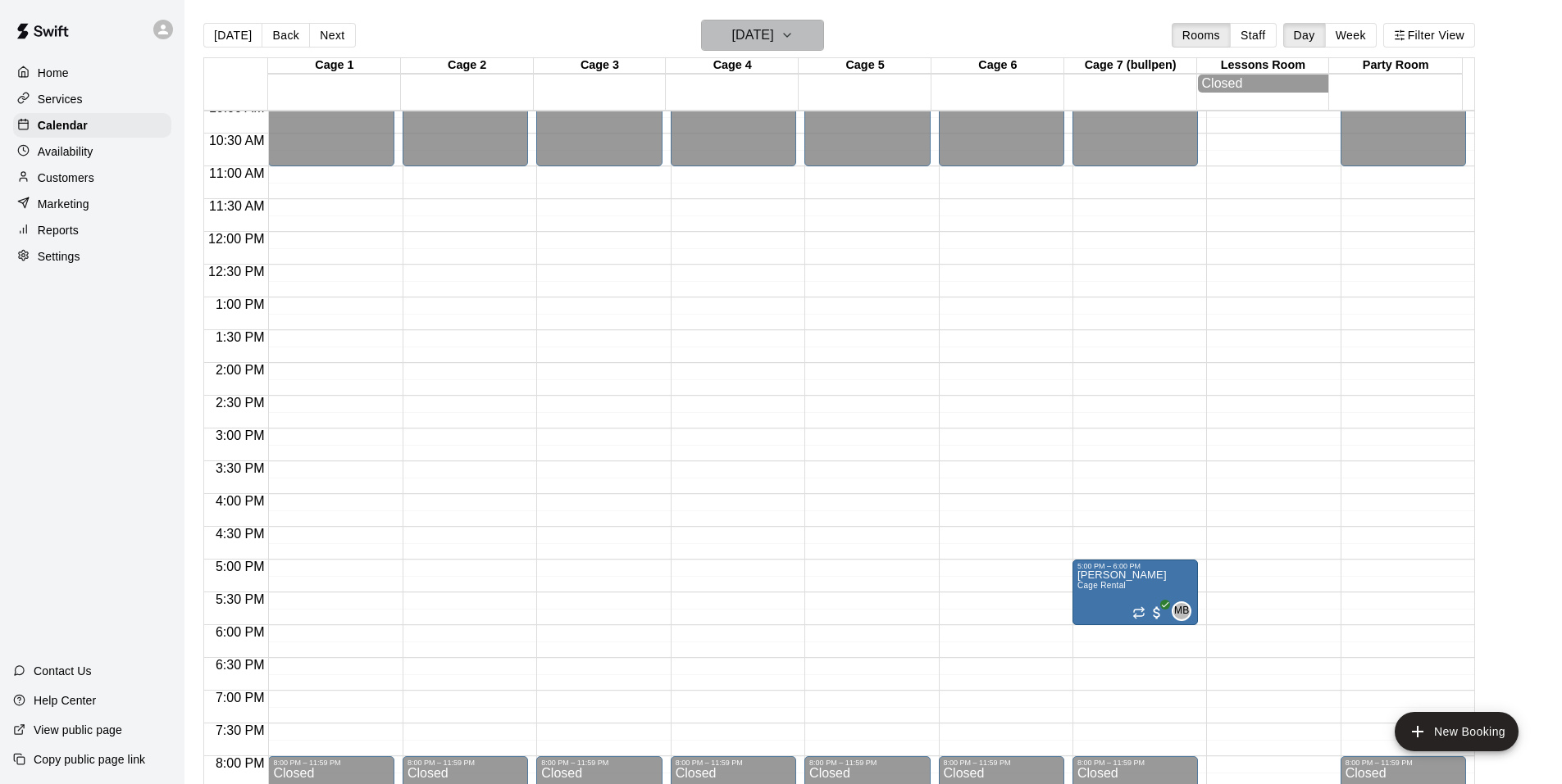
click at [757, 50] on button "[DATE]" at bounding box center [762, 35] width 123 height 31
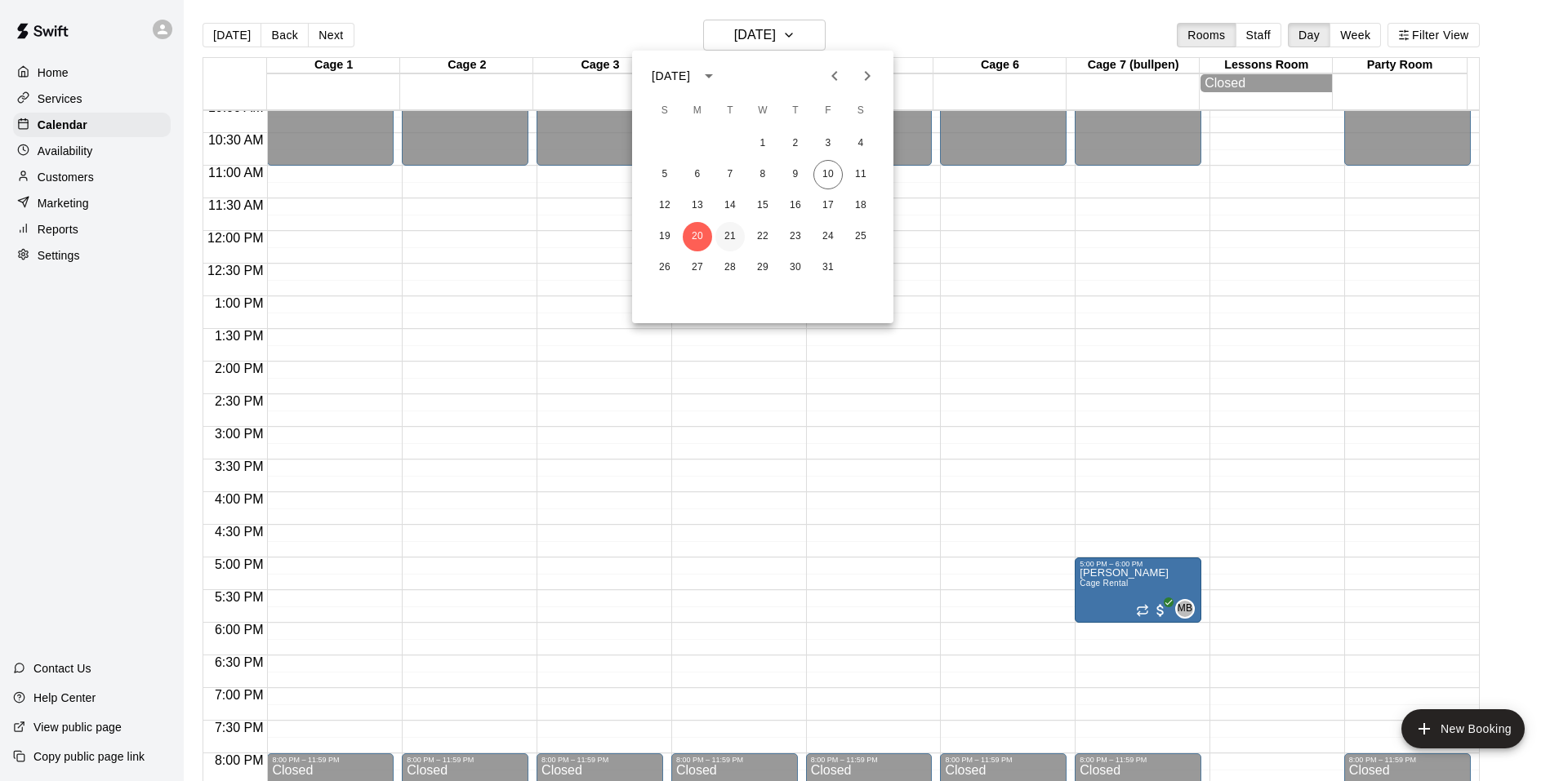
click at [728, 226] on button "21" at bounding box center [730, 236] width 29 height 29
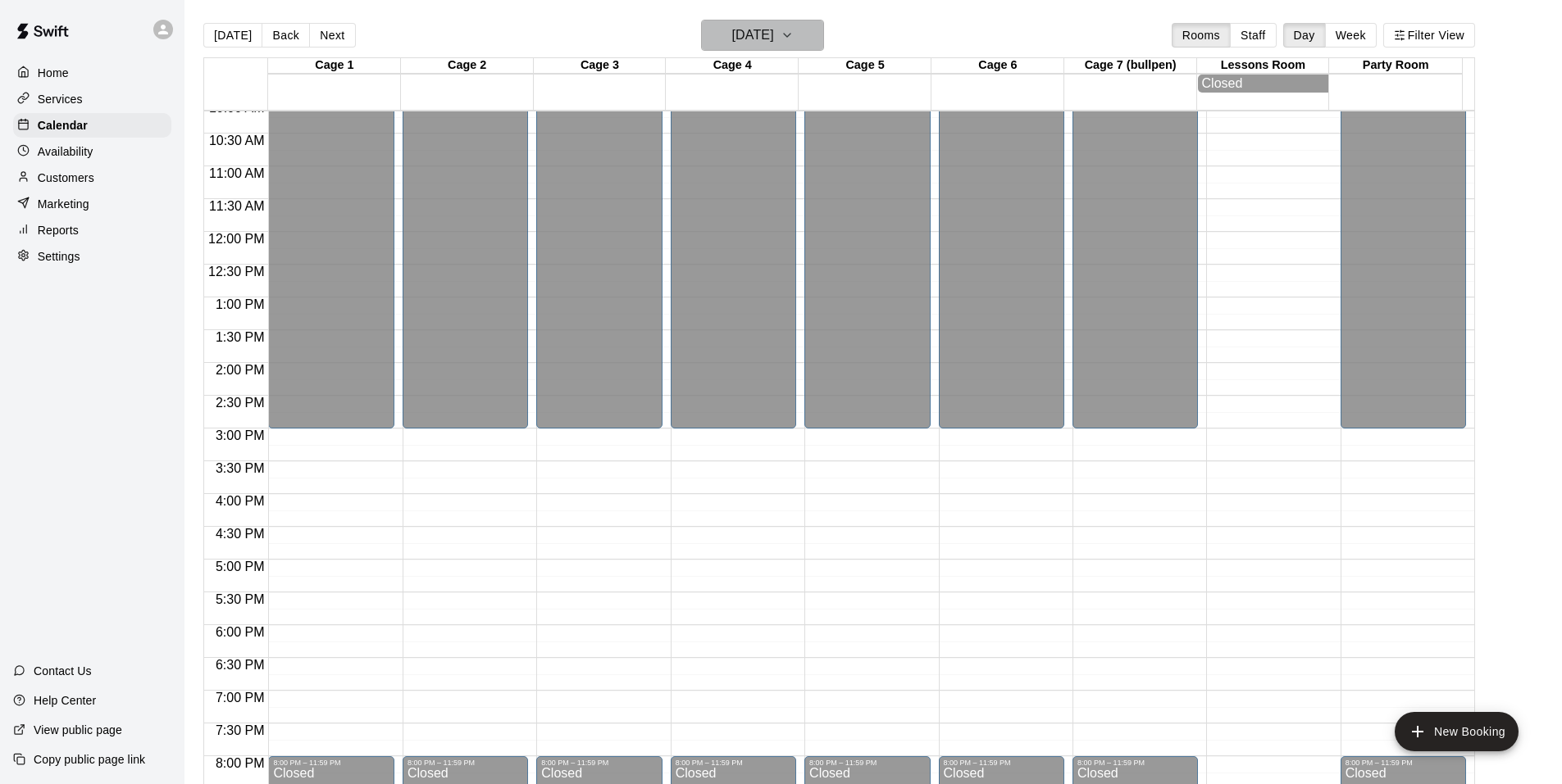
click at [774, 33] on h6 "[DATE]" at bounding box center [752, 35] width 41 height 23
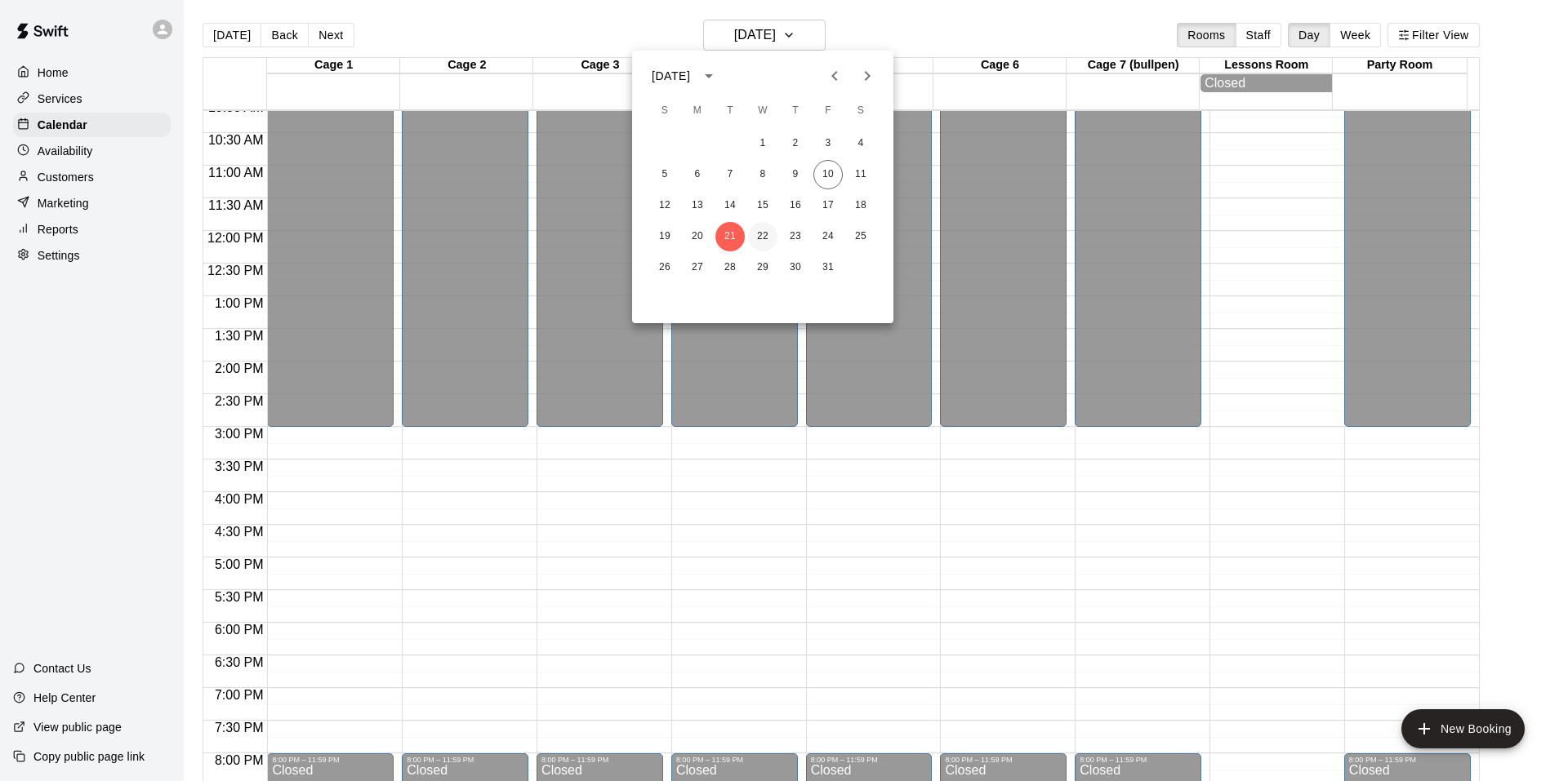
click at [769, 238] on button "22" at bounding box center [762, 236] width 29 height 29
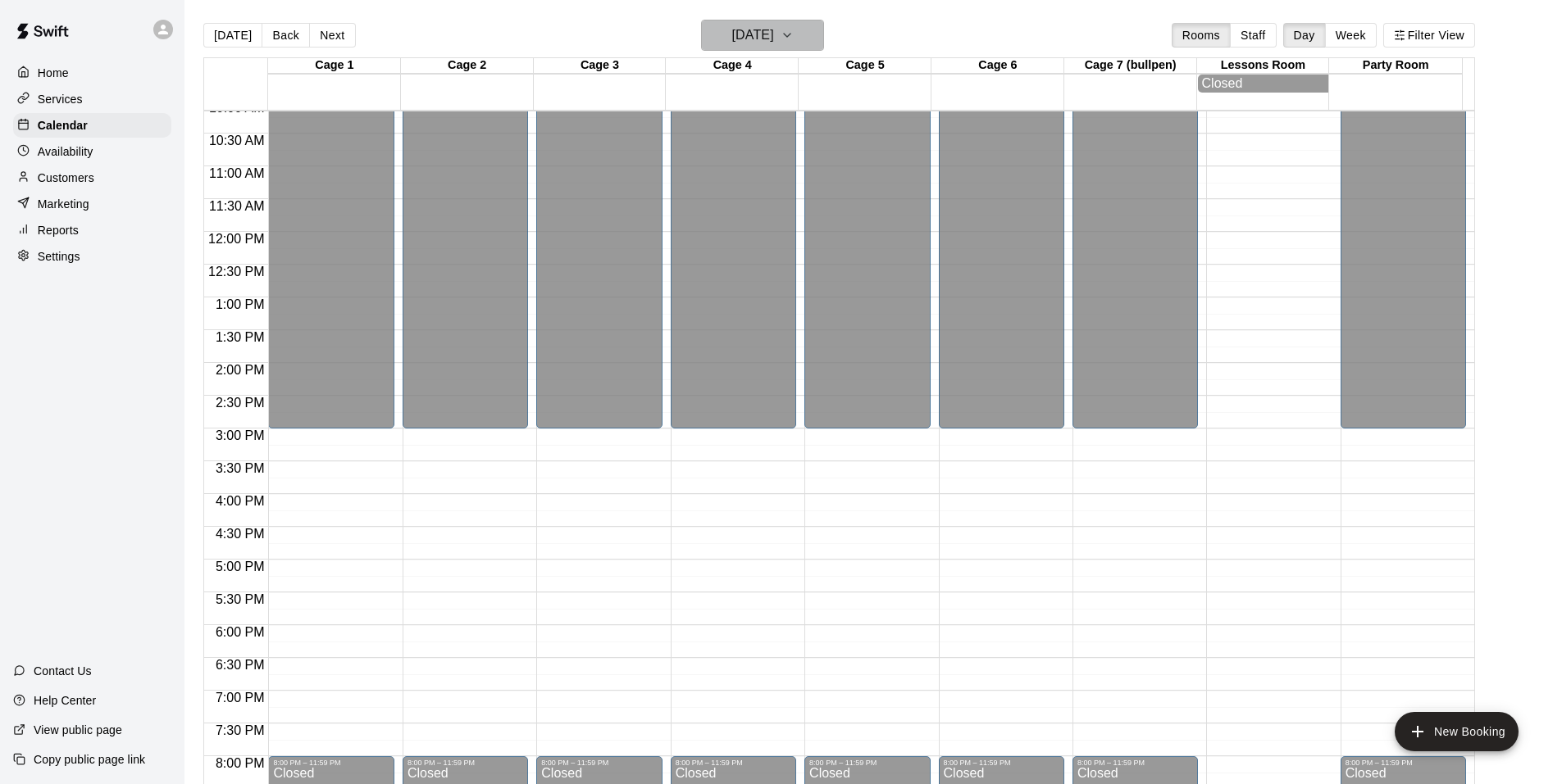
click at [794, 44] on icon "button" at bounding box center [787, 35] width 13 height 20
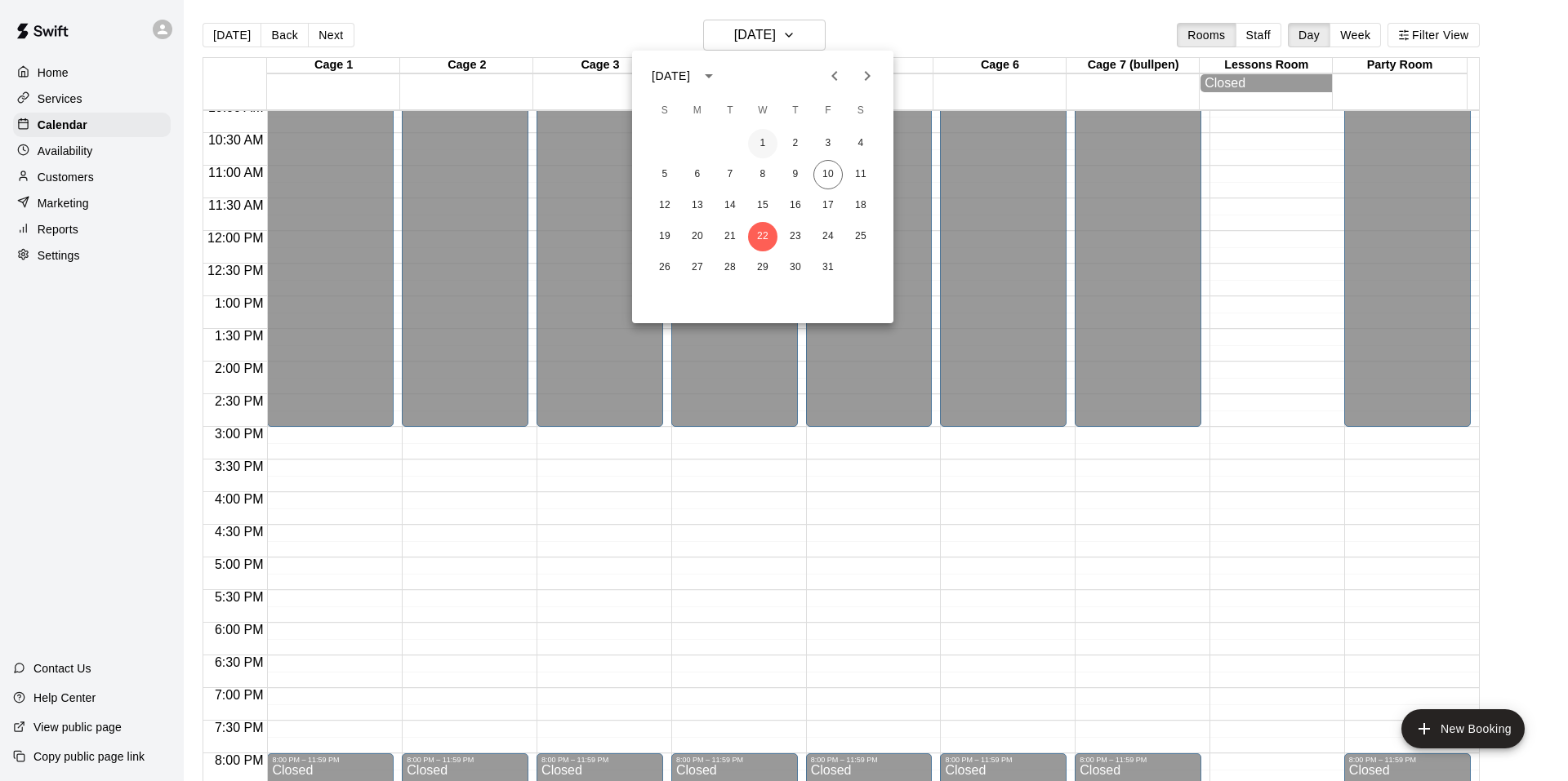
click at [765, 139] on button "1" at bounding box center [762, 143] width 29 height 29
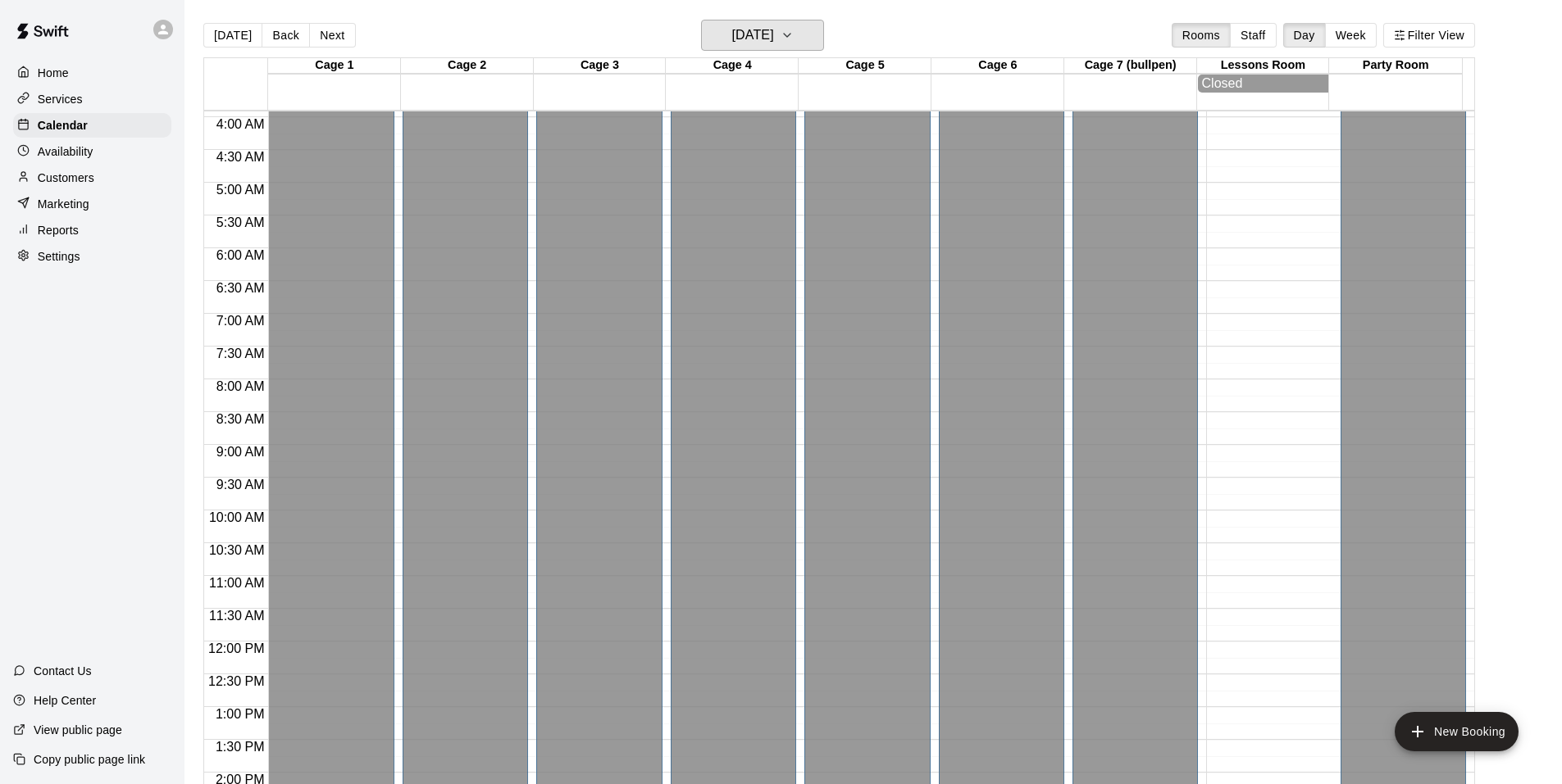
scroll to position [748, 0]
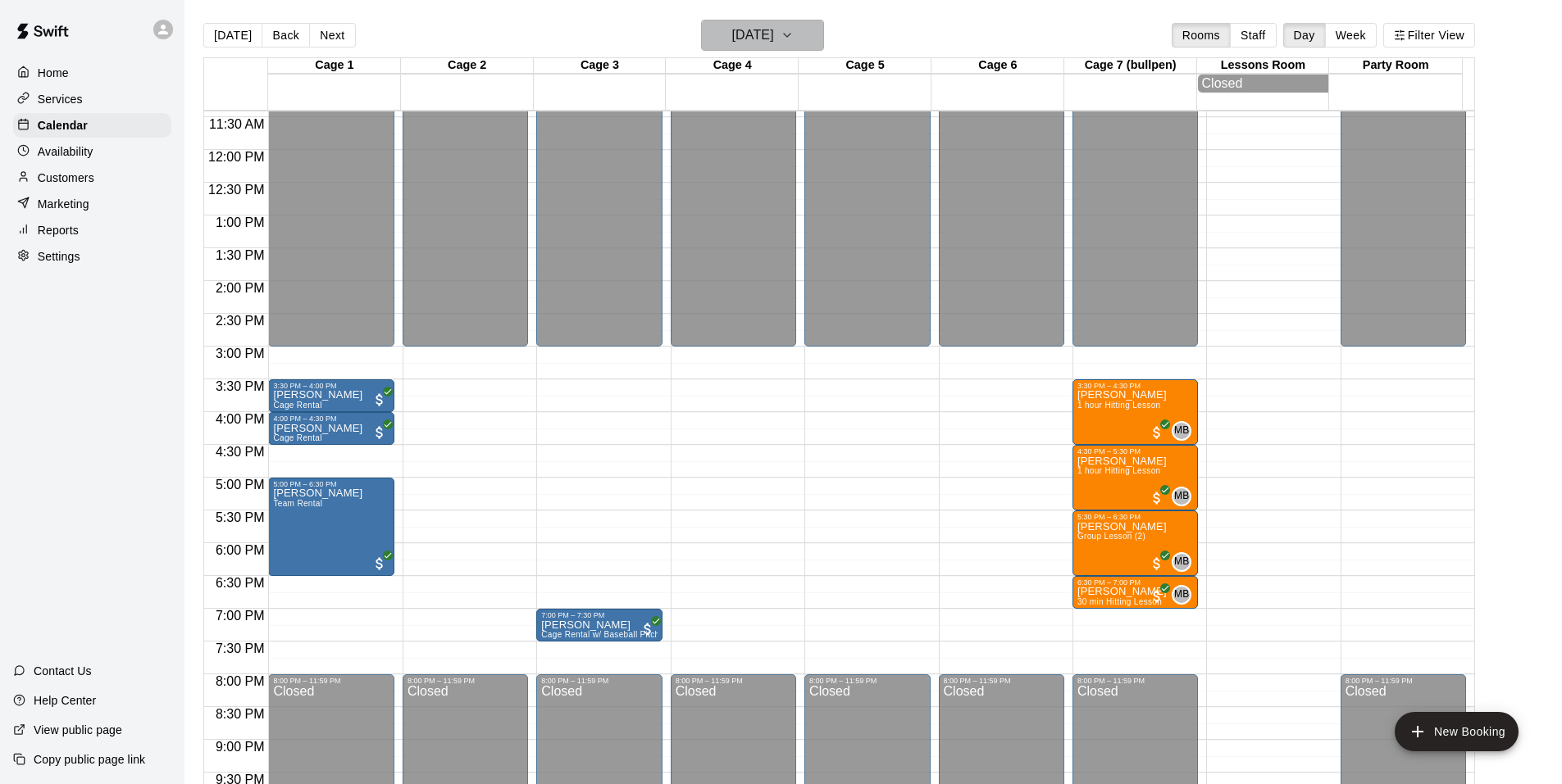
click at [794, 38] on icon "button" at bounding box center [787, 35] width 13 height 20
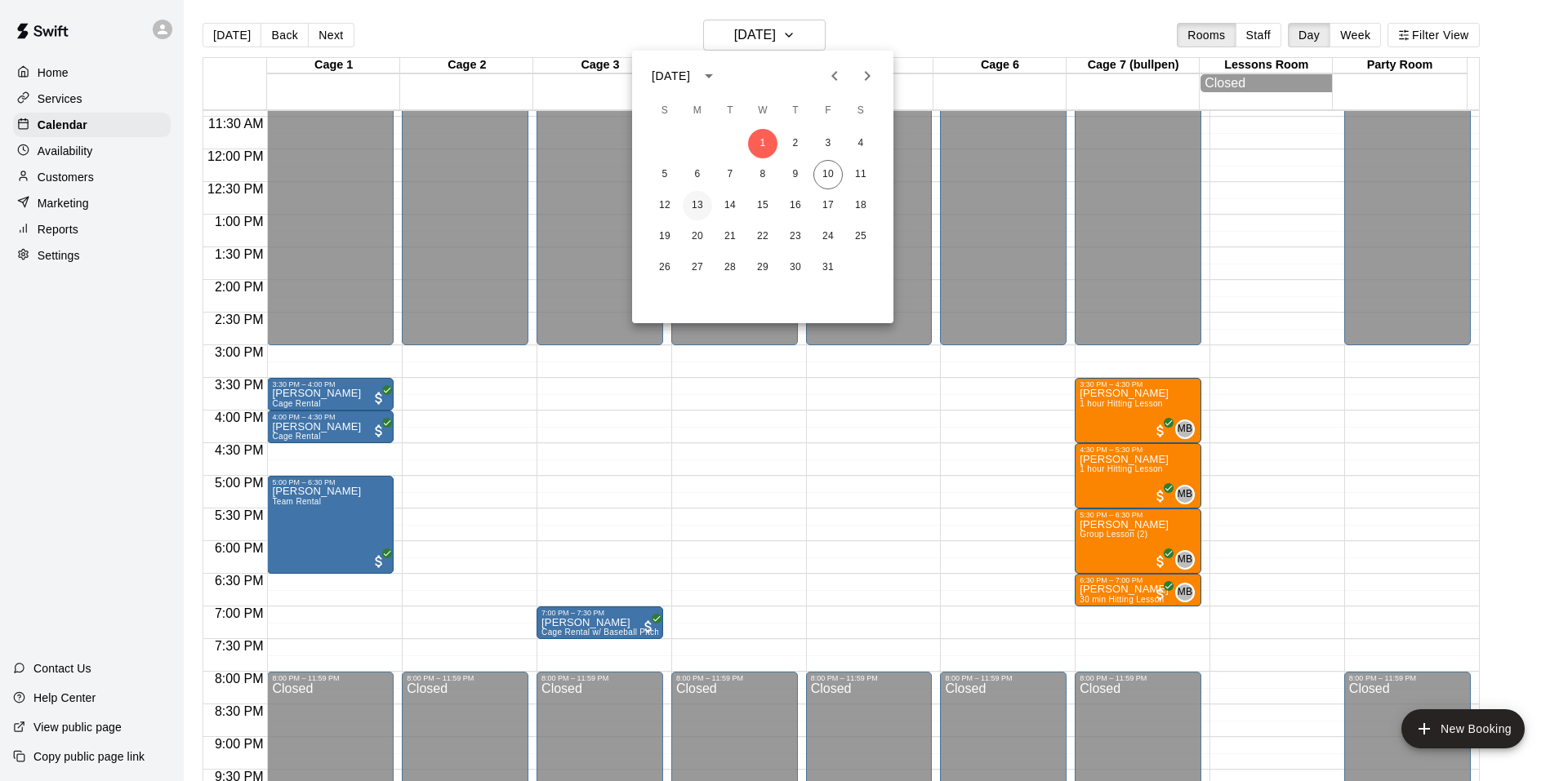
click at [687, 212] on button "13" at bounding box center [697, 205] width 29 height 29
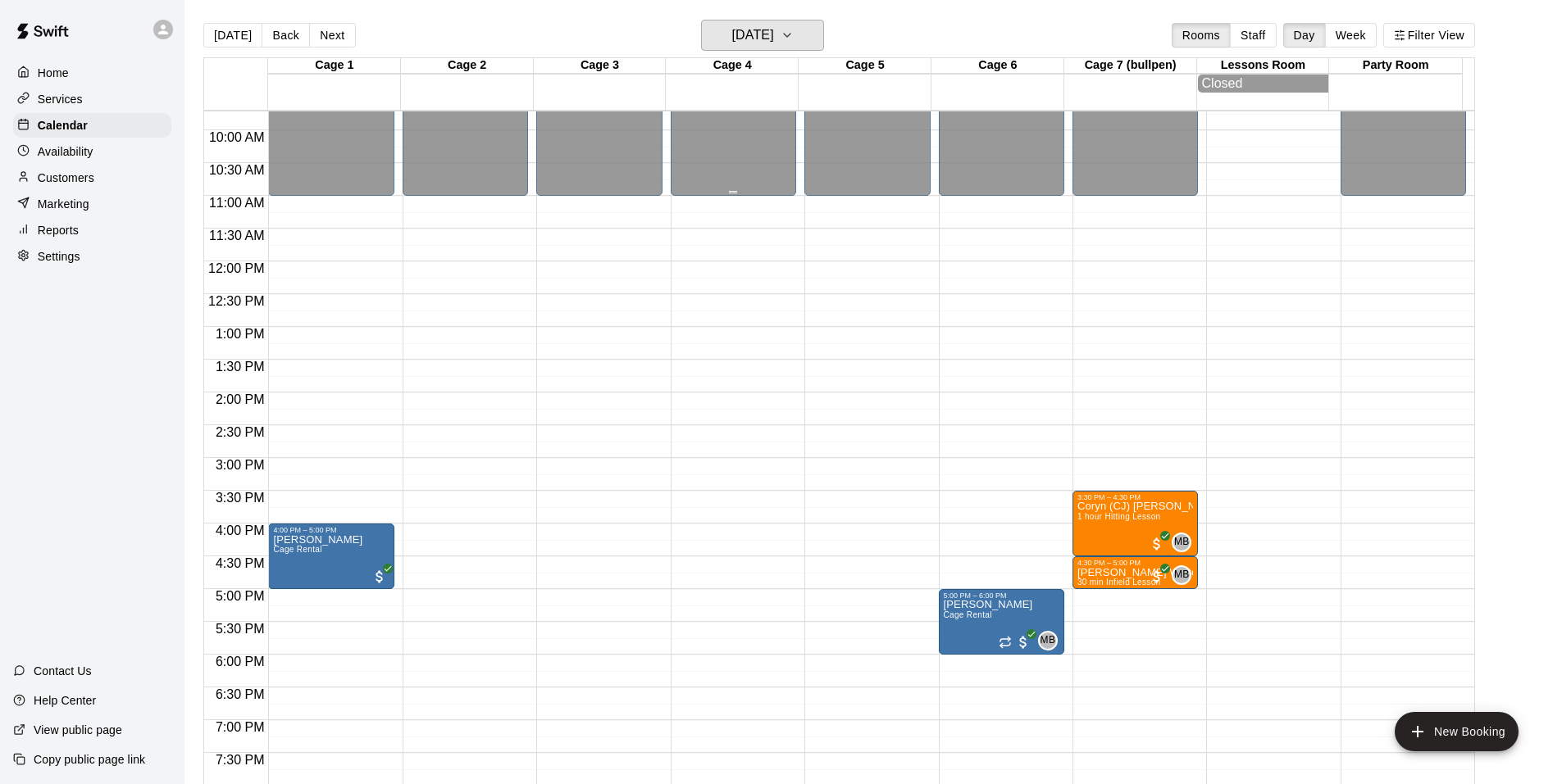
scroll to position [666, 0]
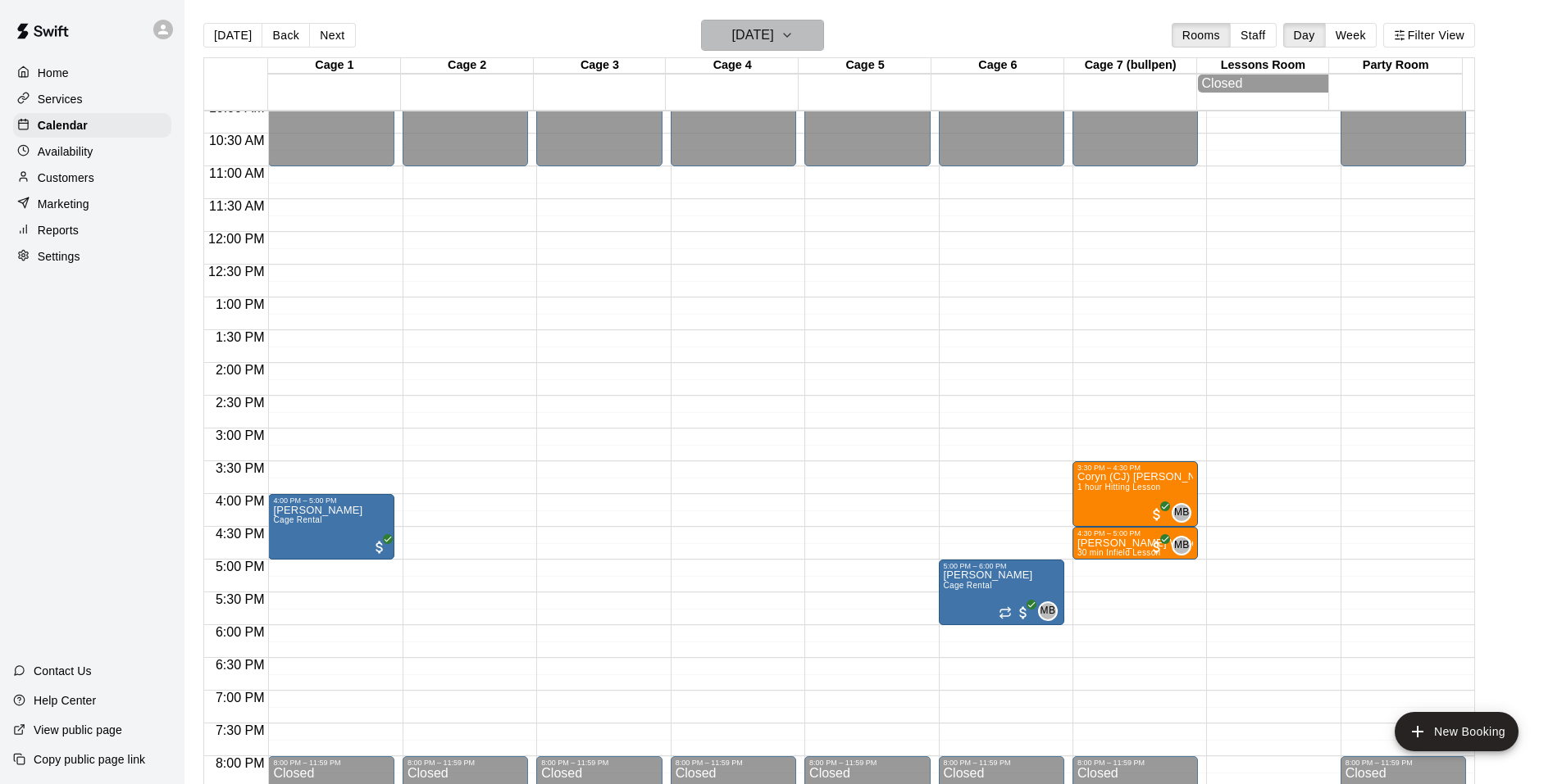
click at [756, 39] on h6 "[DATE]" at bounding box center [752, 35] width 41 height 23
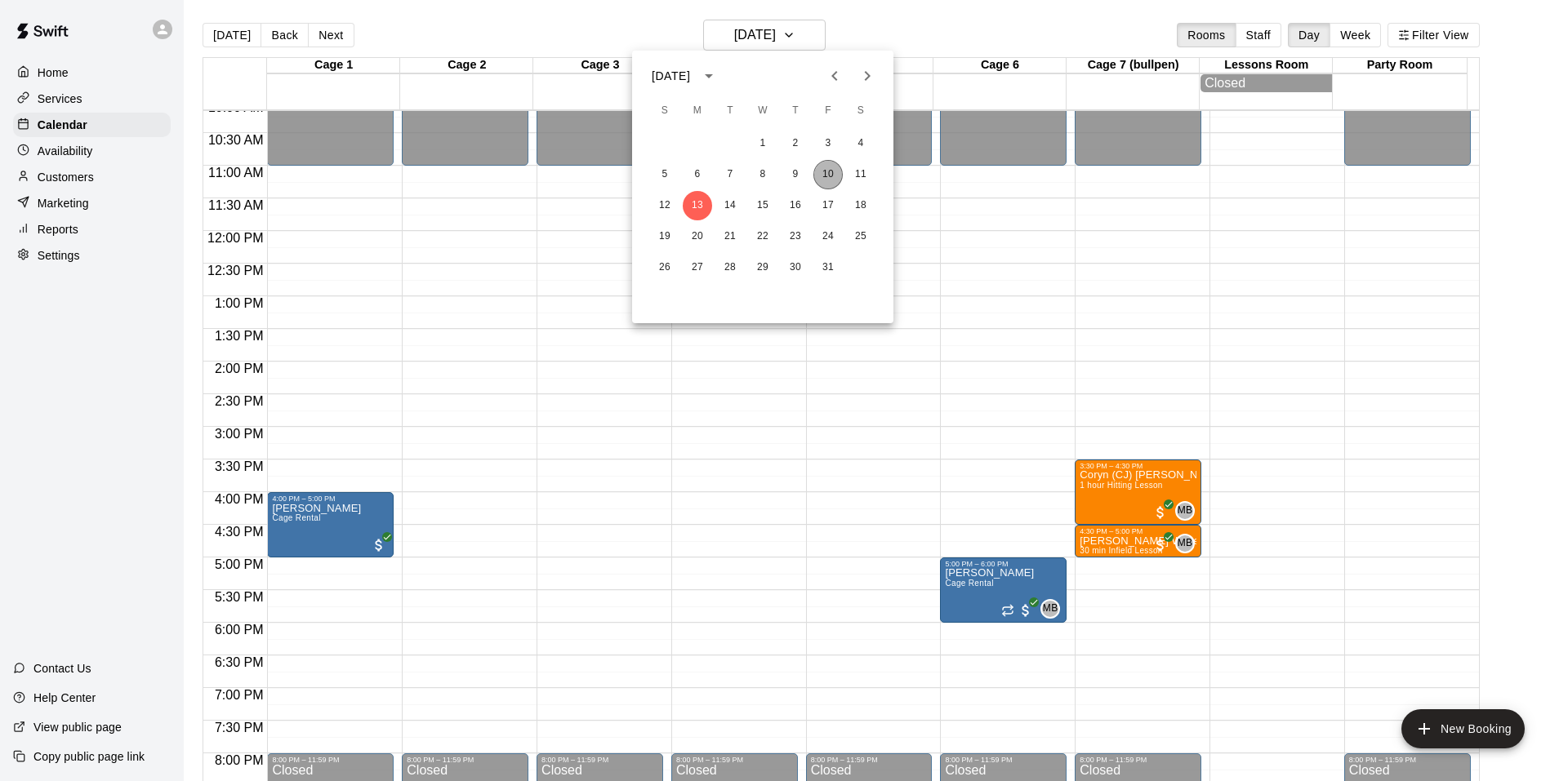
click at [820, 177] on button "10" at bounding box center [827, 174] width 29 height 29
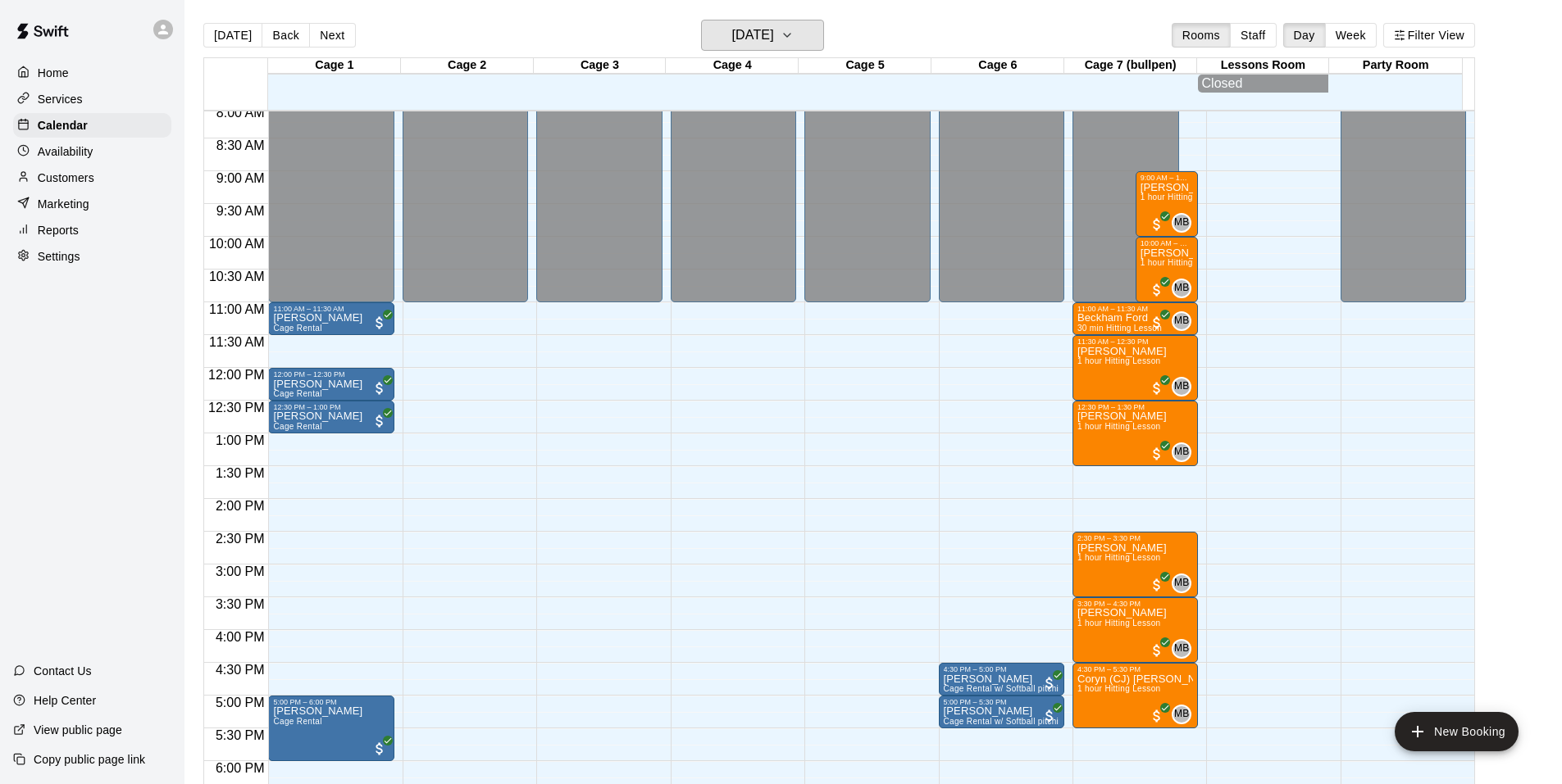
scroll to position [502, 0]
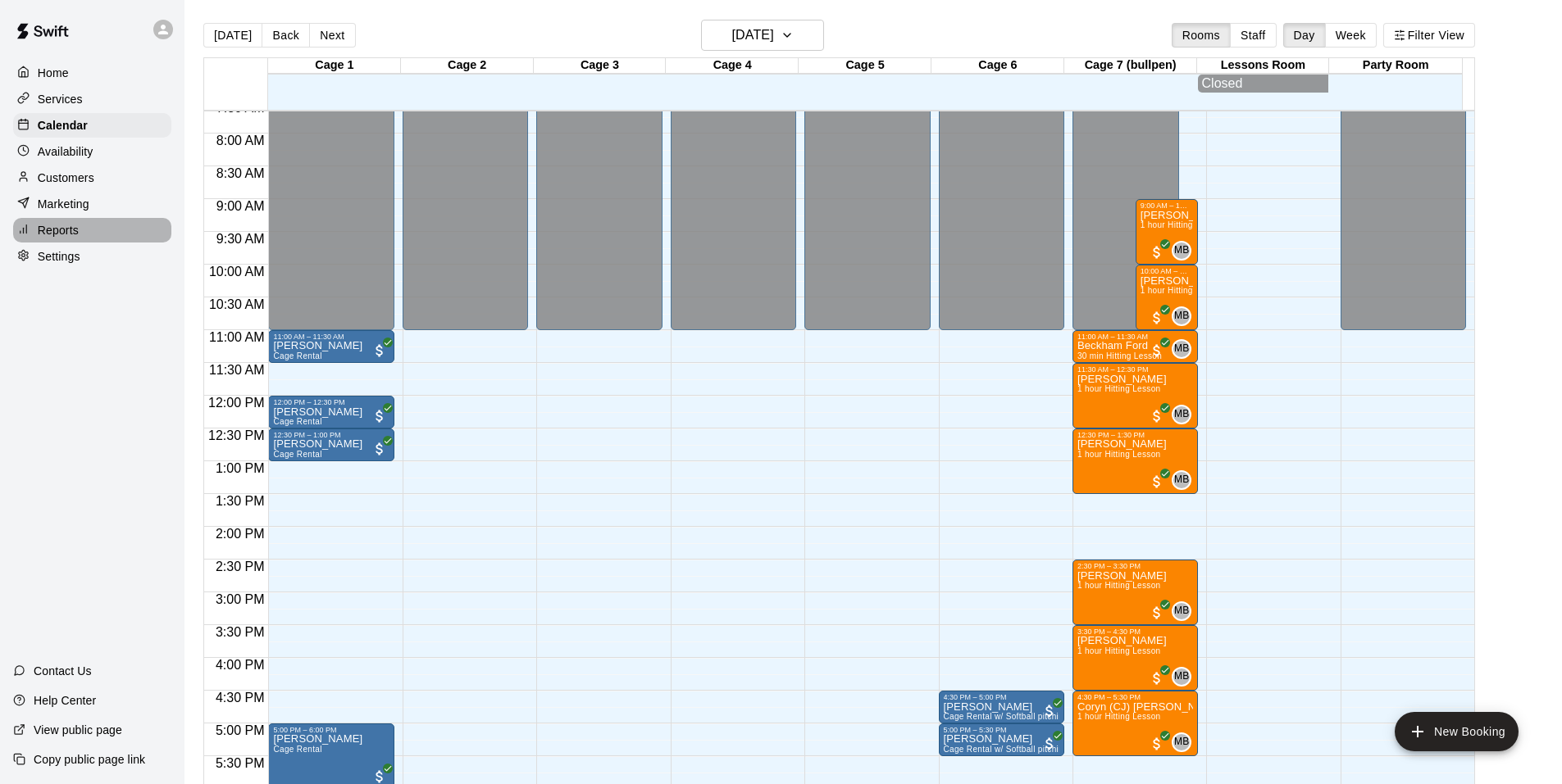
click at [73, 227] on p "Reports" at bounding box center [58, 229] width 41 height 16
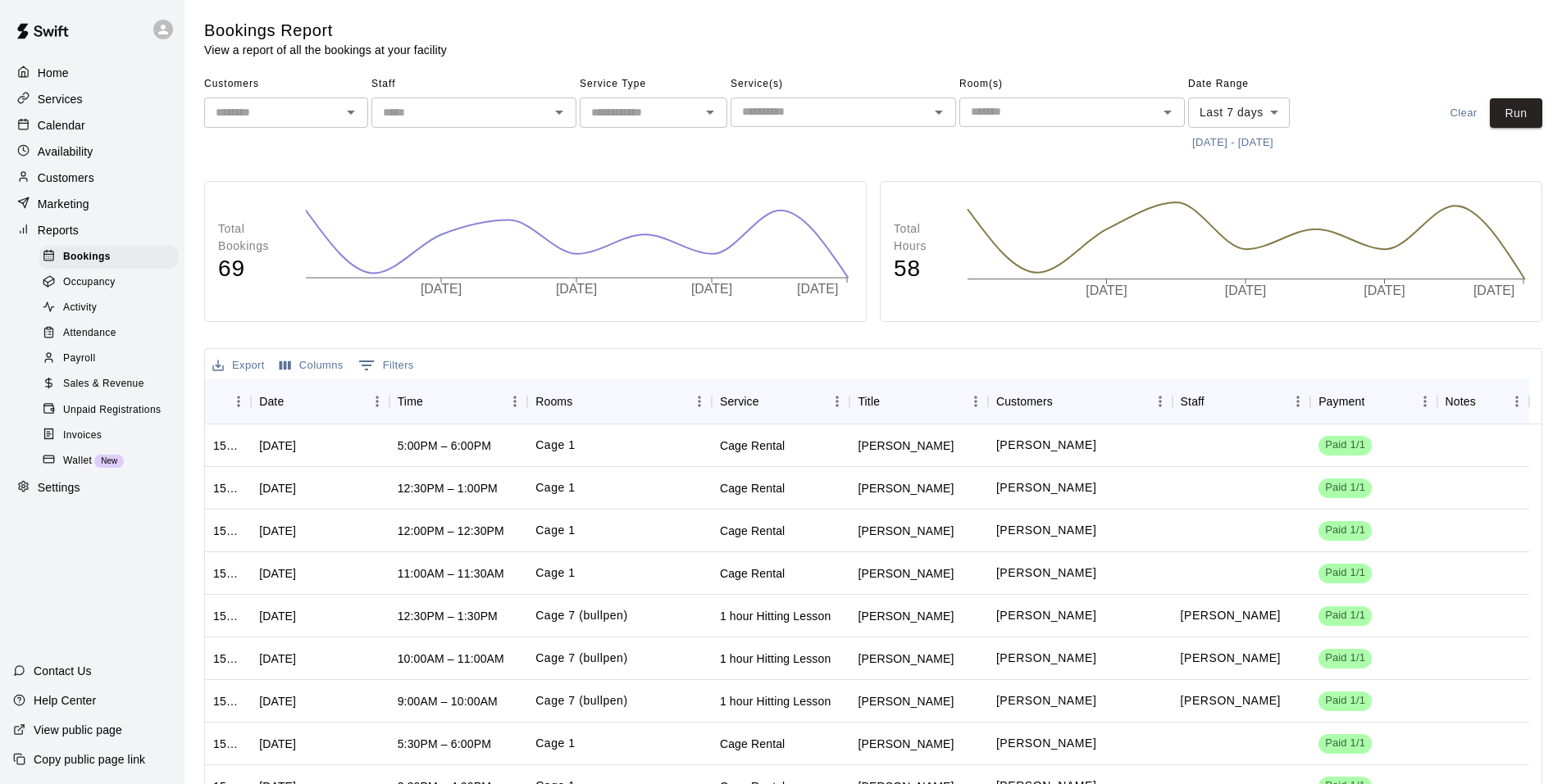
click at [99, 393] on span "Sales & Revenue" at bounding box center [103, 384] width 81 height 16
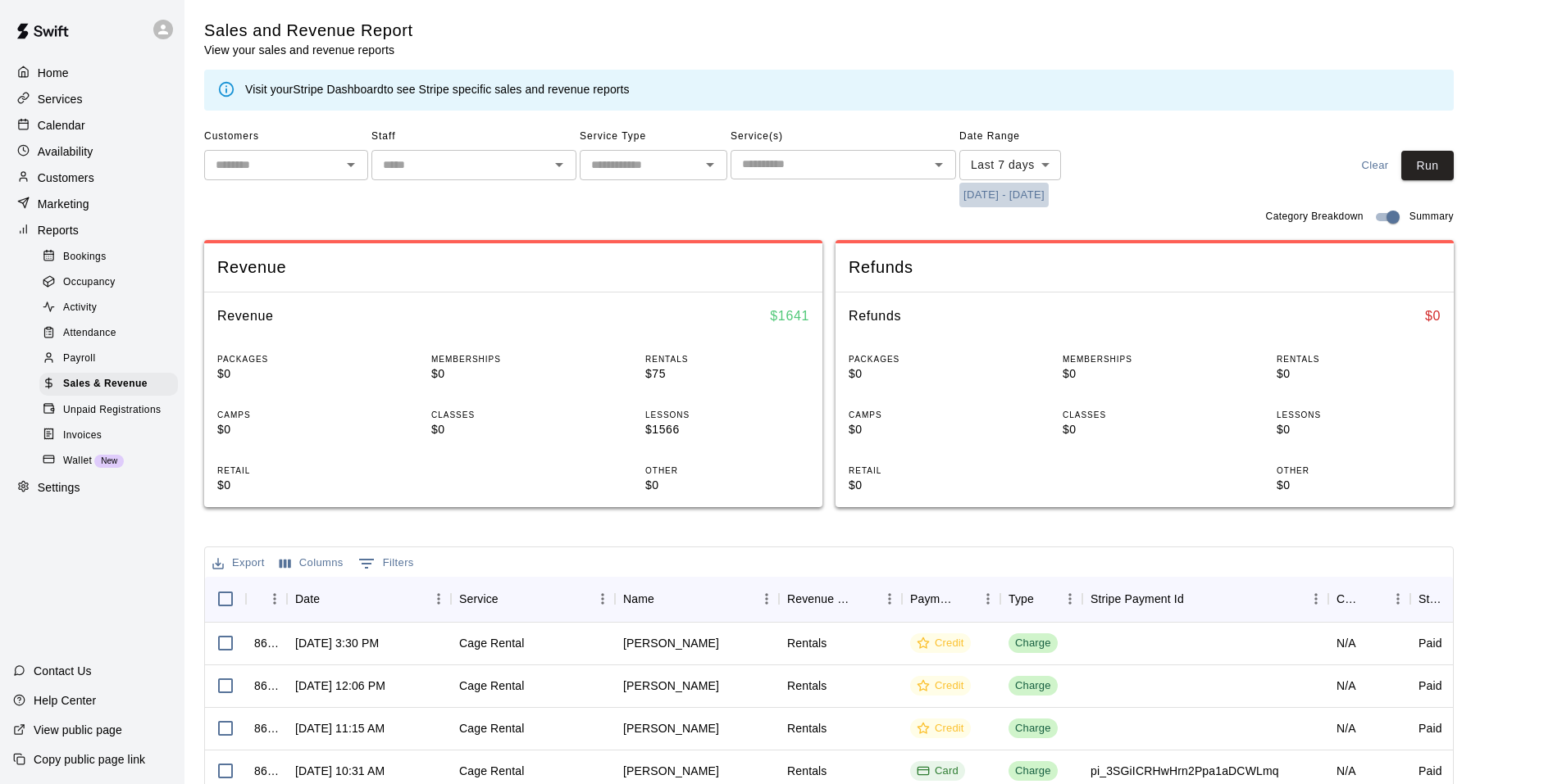
click at [1049, 196] on button "[DATE] - [DATE]" at bounding box center [1003, 195] width 89 height 25
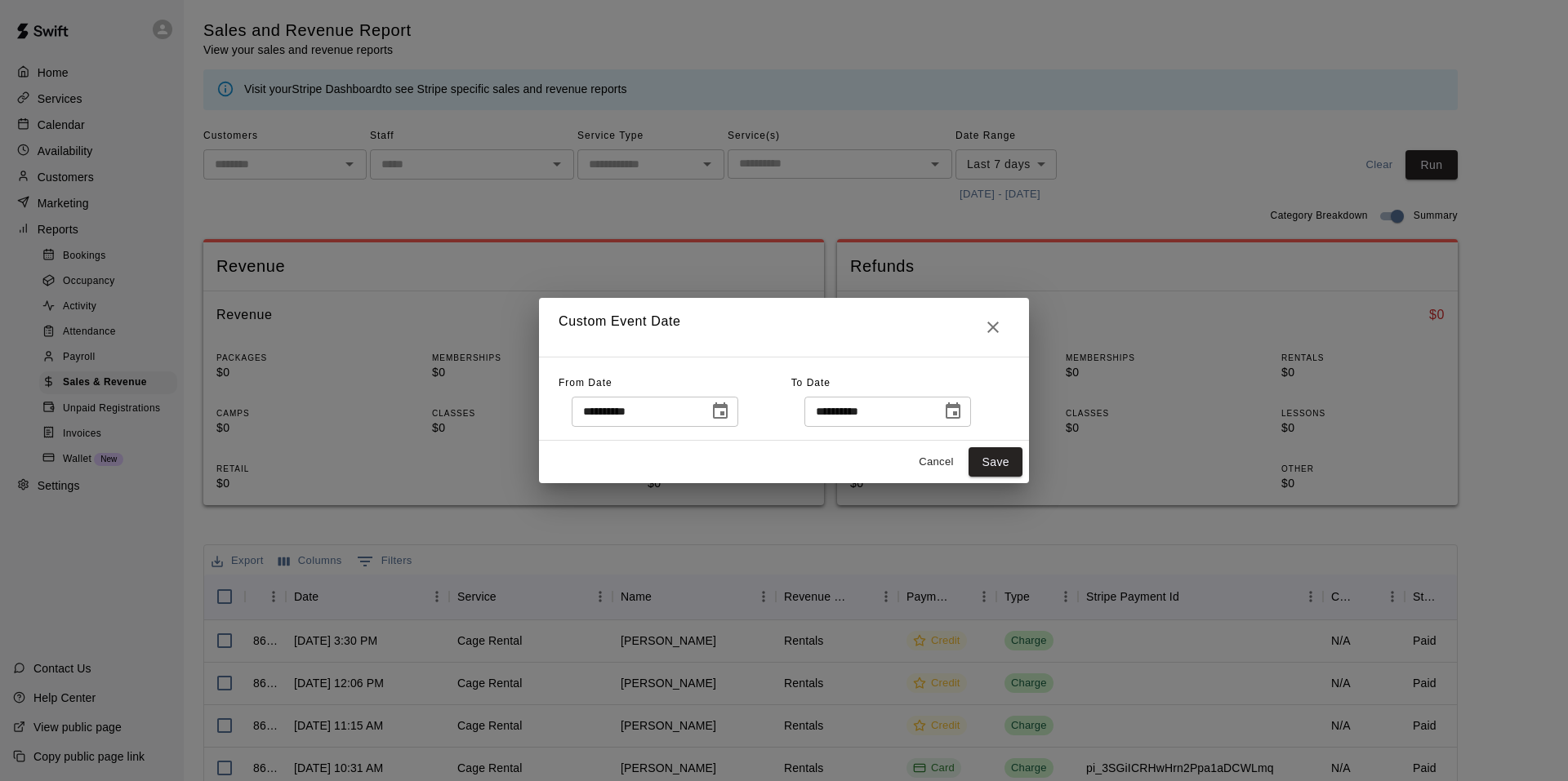
click at [1107, 124] on div "**********" at bounding box center [784, 390] width 1568 height 781
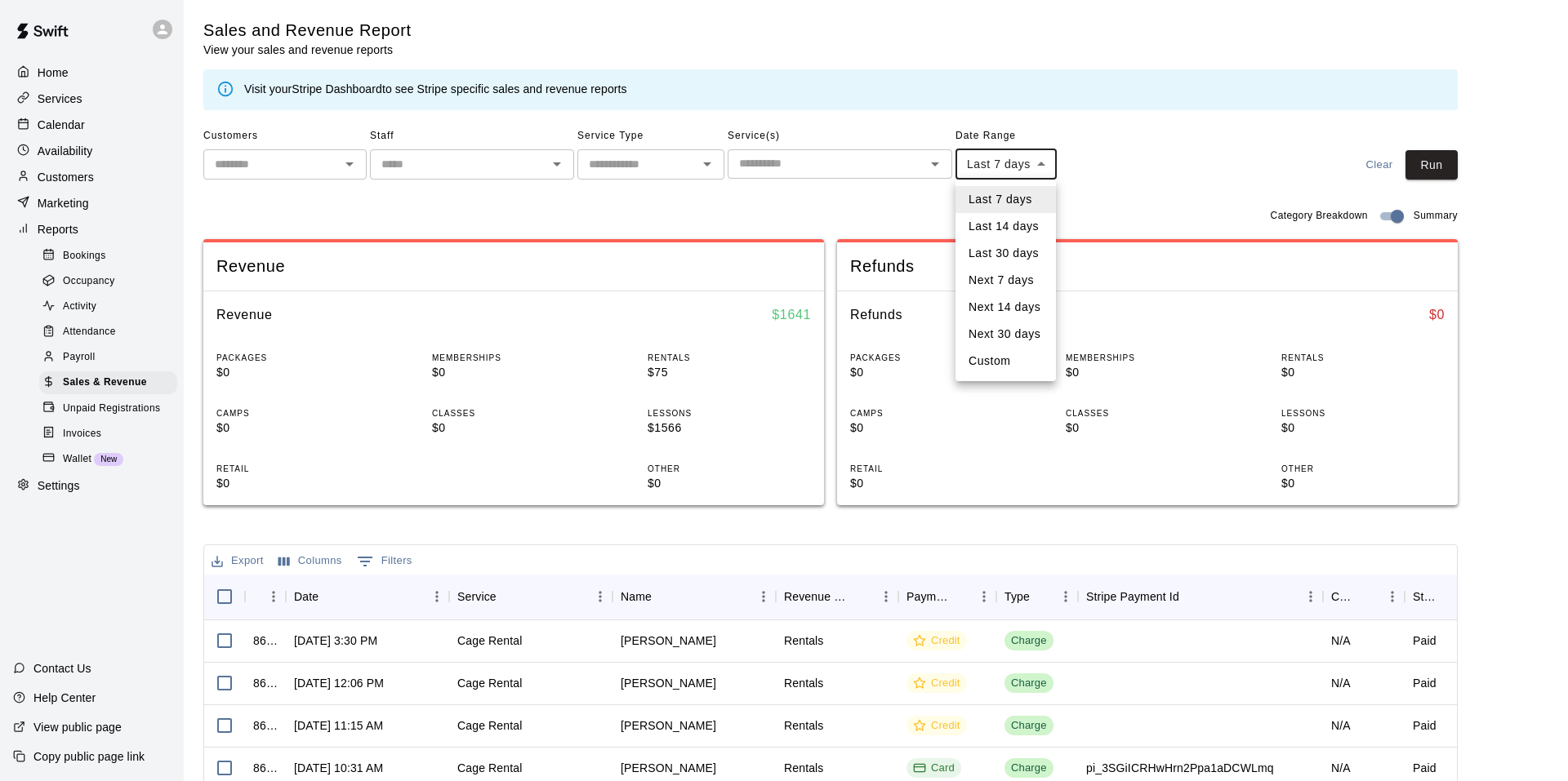
click at [1053, 156] on body "Home Services Calendar Availability Customers Marketing Reports Bookings Occupa…" at bounding box center [784, 561] width 1568 height 1123
click at [1024, 221] on li "Last 14 days" at bounding box center [1005, 227] width 100 height 27
type input "******"
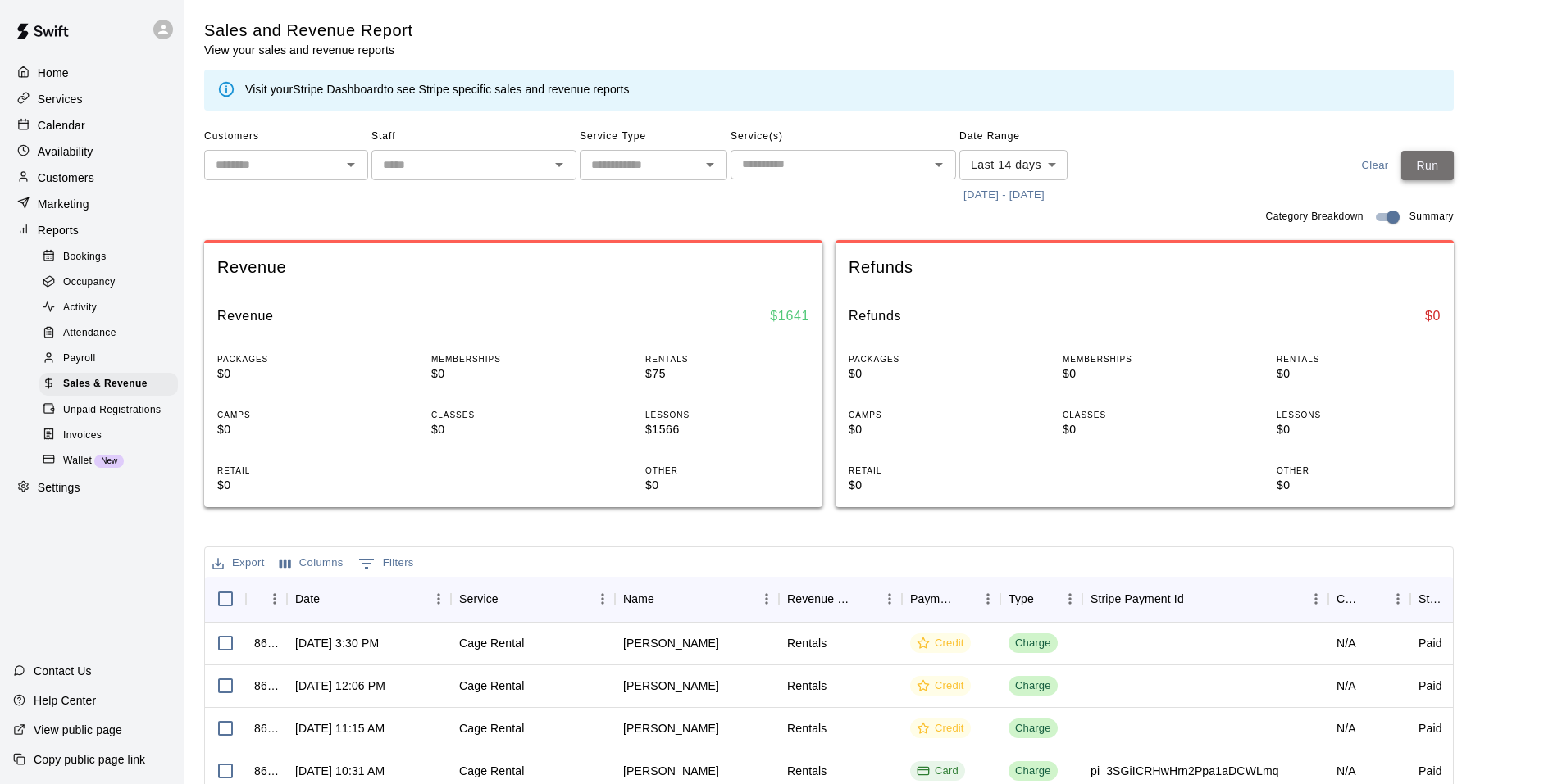
click at [1447, 157] on button "Run" at bounding box center [1428, 165] width 53 height 30
click at [1043, 198] on button "[DATE] - [DATE]" at bounding box center [1003, 195] width 89 height 25
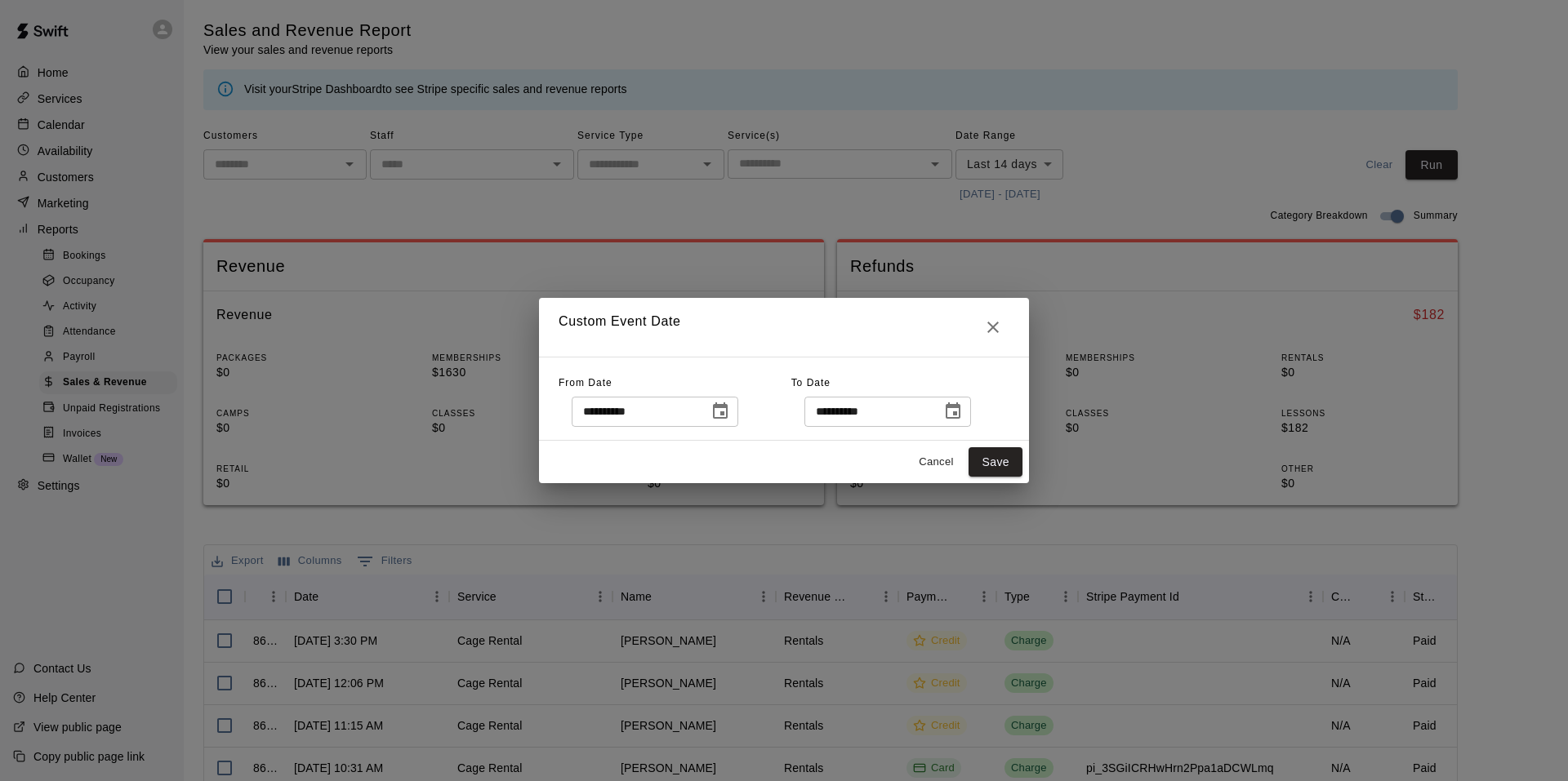
click at [730, 410] on icon "Choose date, selected date is Sep 26, 2025" at bounding box center [719, 411] width 20 height 20
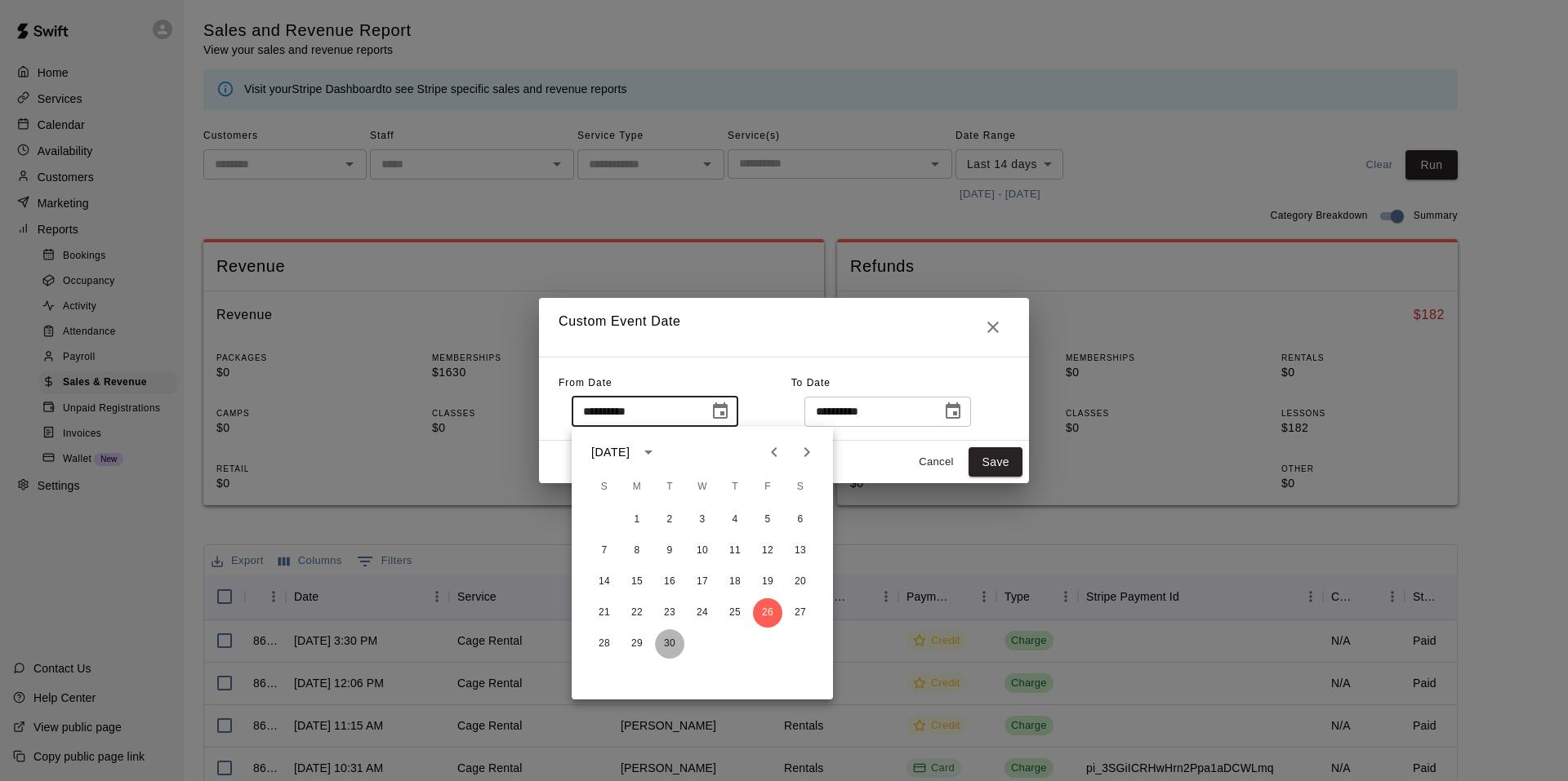
drag, startPoint x: 673, startPoint y: 637, endPoint x: 871, endPoint y: 500, distance: 240.8
click at [673, 635] on button "30" at bounding box center [669, 643] width 29 height 29
type input "**********"
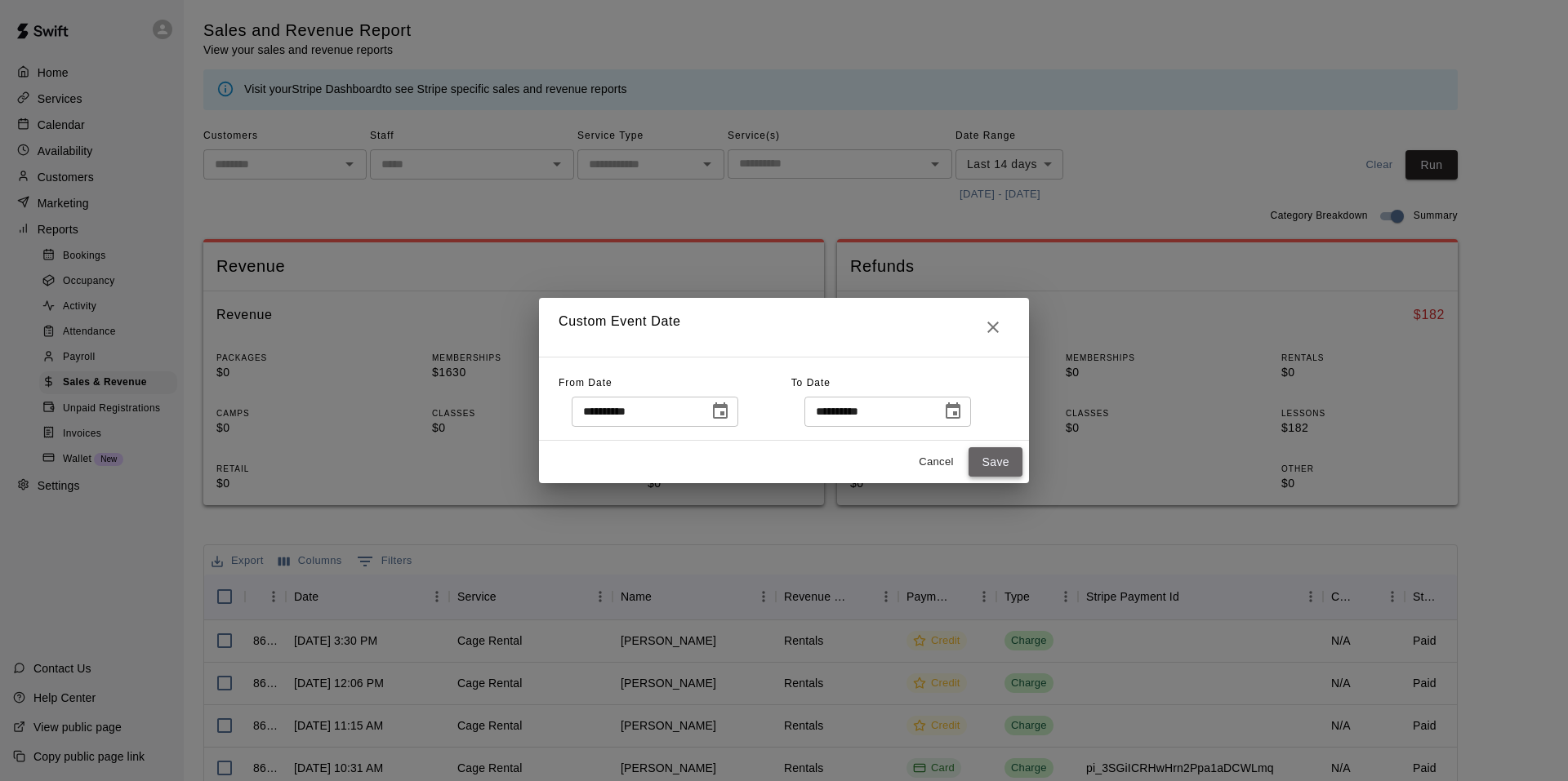
click at [1001, 449] on button "Save" at bounding box center [996, 463] width 54 height 30
type input "******"
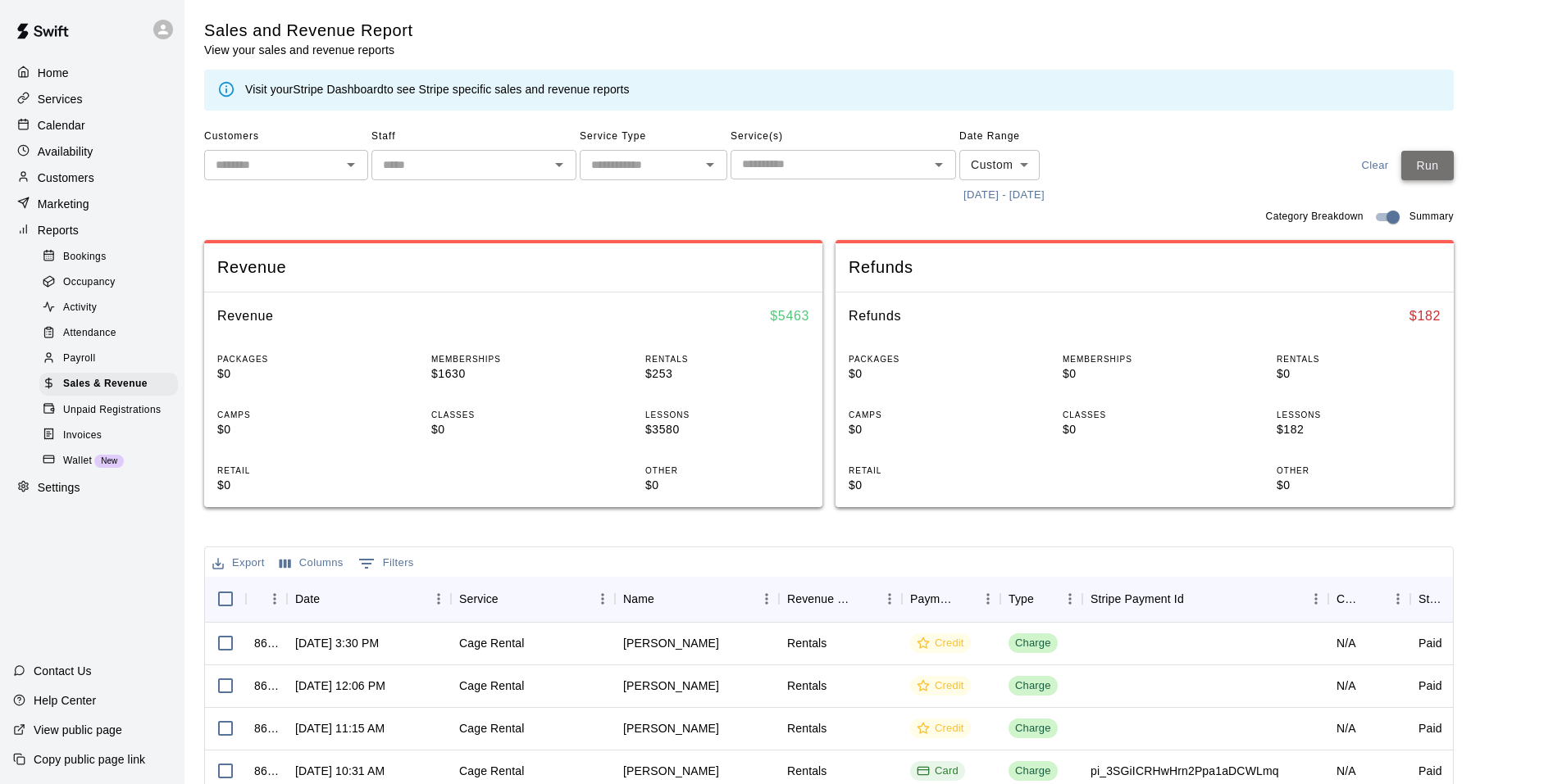
click at [1420, 161] on button "Run" at bounding box center [1428, 165] width 53 height 30
click at [73, 69] on div "Home" at bounding box center [92, 73] width 158 height 24
